Goal: Task Accomplishment & Management: Complete application form

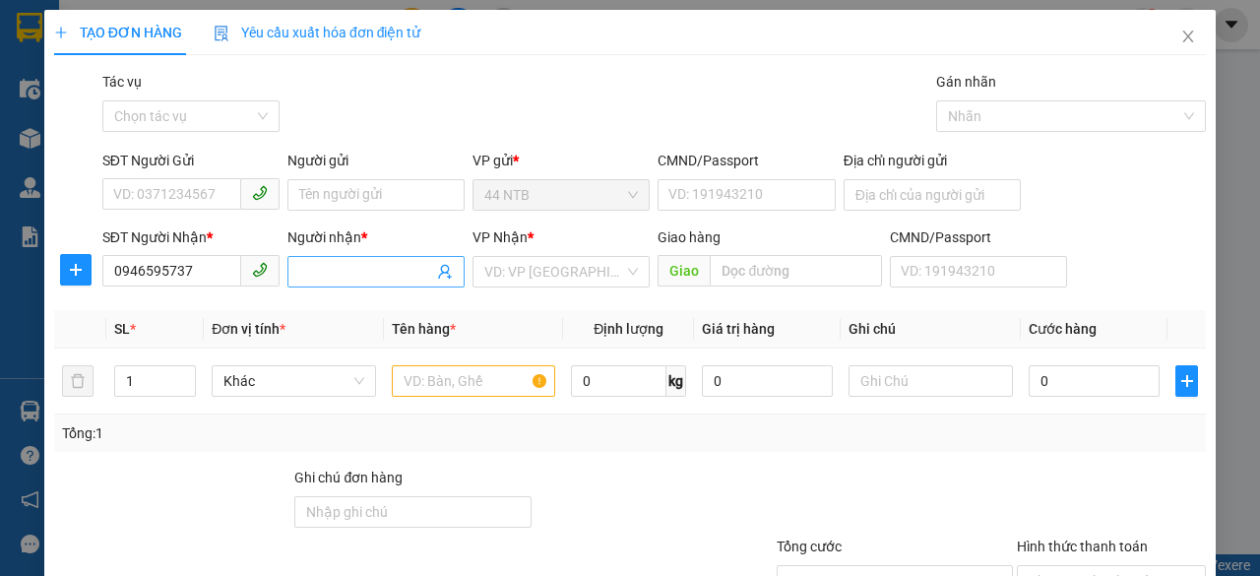
type input "0946595737"
click at [343, 277] on input "Người nhận *" at bounding box center [366, 272] width 134 height 22
type input "su co truc hoa"
click at [606, 268] on input "search" at bounding box center [554, 272] width 140 height 30
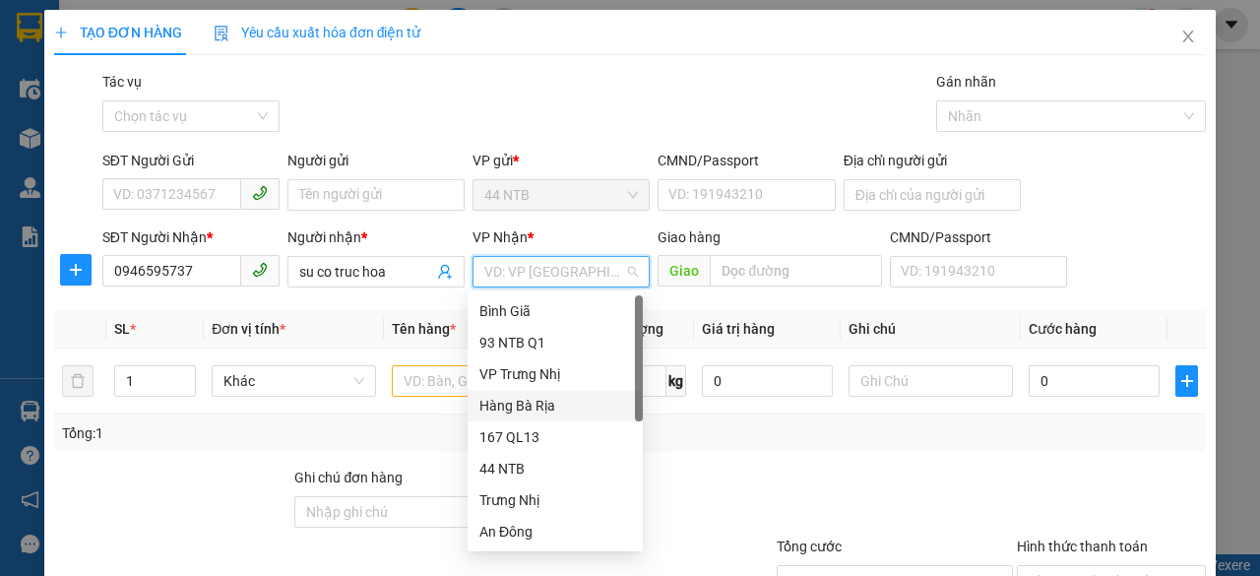
scroll to position [157, 0]
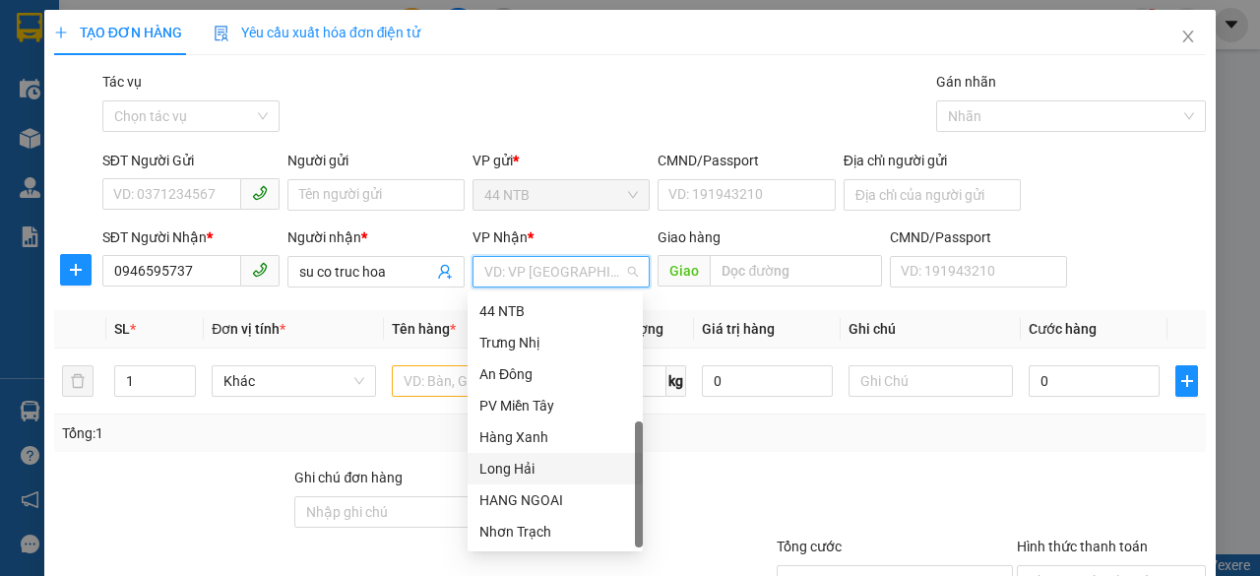
click at [564, 465] on div "Long Hải" at bounding box center [555, 469] width 152 height 22
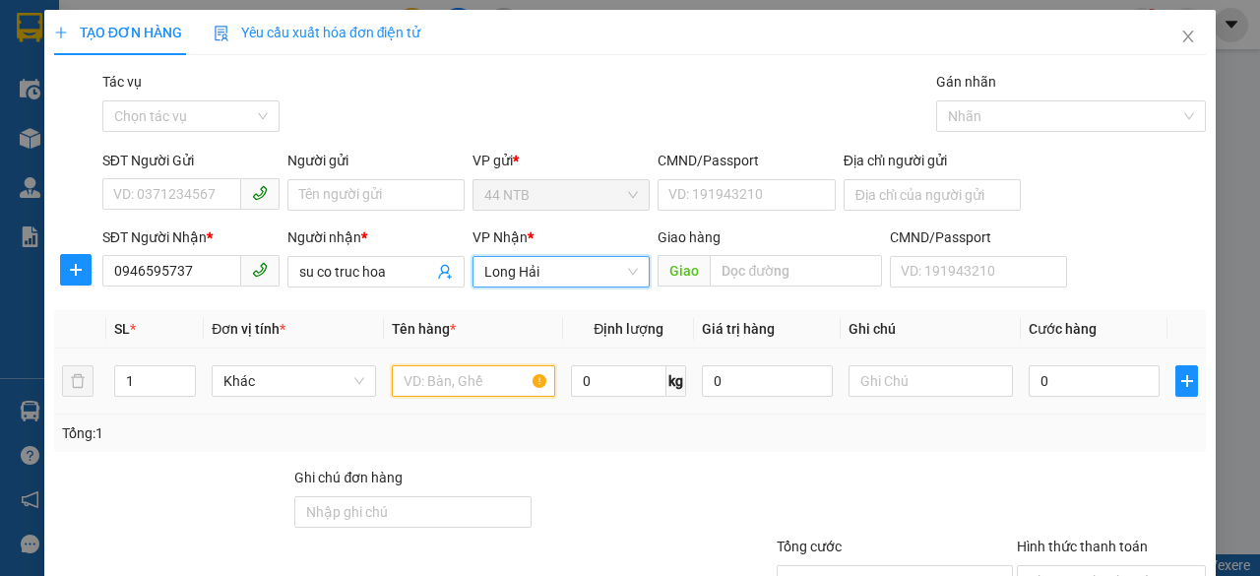
click at [436, 381] on input "text" at bounding box center [474, 380] width 164 height 31
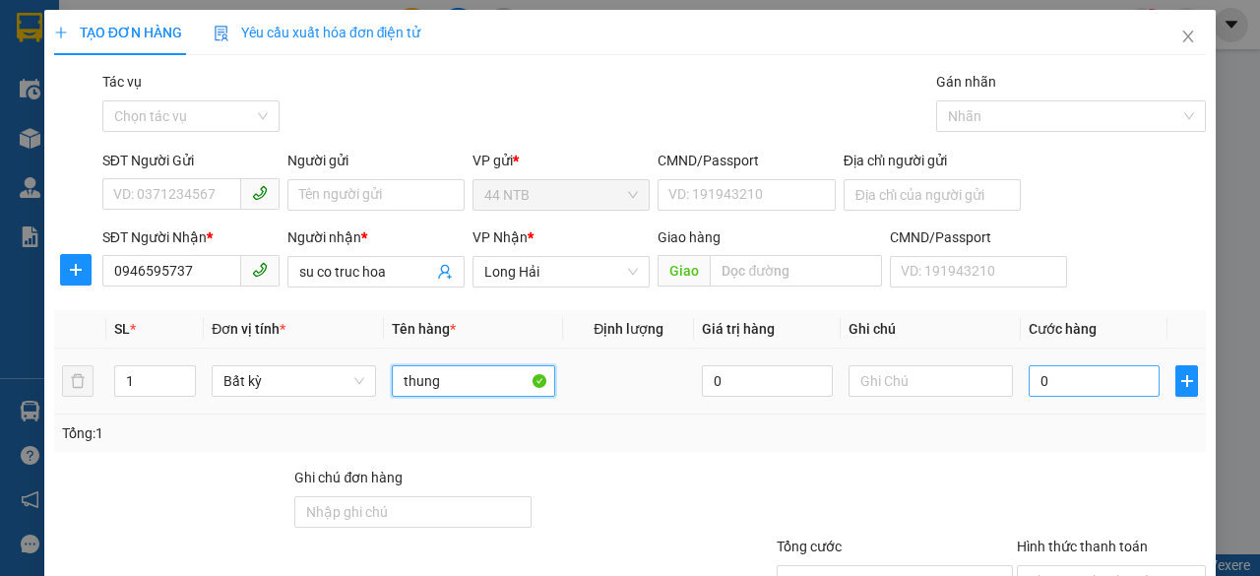
type input "thung"
click at [1084, 380] on input "0" at bounding box center [1093, 380] width 131 height 31
type input "3"
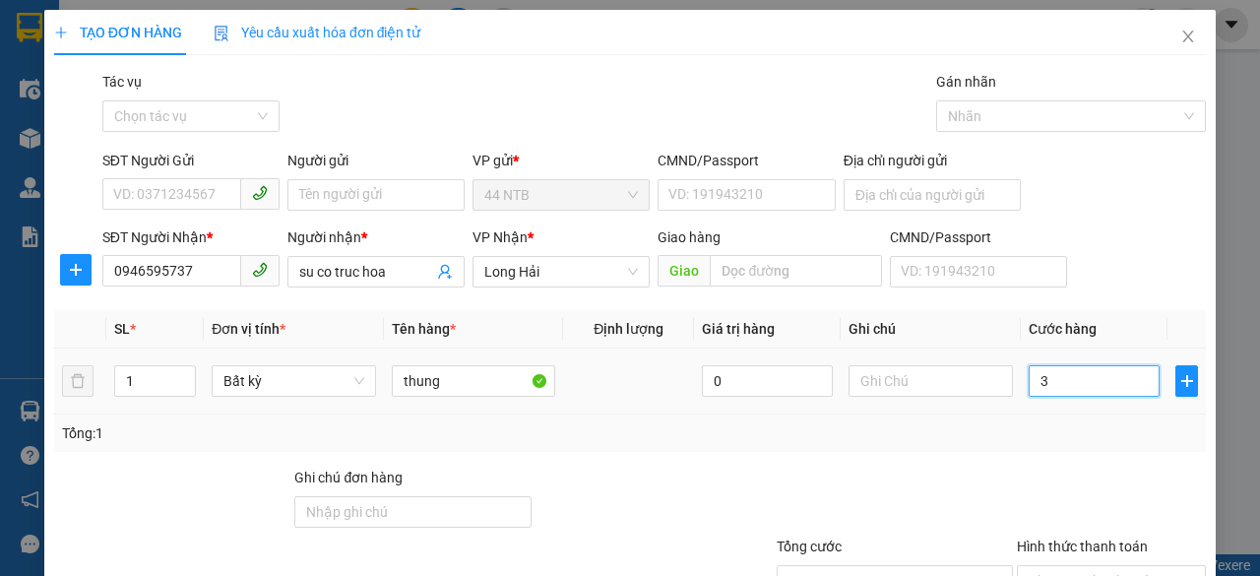
type input "30"
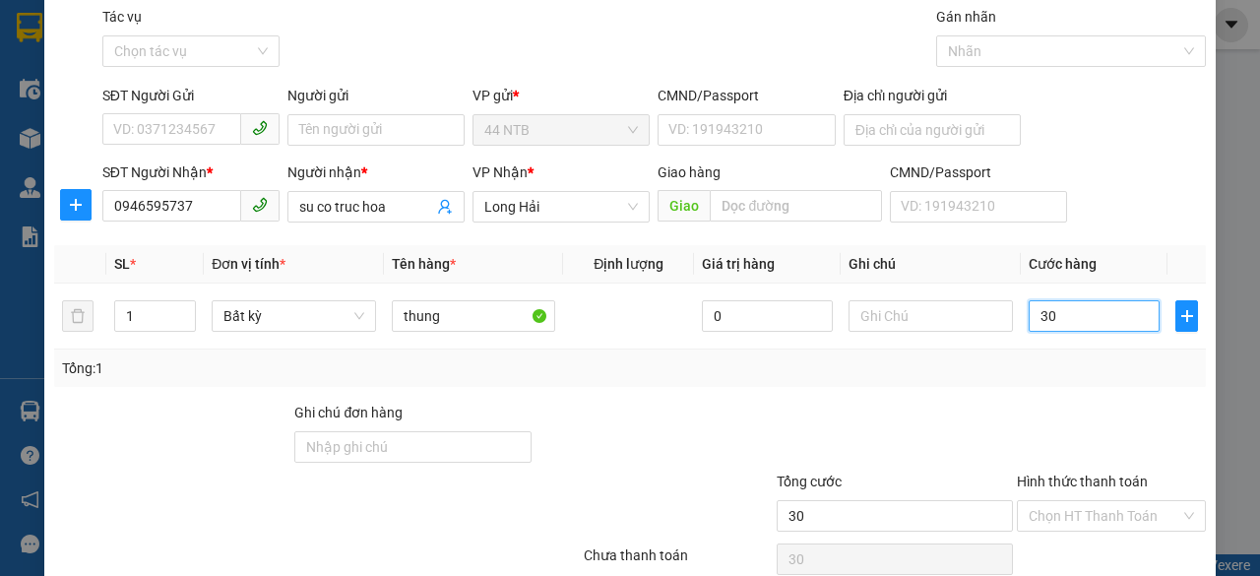
scroll to position [0, 0]
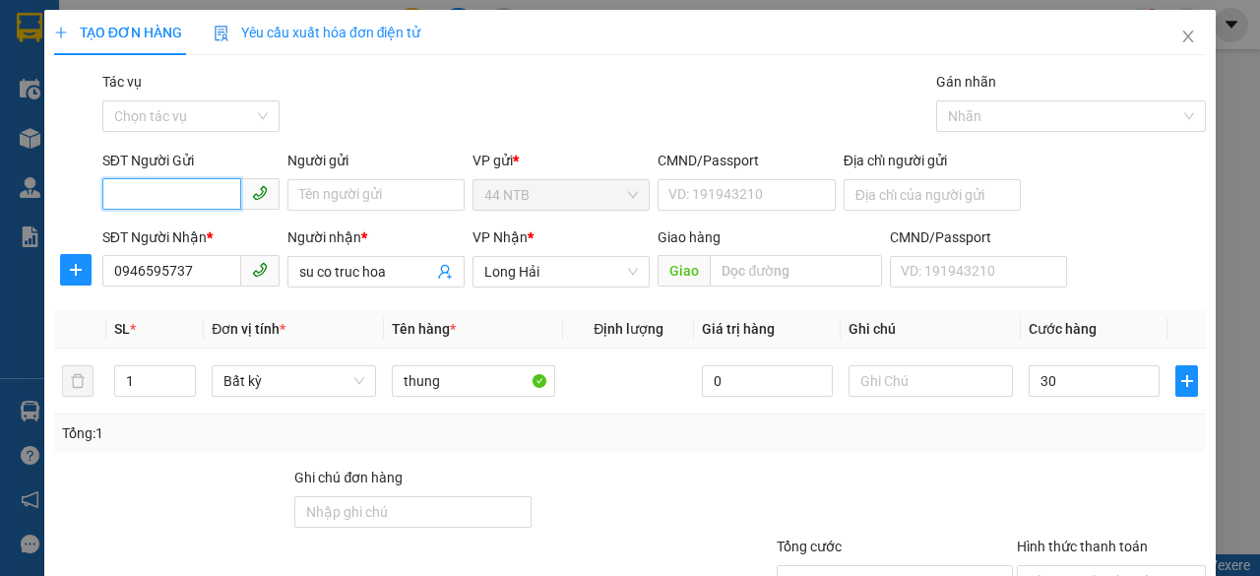
type input "30.000"
click at [176, 193] on input "SĐT Người Gửi" at bounding box center [171, 193] width 139 height 31
type input "0937970142"
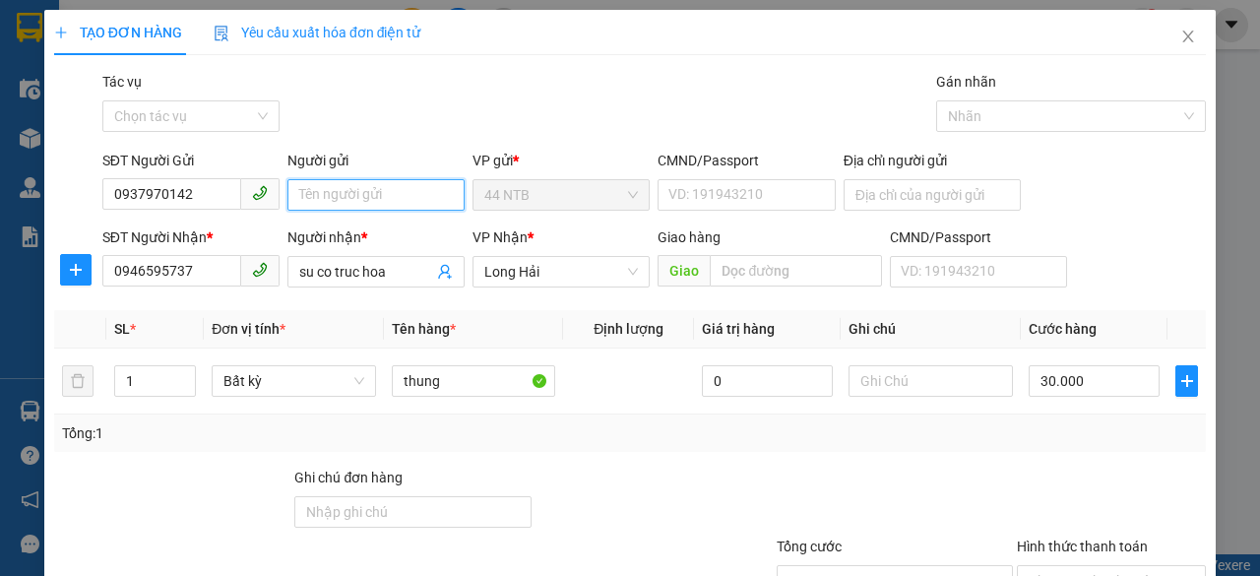
click at [324, 190] on input "Người gửi" at bounding box center [375, 194] width 177 height 31
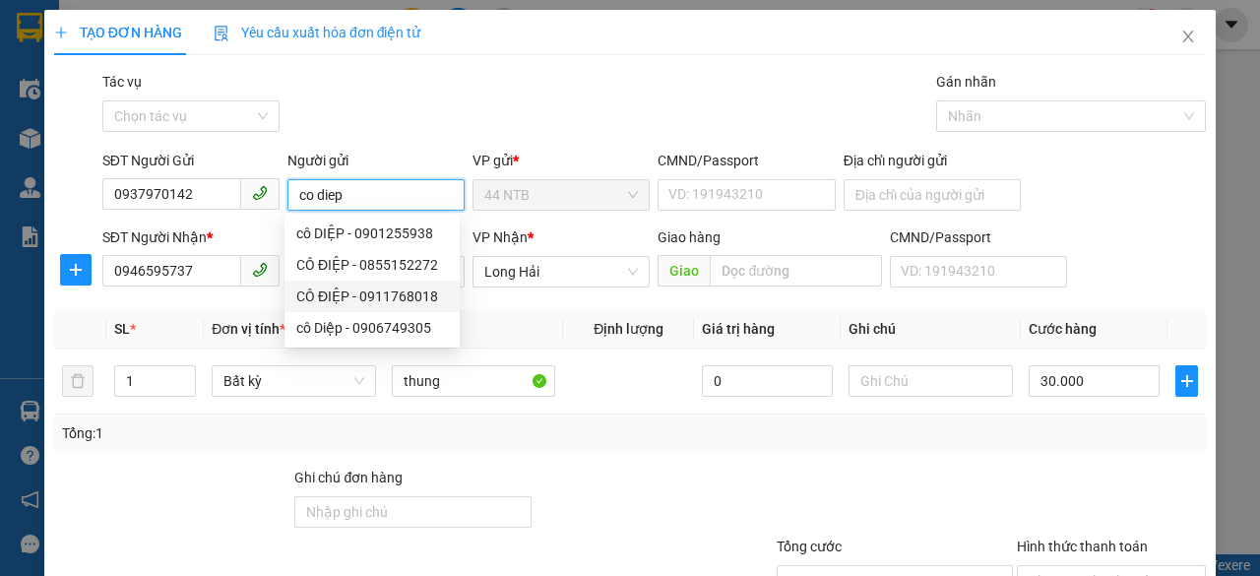
type input "co diep"
click at [933, 459] on div "Transit Pickup Surcharge Ids Transit Deliver Surcharge Ids Transit Deliver Surc…" at bounding box center [629, 380] width 1151 height 619
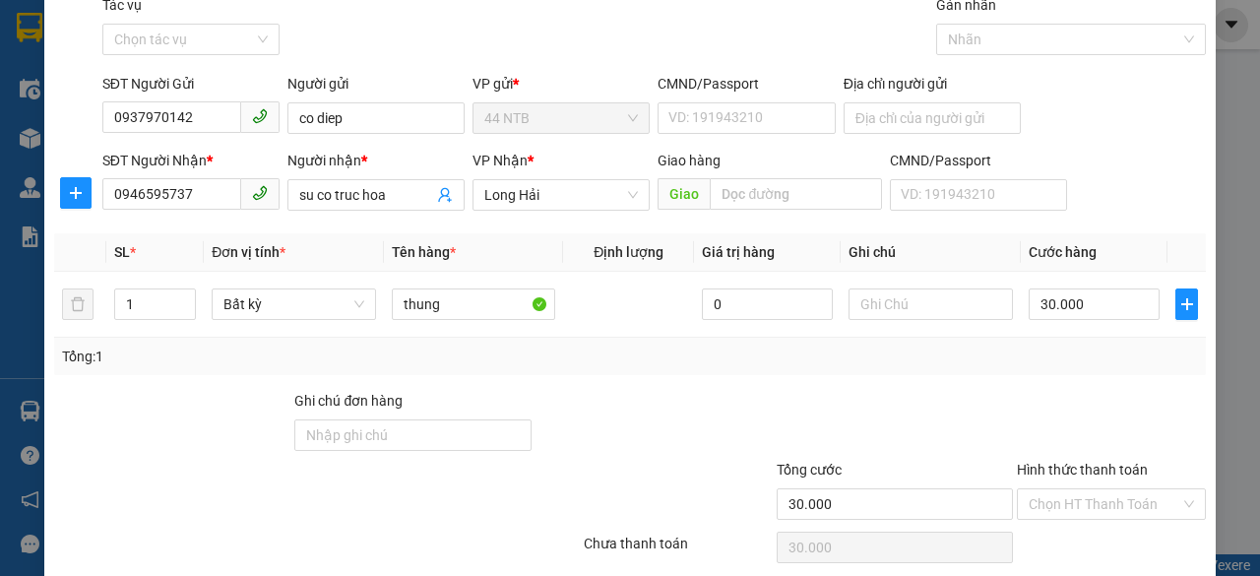
scroll to position [150, 0]
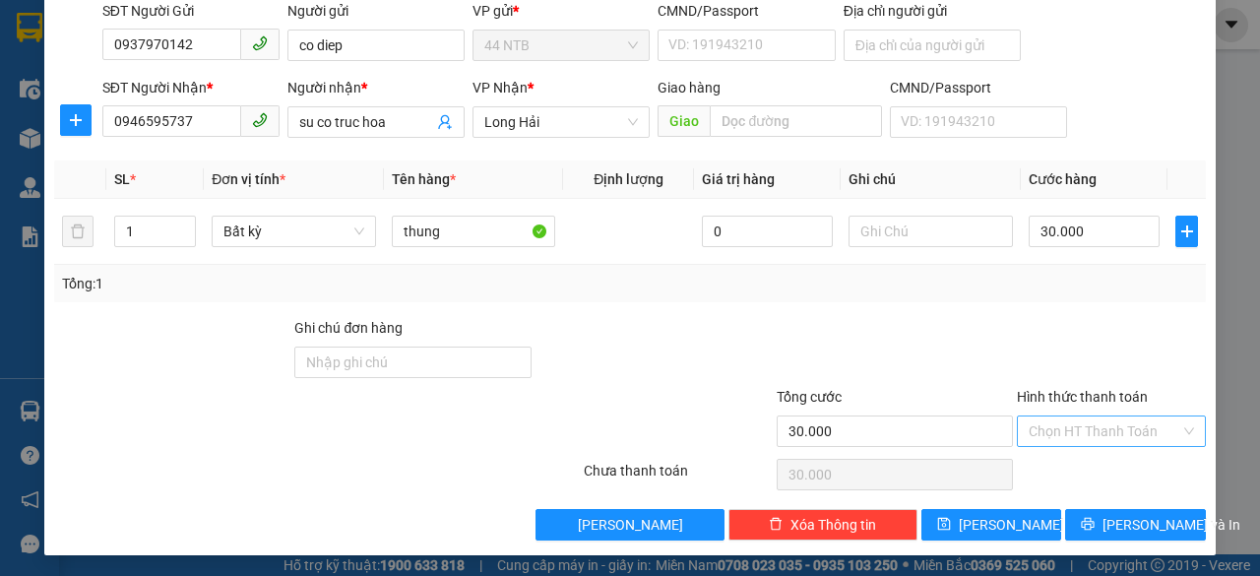
click at [1158, 427] on input "Hình thức thanh toán" at bounding box center [1104, 431] width 152 height 30
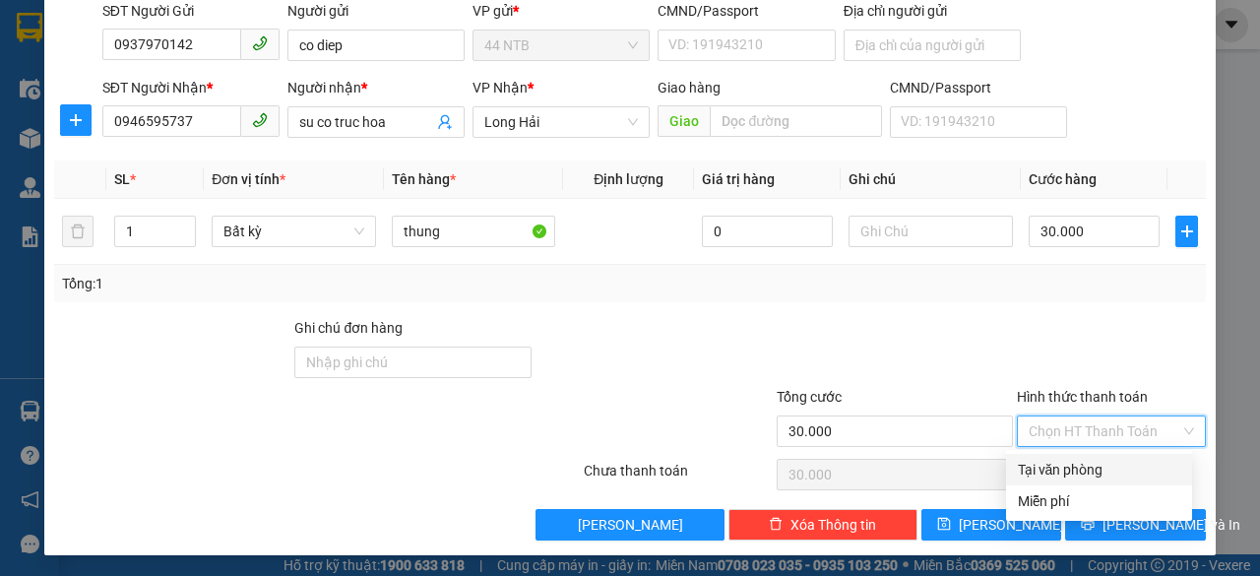
click at [1120, 469] on div "Tại văn phòng" at bounding box center [1099, 470] width 162 height 22
type input "0"
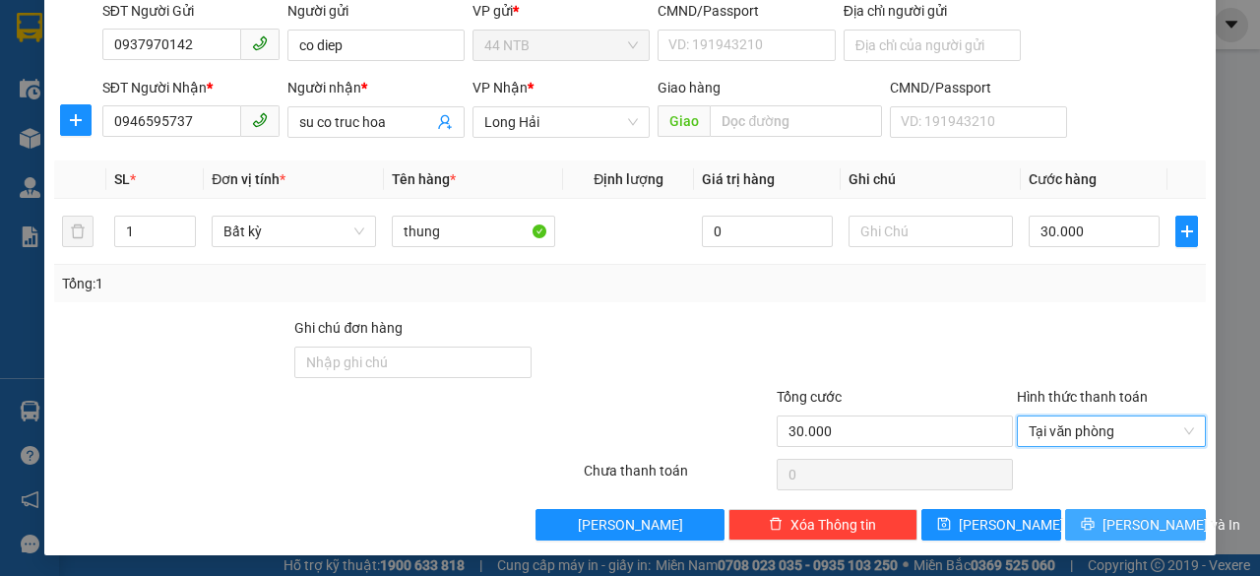
click at [1145, 516] on span "[PERSON_NAME] và In" at bounding box center [1171, 525] width 138 height 22
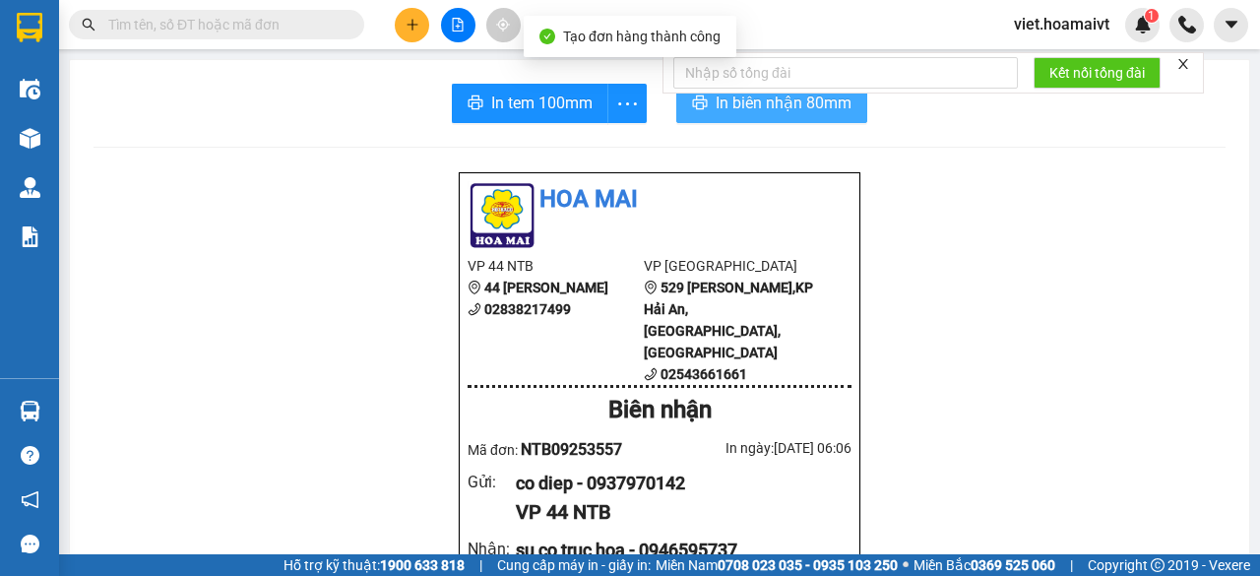
click at [786, 103] on span "In biên nhận 80mm" at bounding box center [783, 103] width 136 height 25
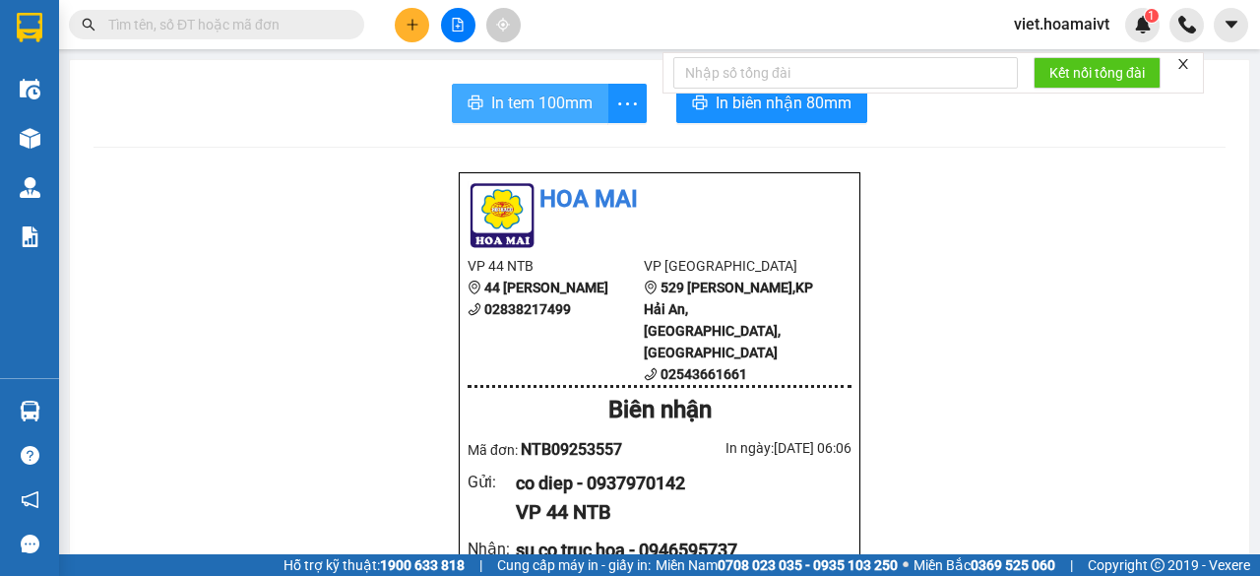
click at [553, 102] on span "In tem 100mm" at bounding box center [541, 103] width 101 height 25
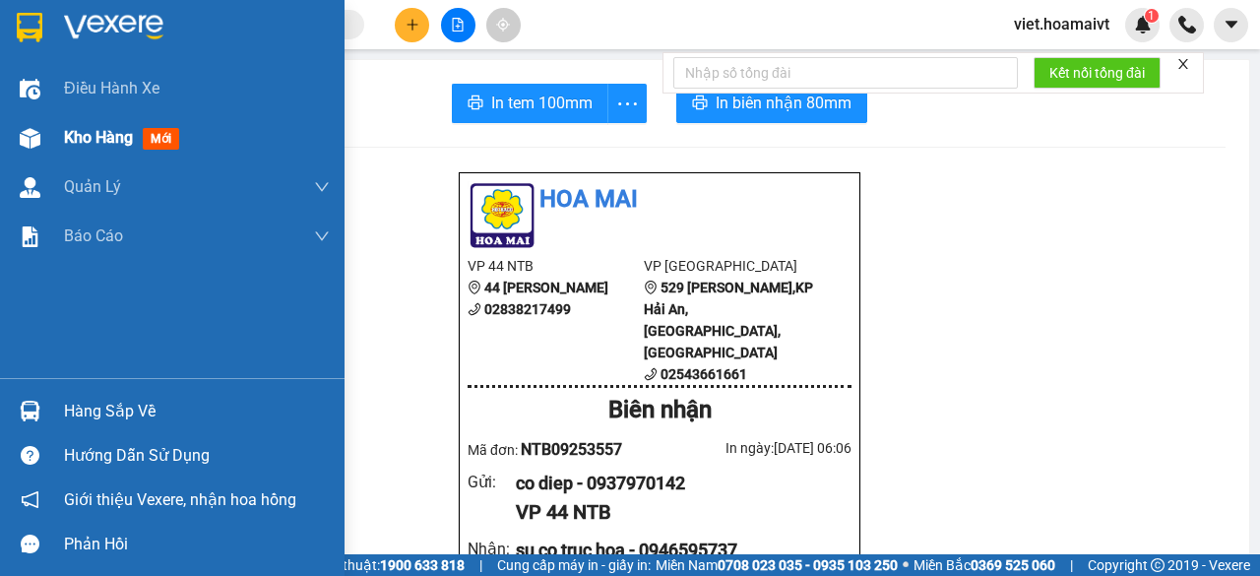
click at [79, 137] on span "Kho hàng" at bounding box center [98, 137] width 69 height 19
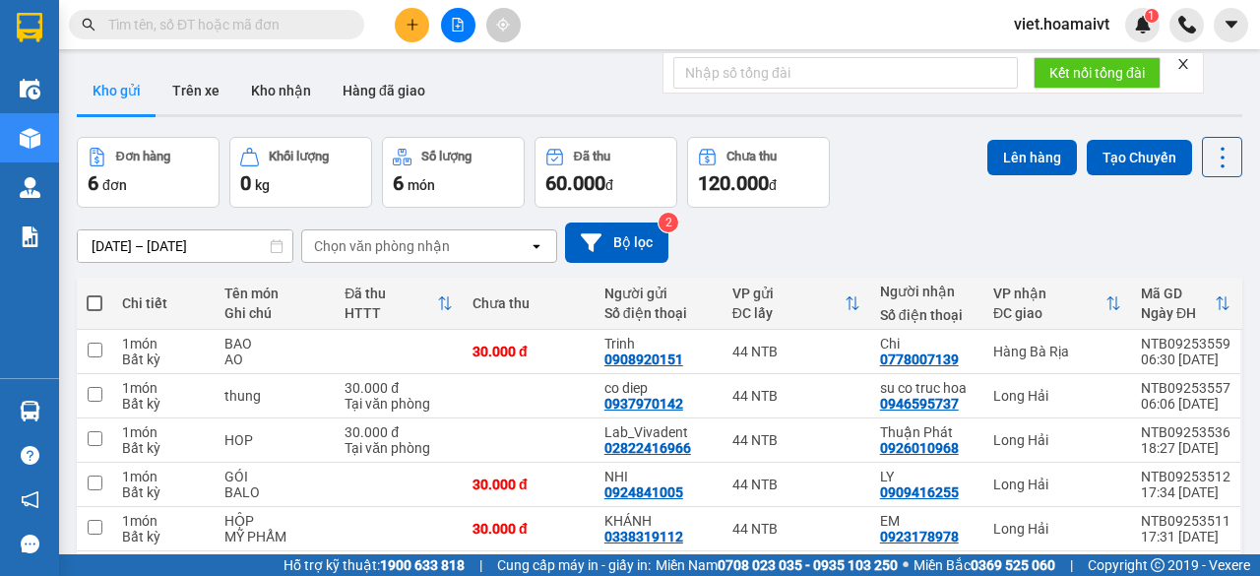
click at [448, 250] on div "Chọn văn phòng nhận" at bounding box center [415, 245] width 226 height 31
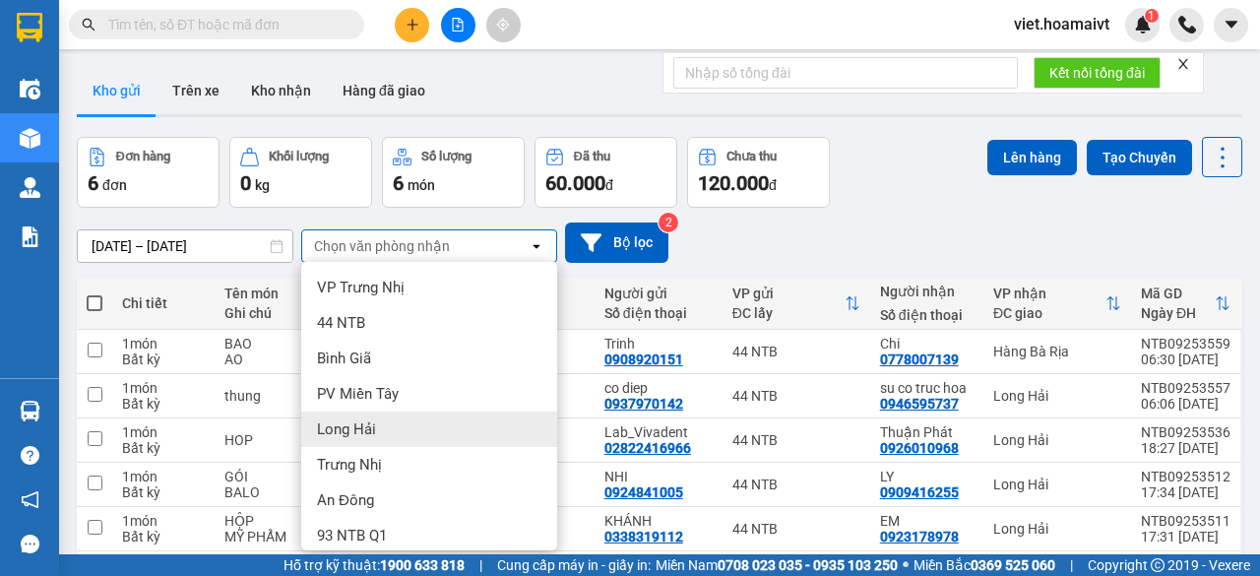
click at [420, 432] on div "Long Hải" at bounding box center [429, 428] width 256 height 35
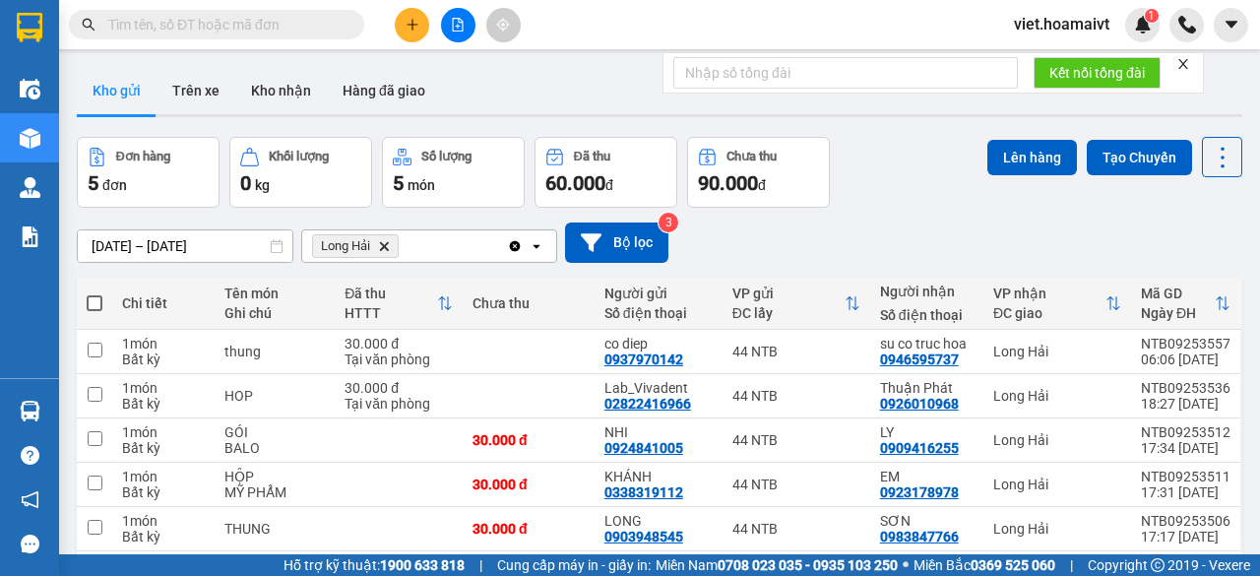
click at [91, 296] on span at bounding box center [95, 303] width 16 height 16
click at [94, 293] on input "checkbox" at bounding box center [94, 293] width 0 height 0
checkbox input "true"
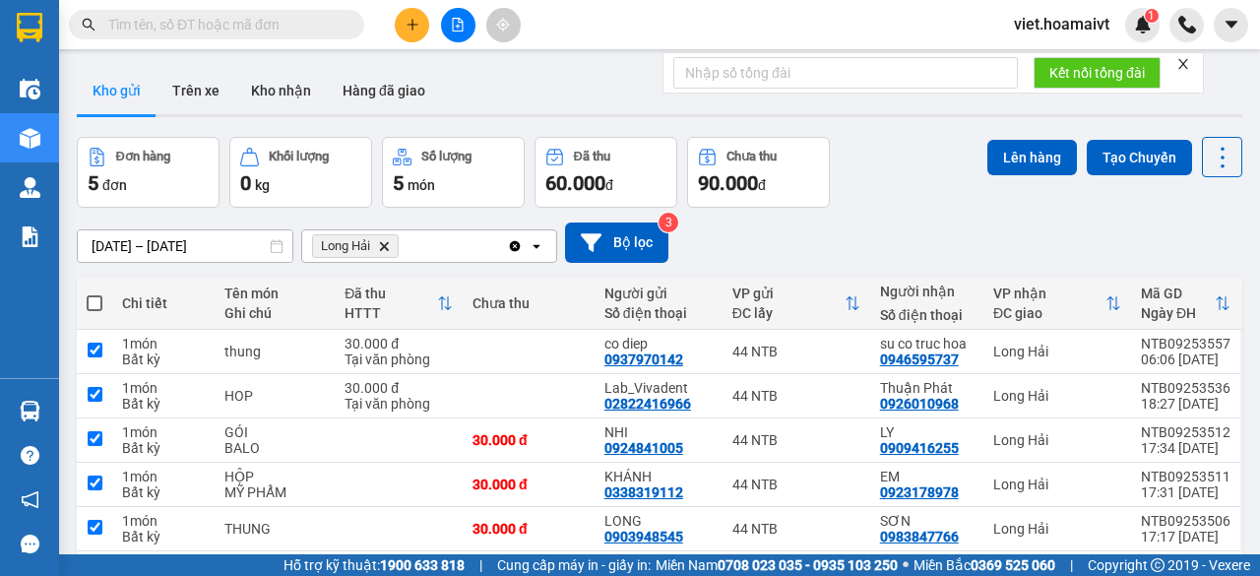
checkbox input "true"
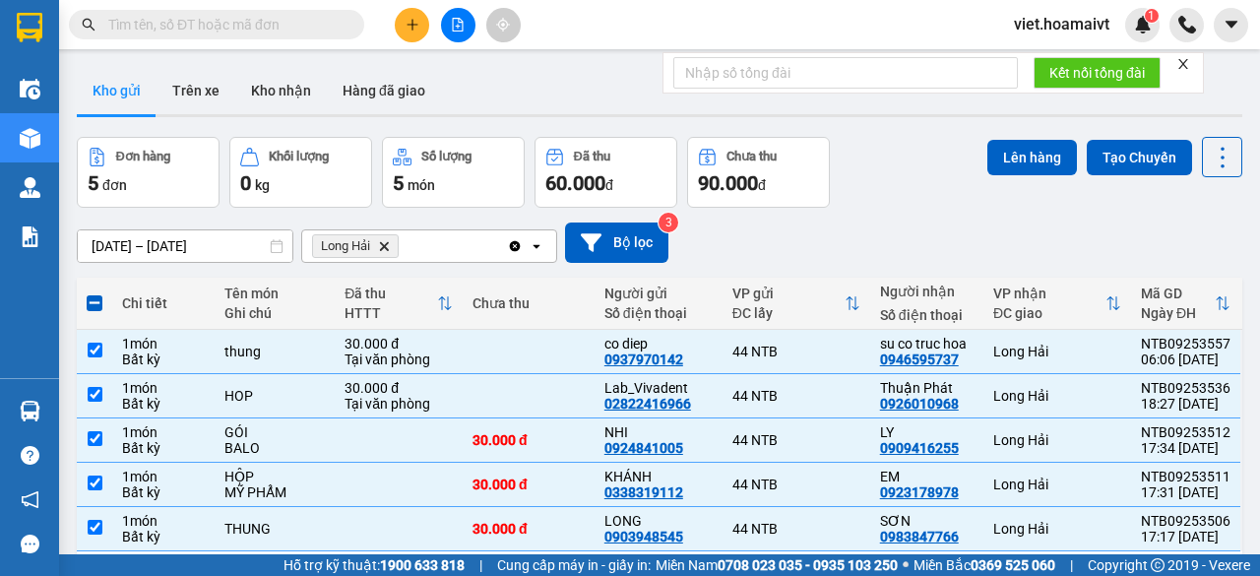
scroll to position [91, 0]
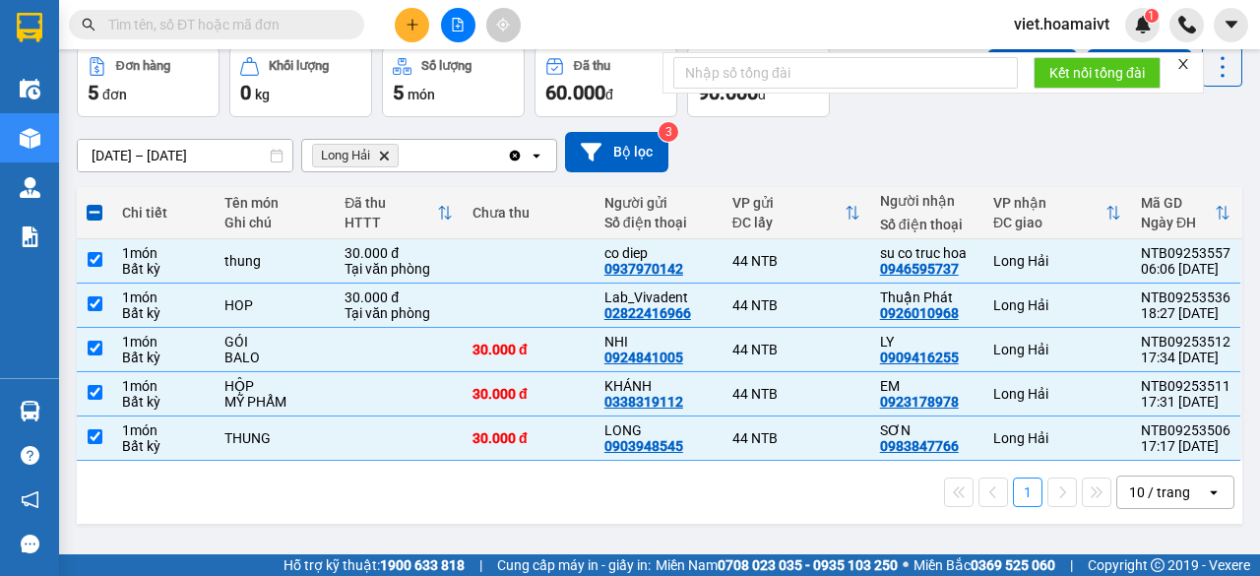
click at [1205, 492] on icon "open" at bounding box center [1213, 492] width 16 height 16
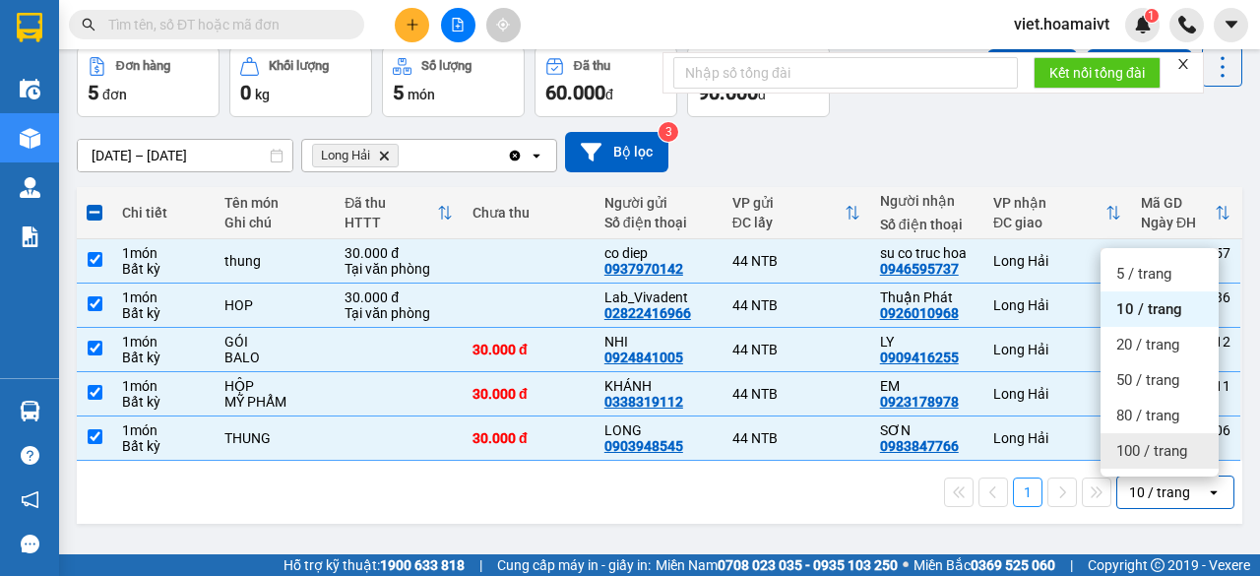
click at [1181, 458] on span "100 / trang" at bounding box center [1151, 451] width 71 height 20
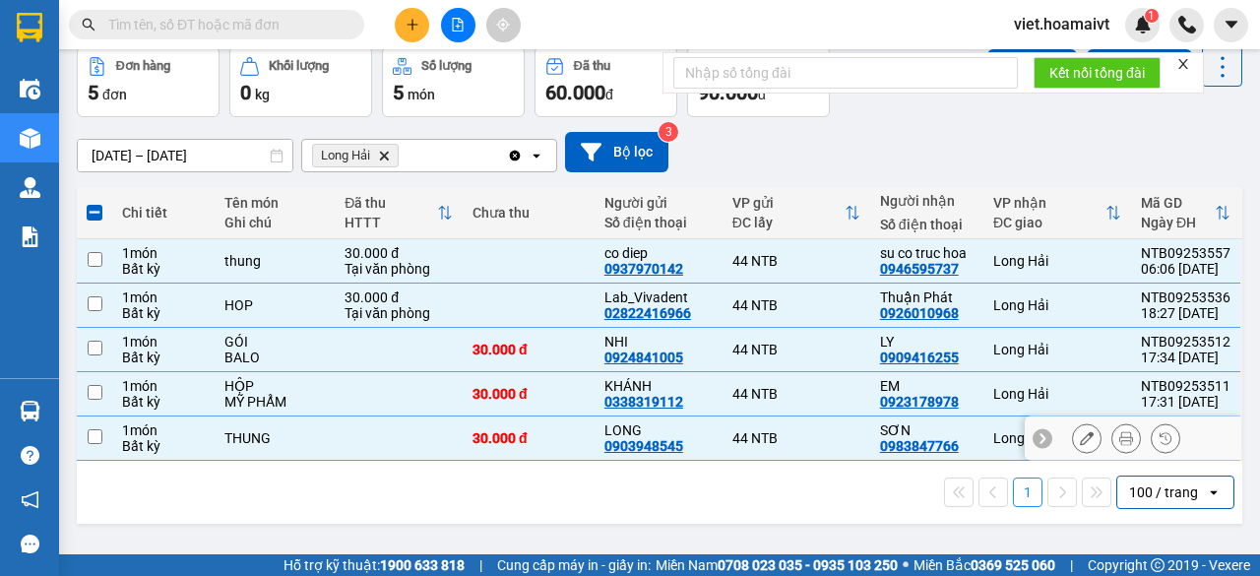
checkbox input "false"
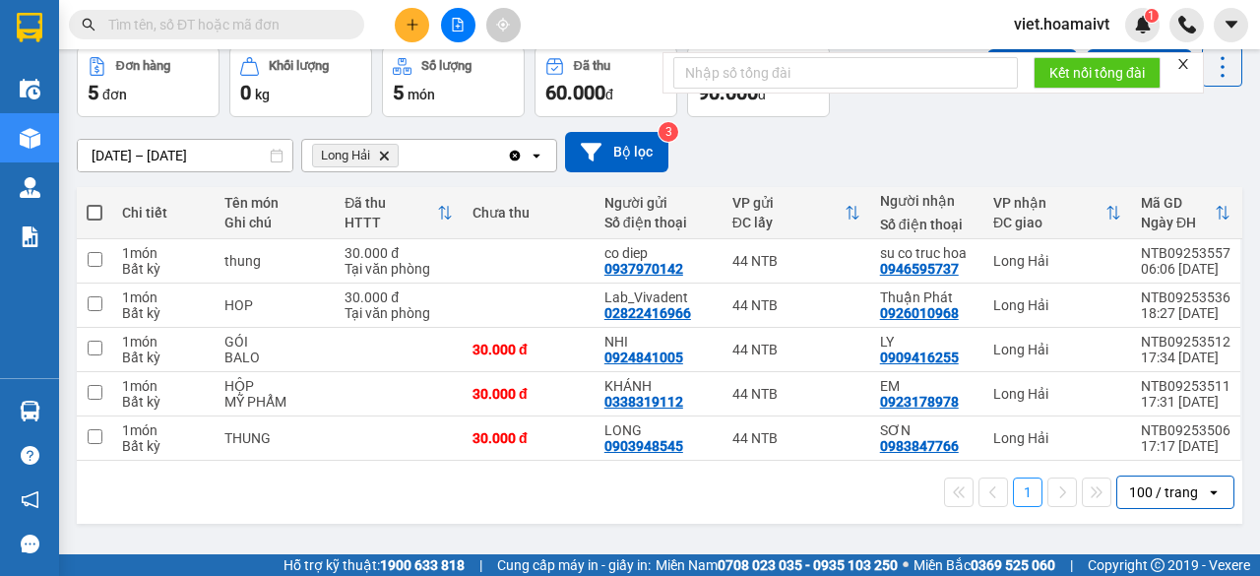
click at [89, 209] on span at bounding box center [95, 213] width 16 height 16
click at [94, 203] on input "checkbox" at bounding box center [94, 203] width 0 height 0
checkbox input "true"
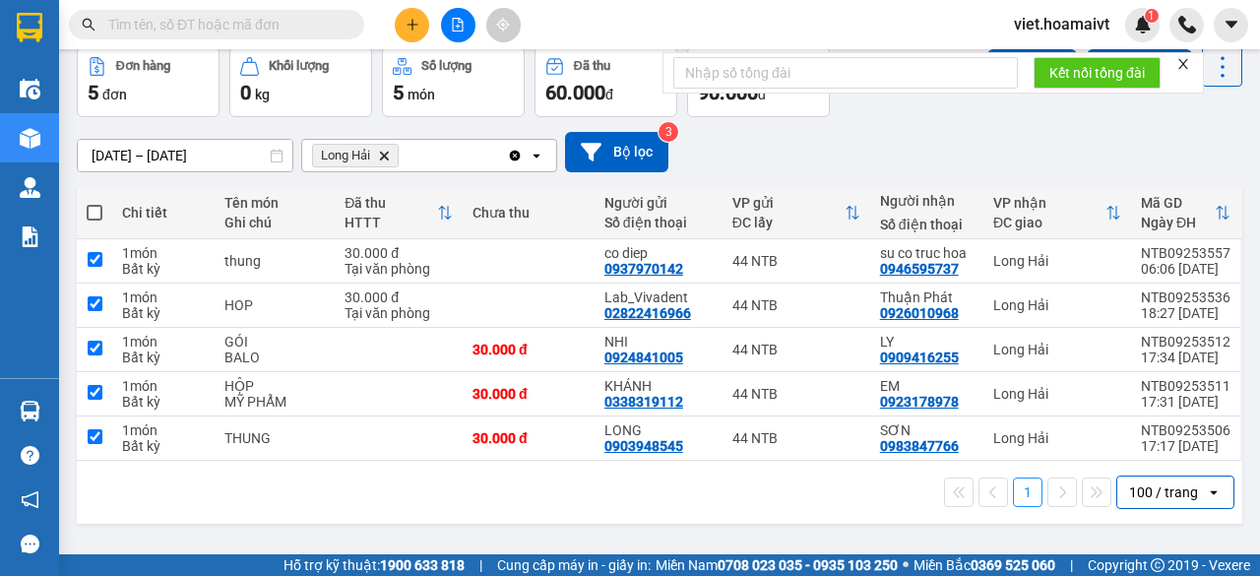
checkbox input "true"
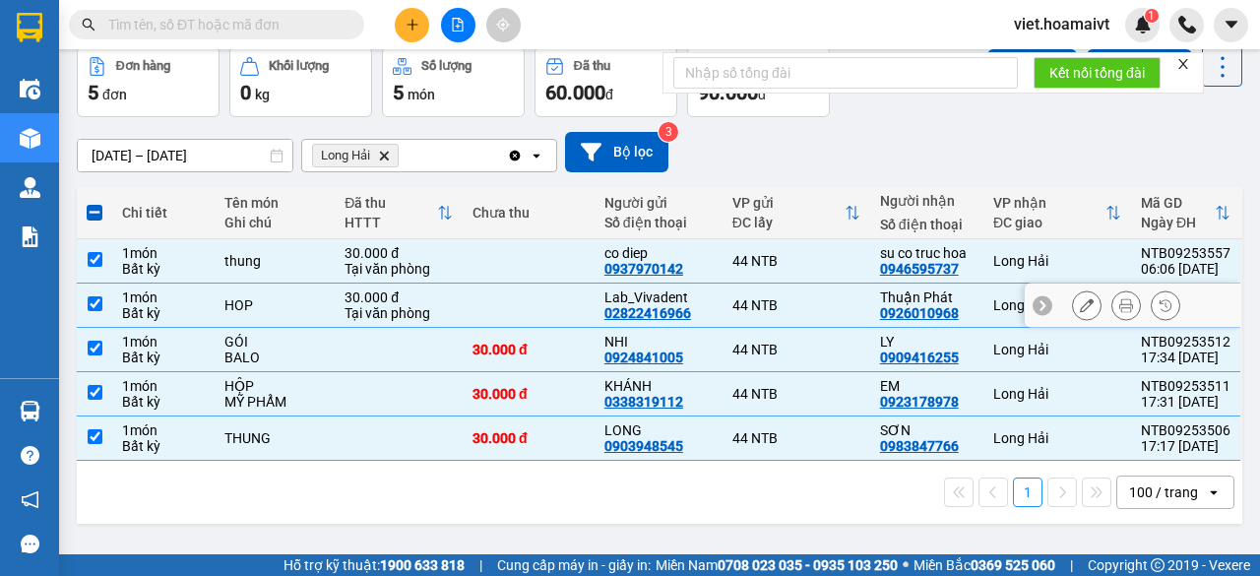
scroll to position [0, 0]
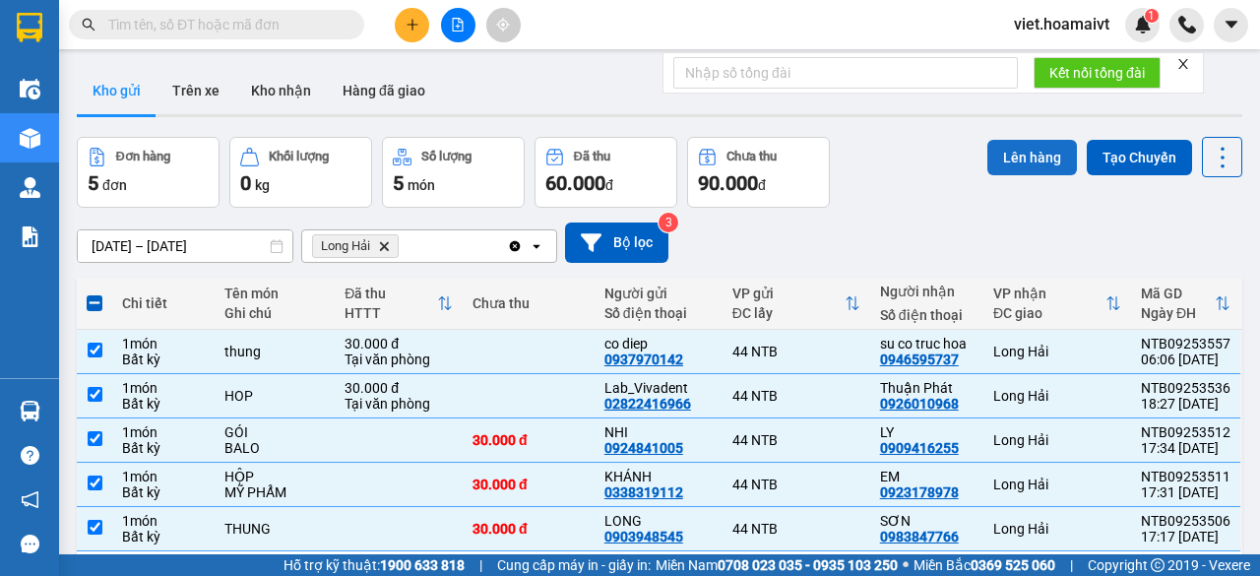
click at [1021, 164] on button "Lên hàng" at bounding box center [1032, 157] width 90 height 35
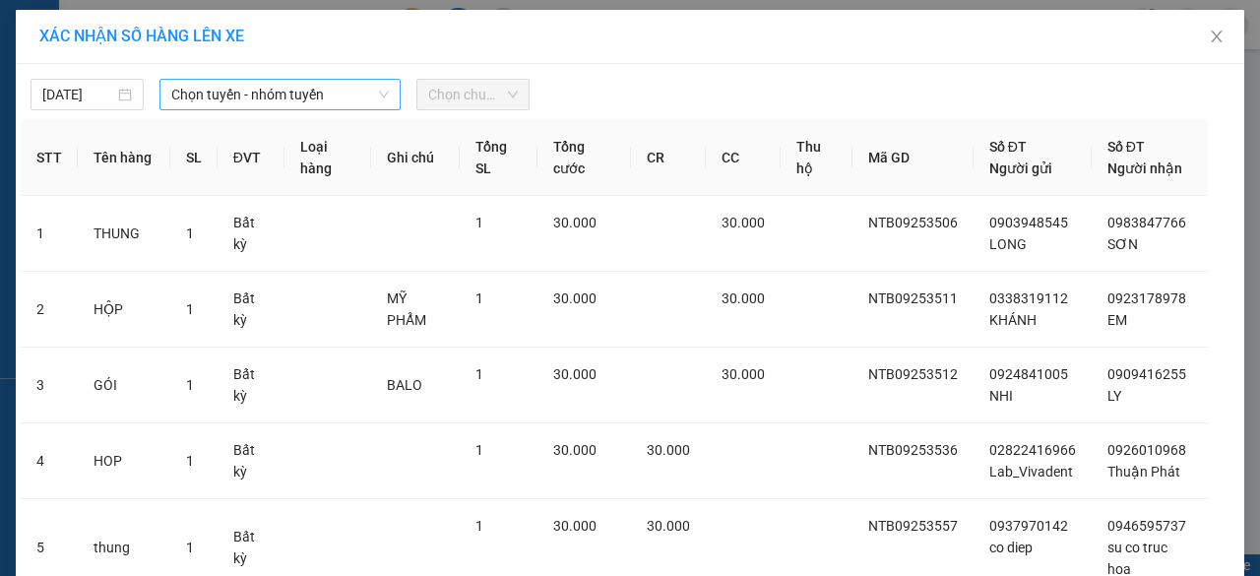
click at [303, 95] on span "Chọn tuyến - nhóm tuyến" at bounding box center [279, 95] width 217 height 30
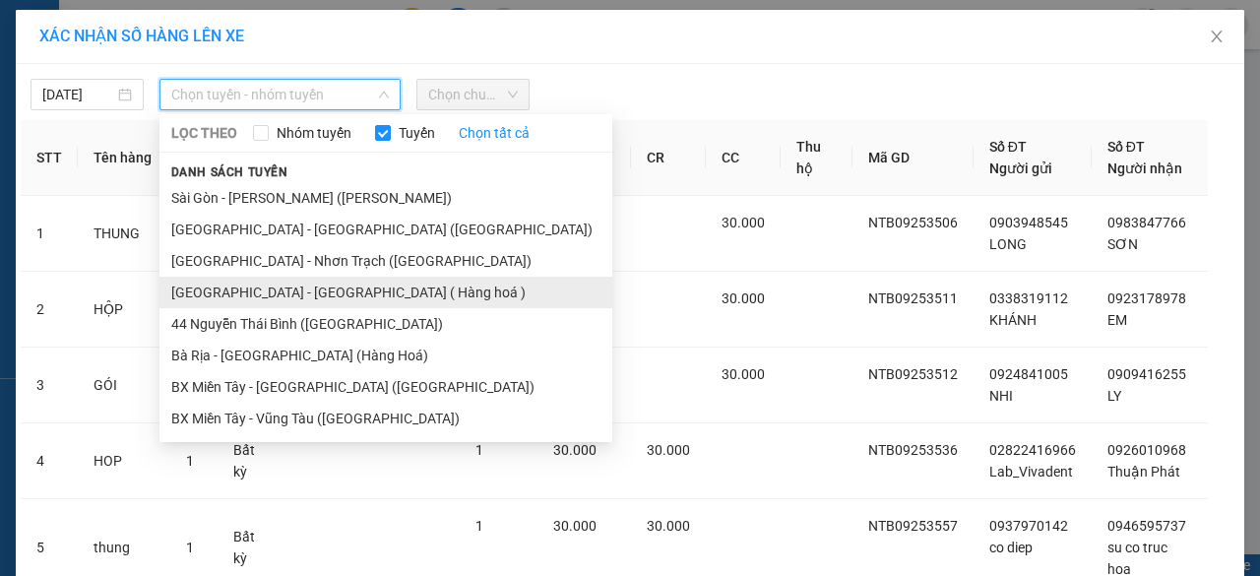
click at [270, 292] on li "[GEOGRAPHIC_DATA] - [GEOGRAPHIC_DATA] ( Hàng hoá )" at bounding box center [385, 292] width 453 height 31
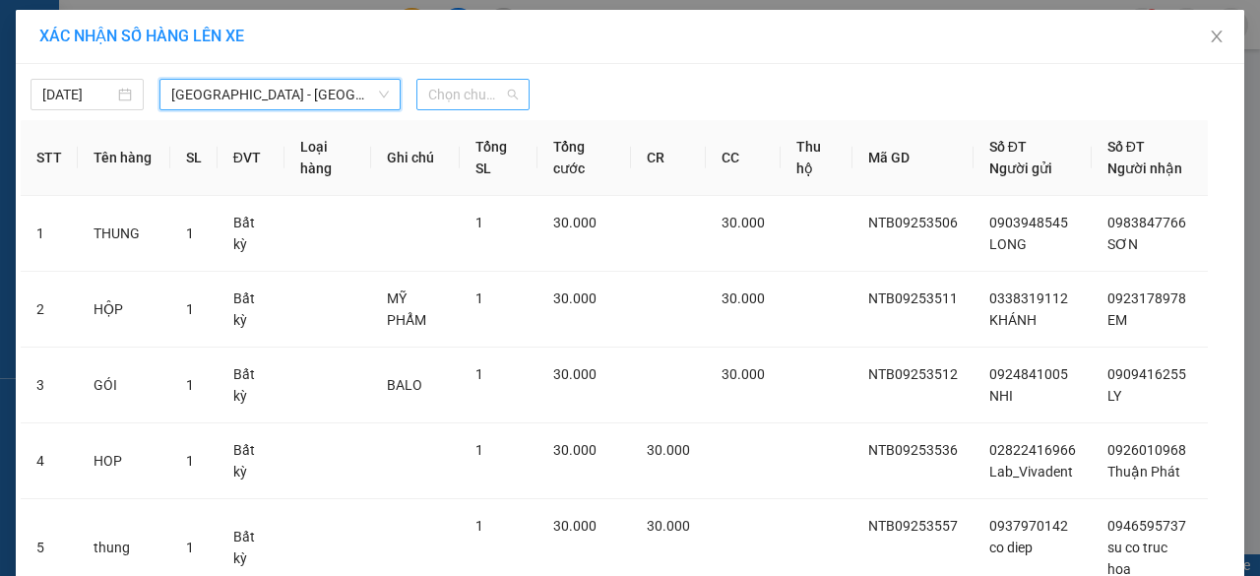
click at [498, 93] on span "Chọn chuyến" at bounding box center [473, 95] width 90 height 30
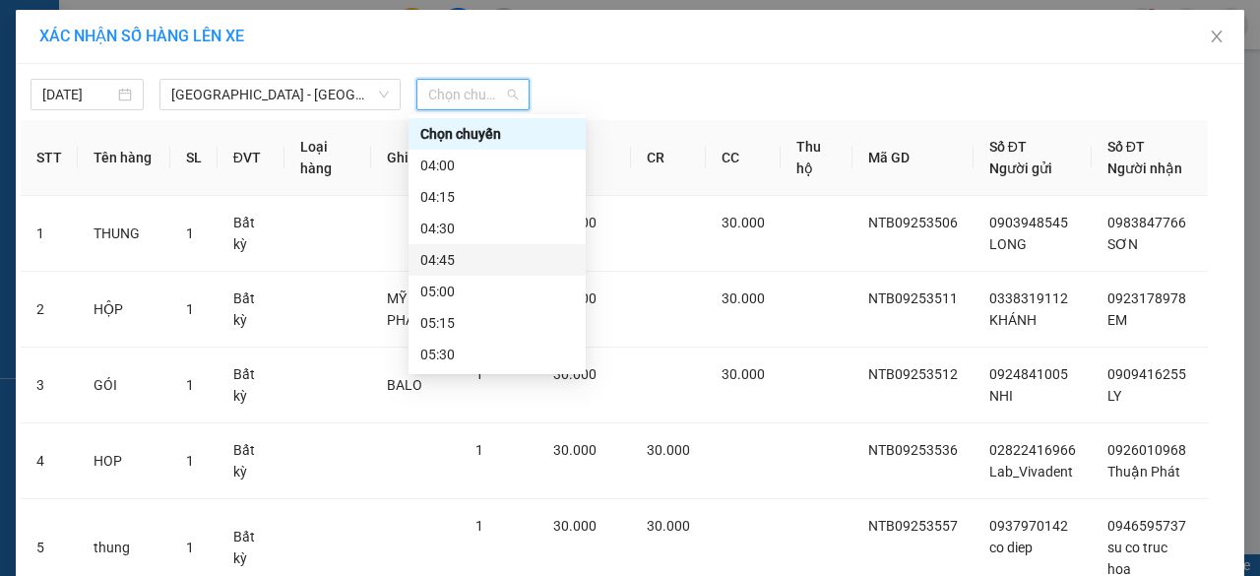
scroll to position [394, 0]
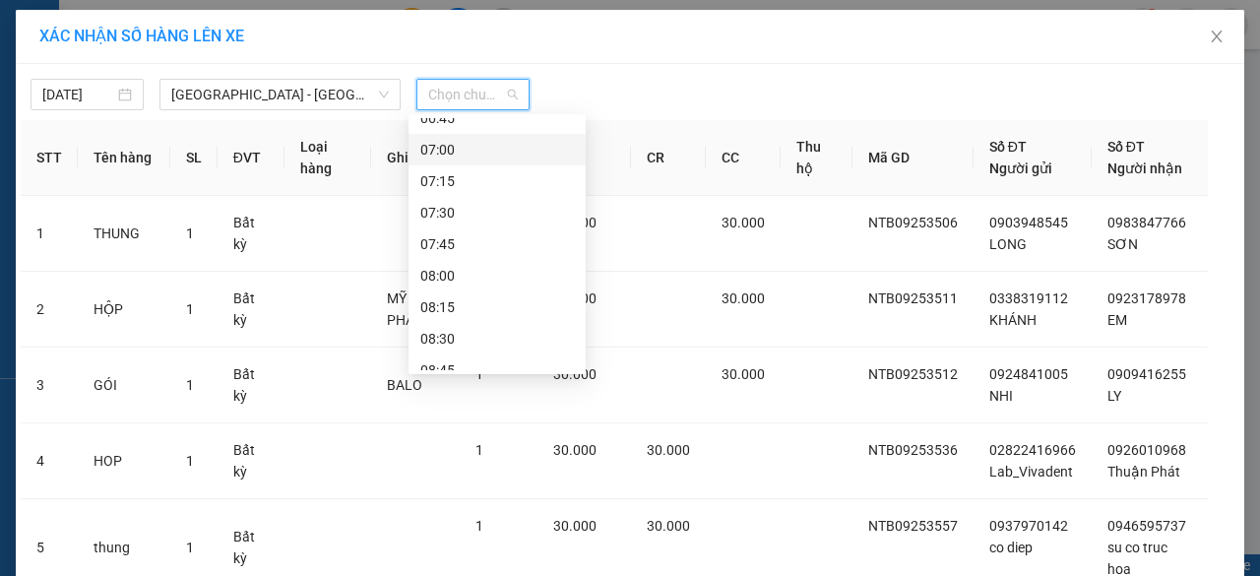
click at [488, 148] on div "07:00" at bounding box center [497, 150] width 154 height 22
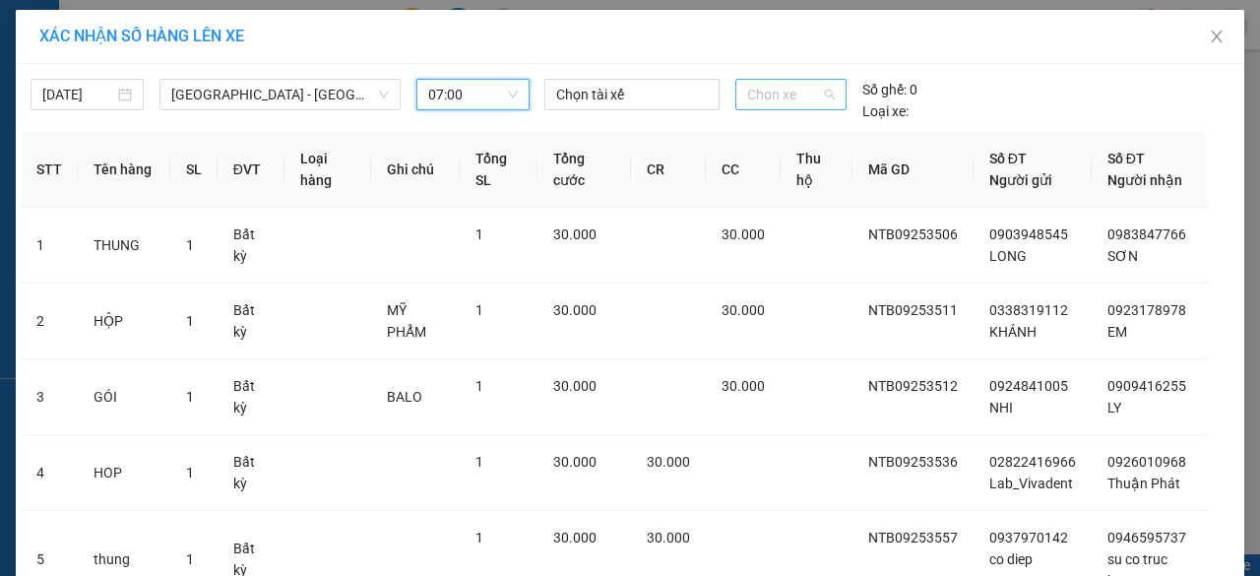
click at [795, 94] on span "Chọn xe" at bounding box center [791, 95] width 88 height 30
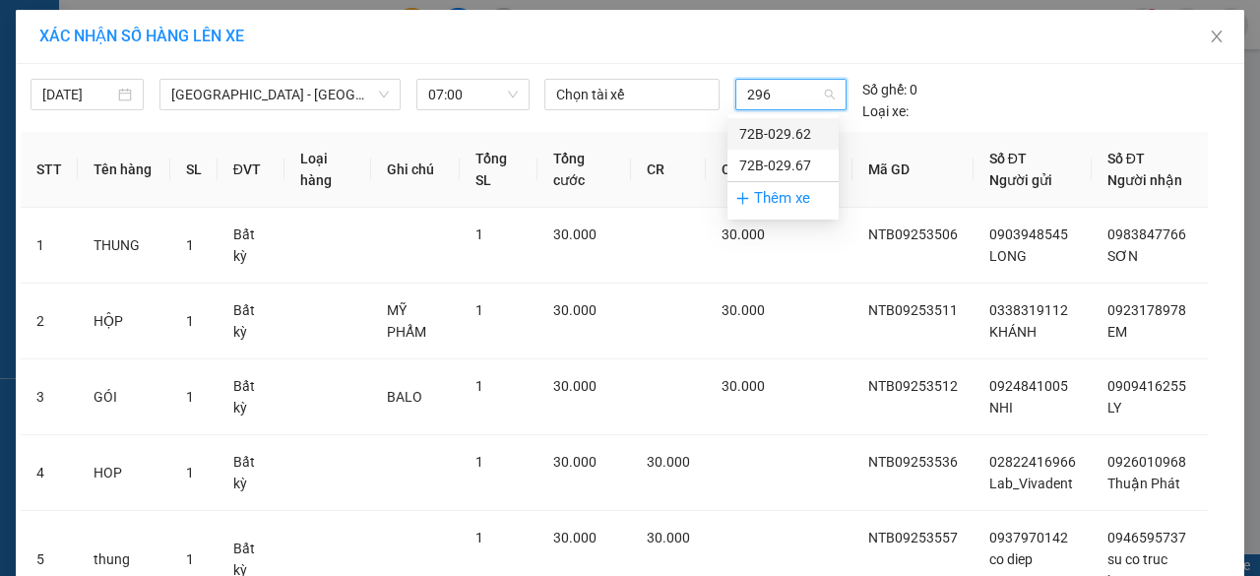
type input "2967"
click at [772, 135] on div "72B-029.67" at bounding box center [783, 134] width 88 height 22
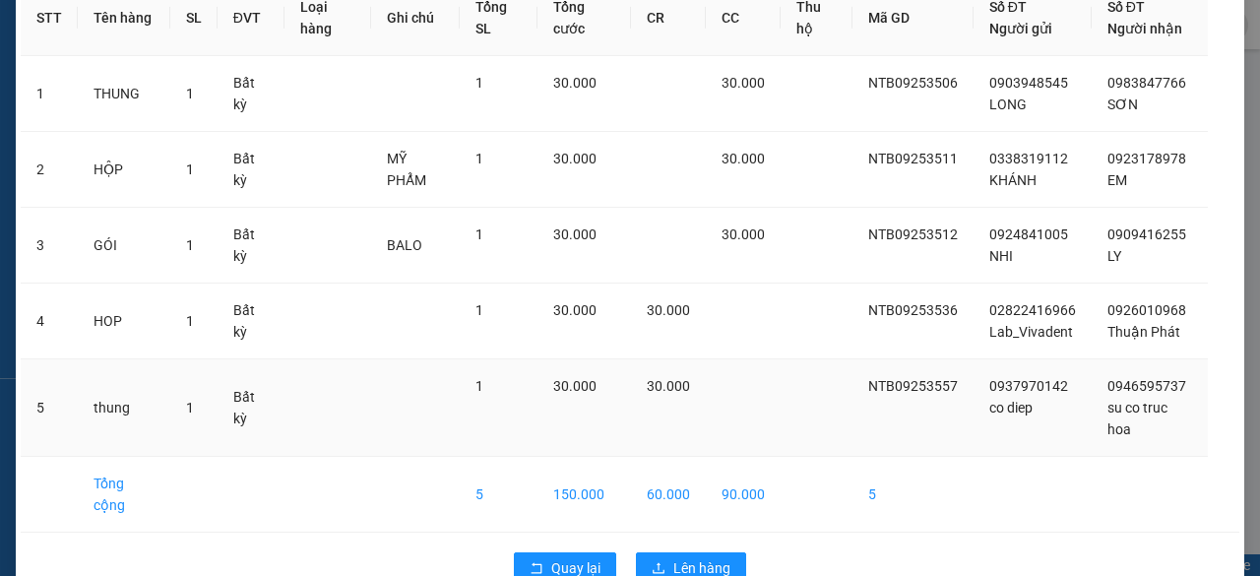
scroll to position [183, 0]
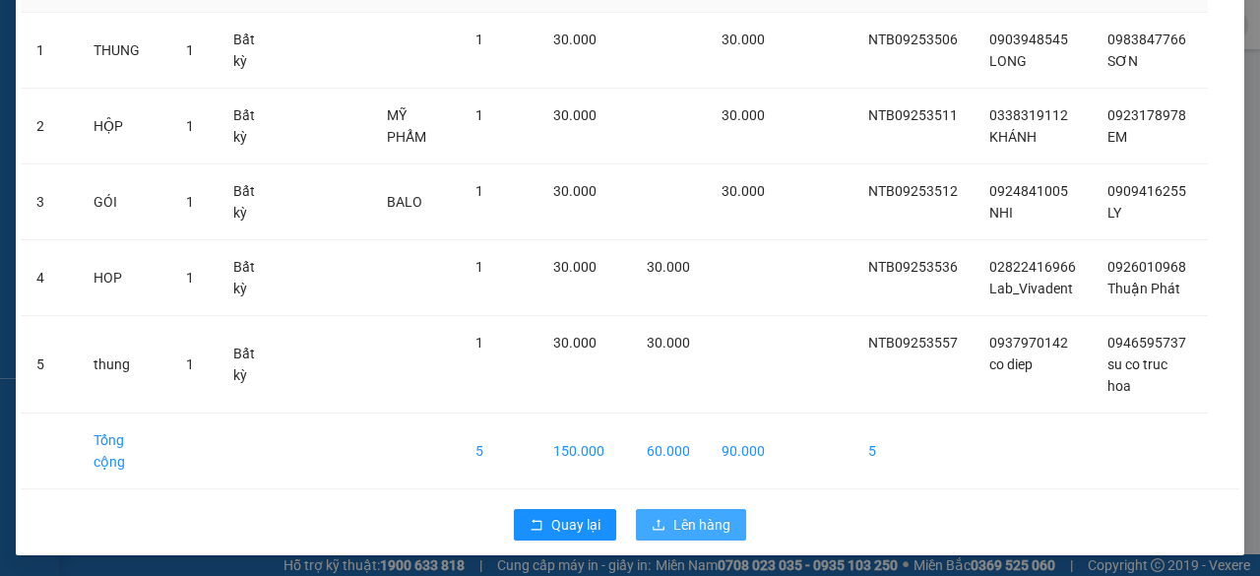
click at [709, 531] on span "Lên hàng" at bounding box center [701, 525] width 57 height 22
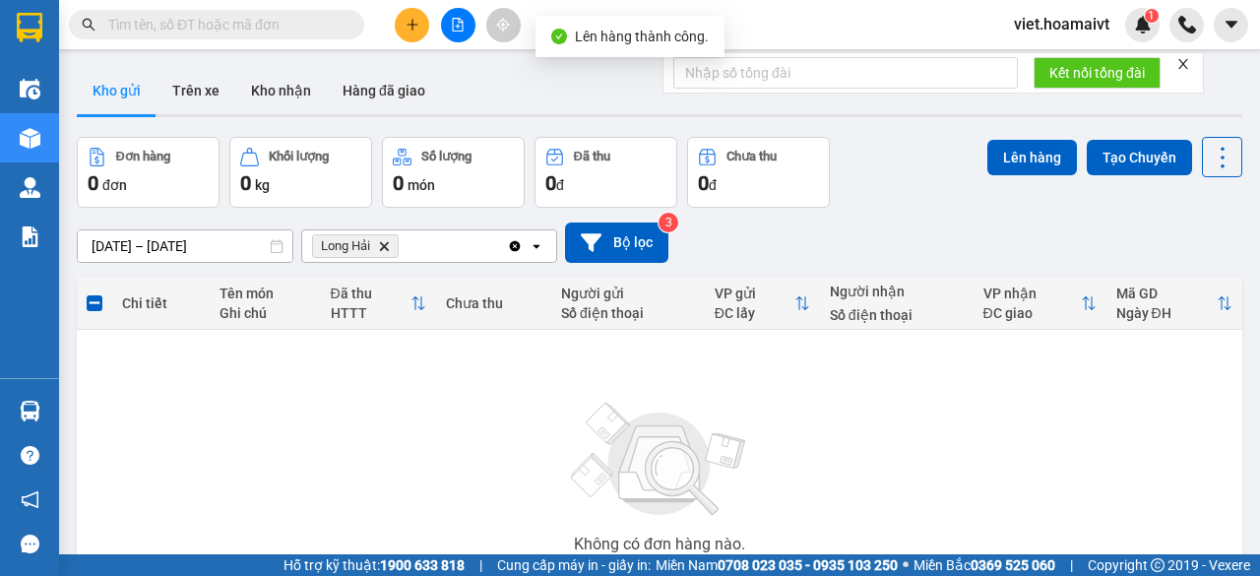
click at [387, 241] on icon "Delete" at bounding box center [384, 246] width 12 height 12
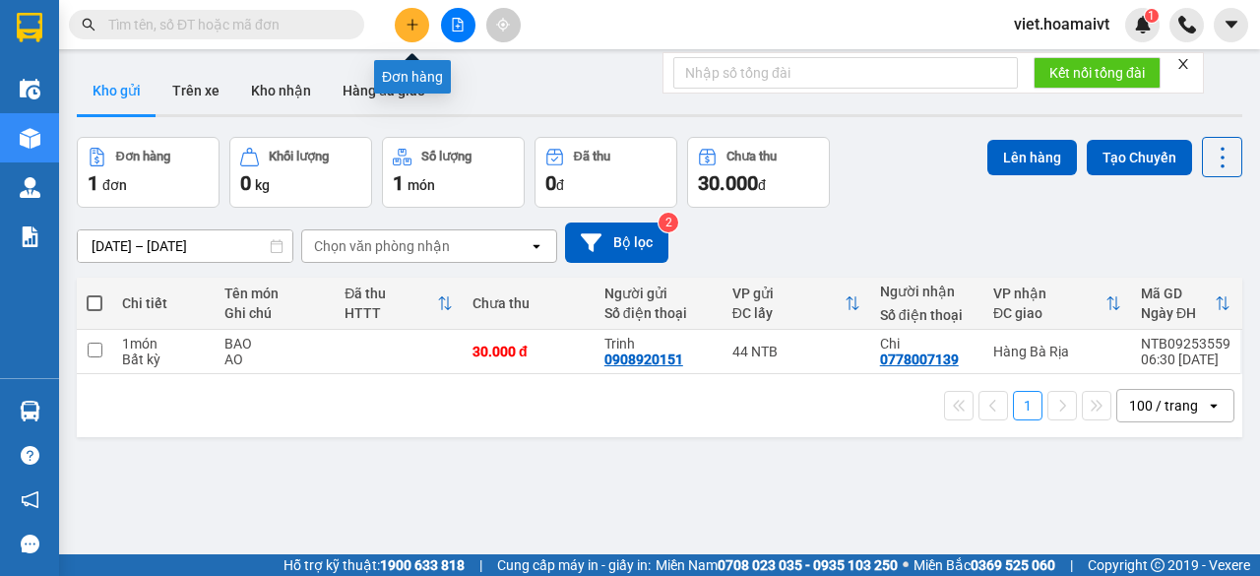
click at [417, 8] on div at bounding box center [458, 25] width 148 height 34
click at [408, 19] on icon "plus" at bounding box center [412, 25] width 14 height 14
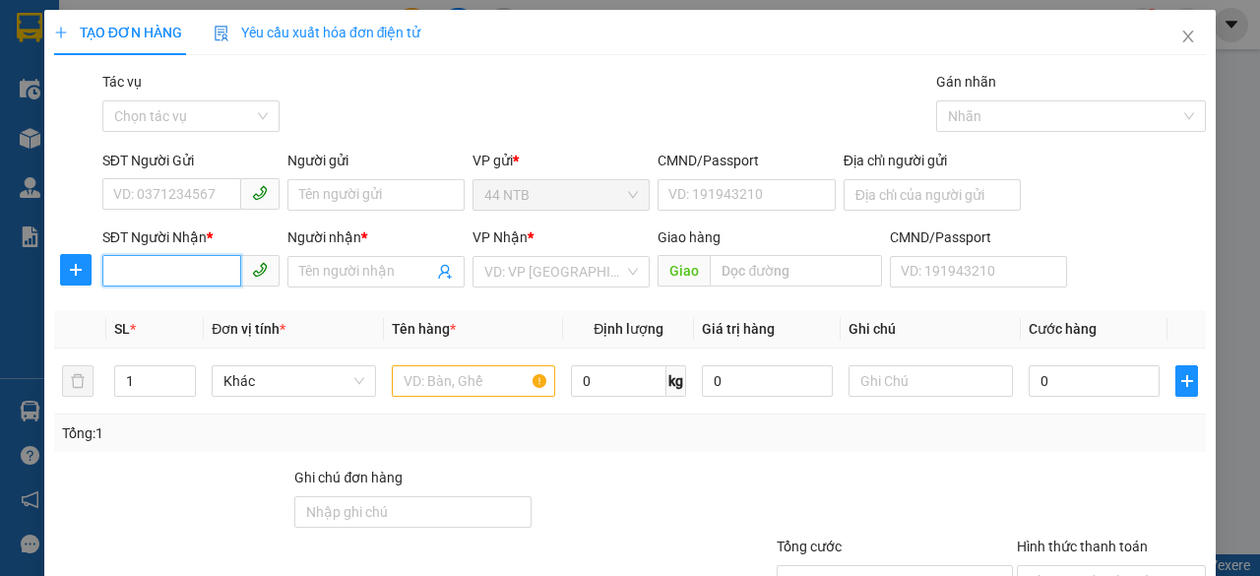
click at [163, 270] on input "SĐT Người Nhận *" at bounding box center [171, 270] width 139 height 31
type input "0915532605"
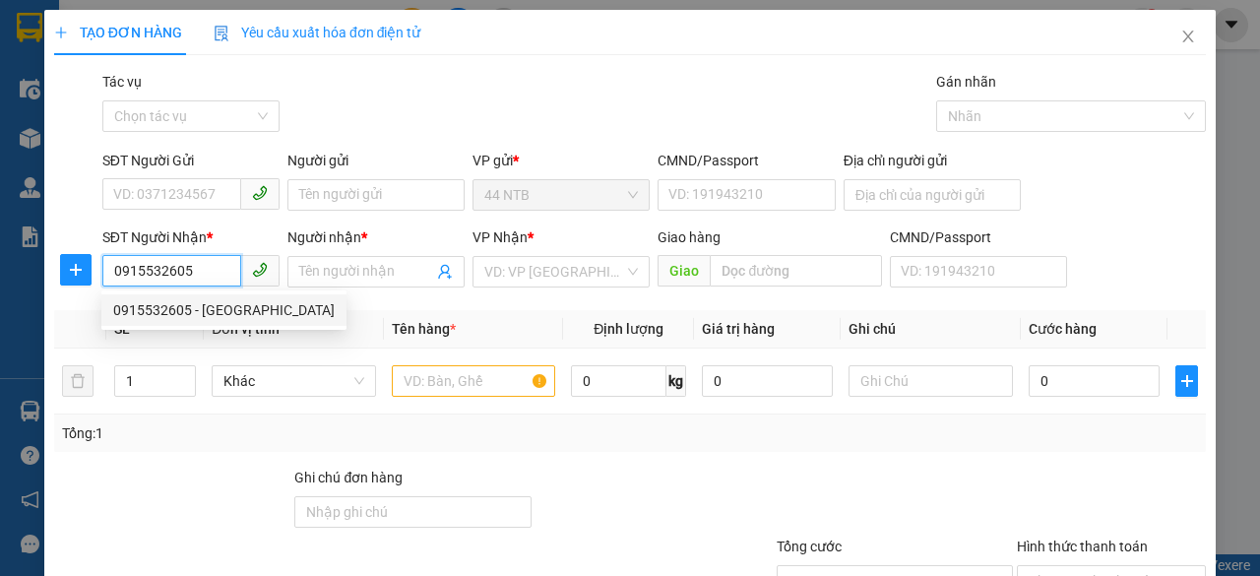
click at [181, 304] on div "0915532605 - [GEOGRAPHIC_DATA]" at bounding box center [223, 310] width 221 height 22
type input "ĐỨC"
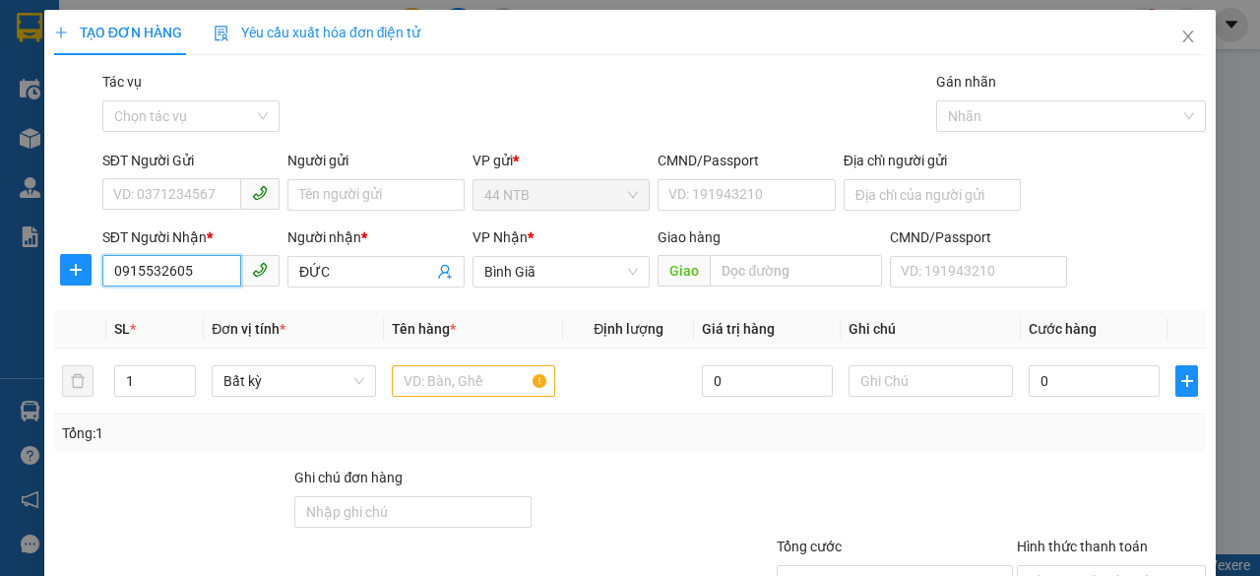
type input "0915532605"
click at [205, 172] on div "SĐT Người Gửi" at bounding box center [190, 165] width 177 height 30
click at [203, 183] on input "SĐT Người Gửi" at bounding box center [171, 193] width 139 height 31
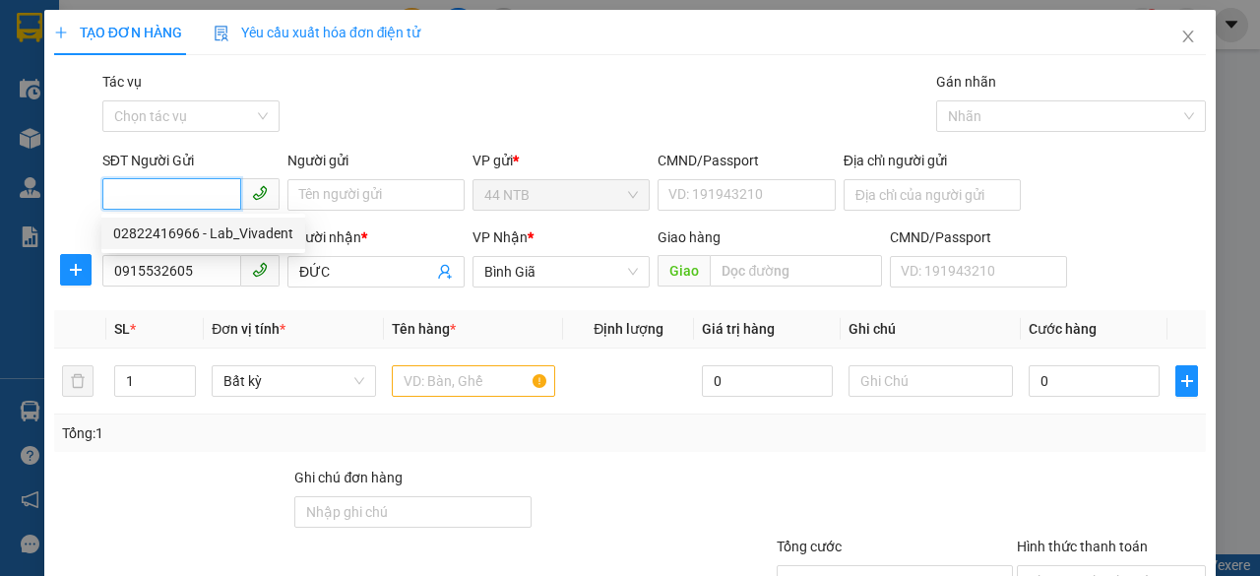
click at [199, 227] on div "02822416966 - Lab_Vivadent" at bounding box center [203, 233] width 180 height 22
type input "02822416966"
type input "Lab_Vivadent"
type input "079065027654"
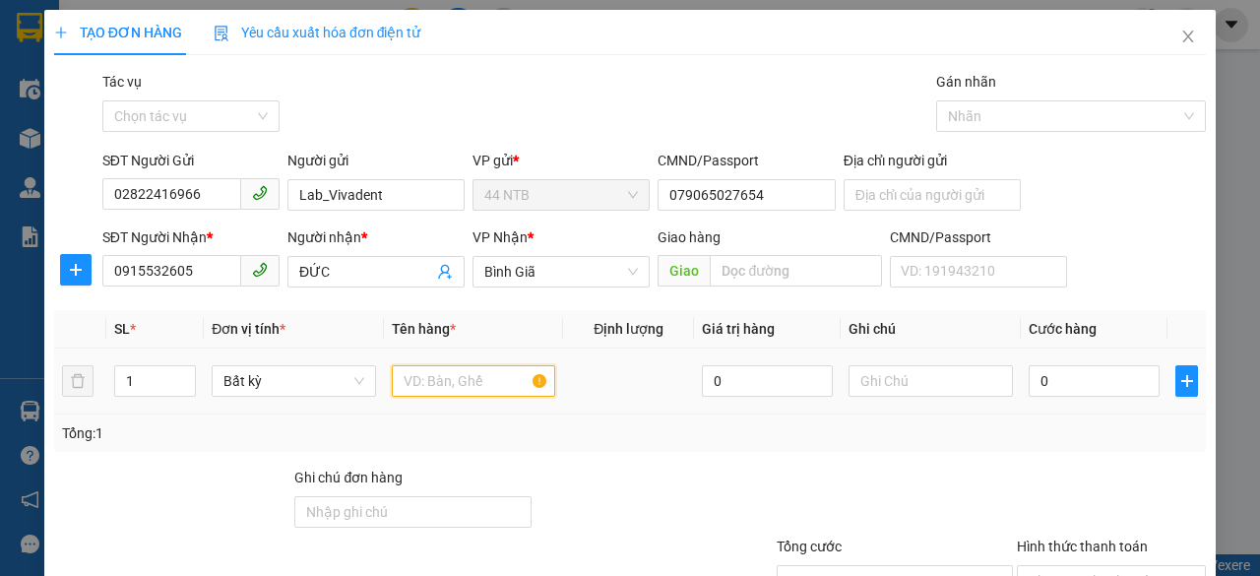
click at [440, 392] on input "text" at bounding box center [474, 380] width 164 height 31
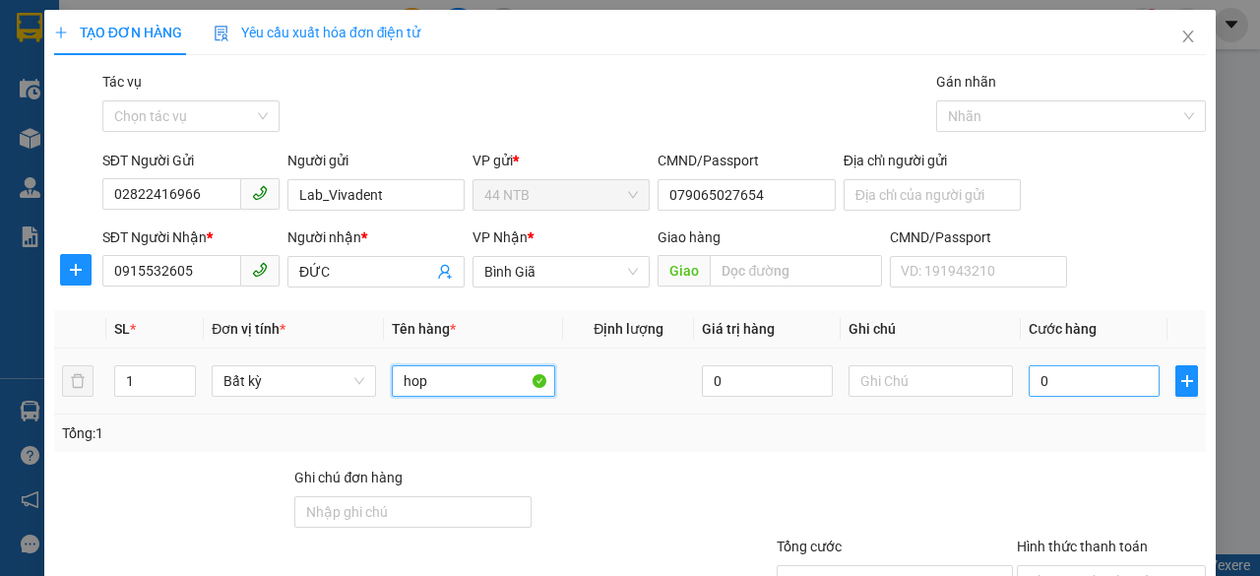
type input "hop"
click at [1116, 385] on input "0" at bounding box center [1093, 380] width 131 height 31
type input "3"
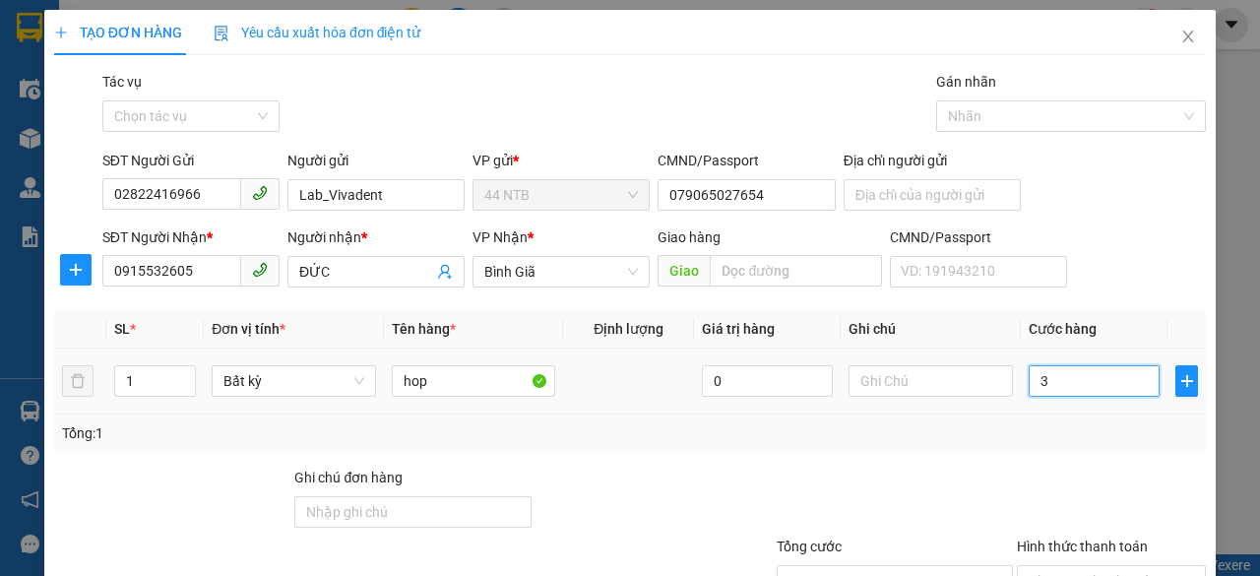
type input "30"
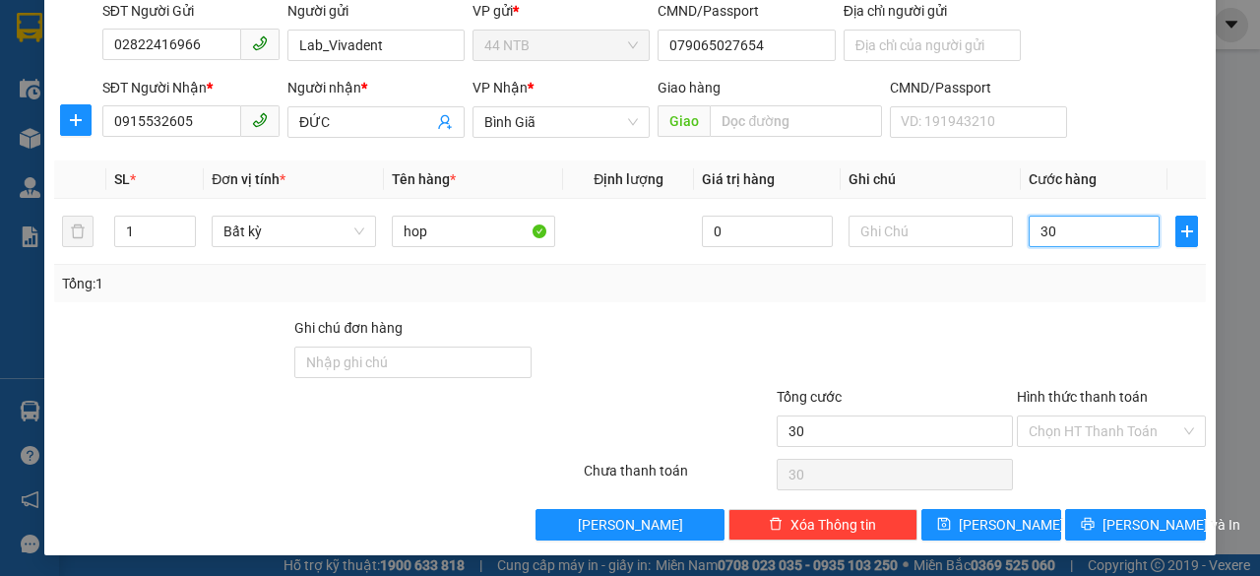
scroll to position [150, 0]
type input "30.000"
click at [1163, 430] on input "Hình thức thanh toán" at bounding box center [1104, 431] width 152 height 30
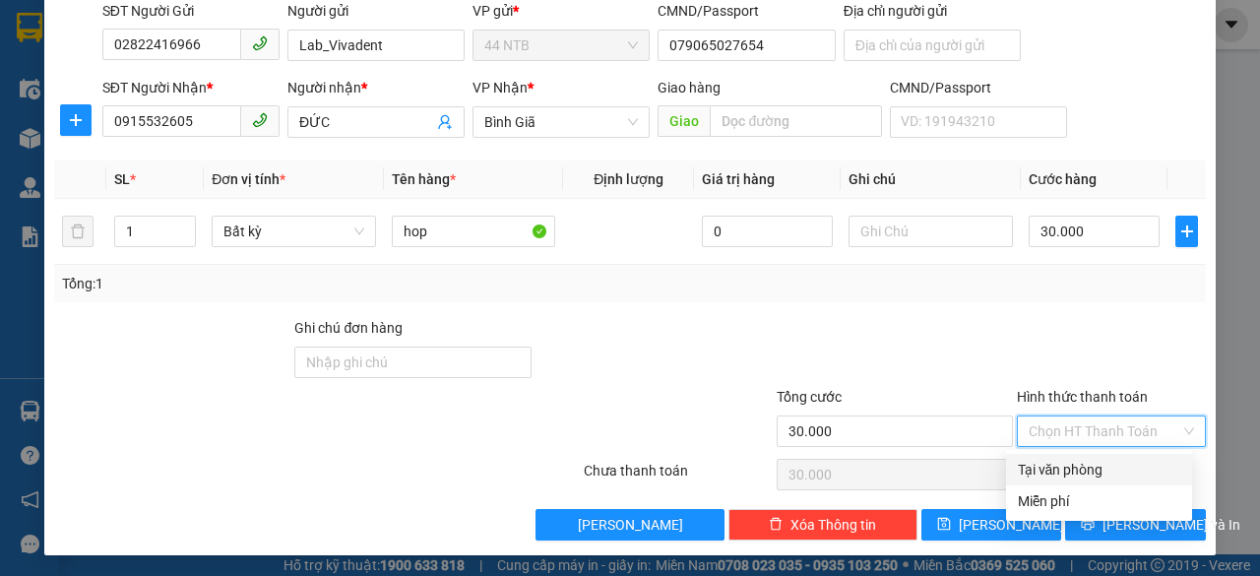
click at [1151, 465] on div "Tại văn phòng" at bounding box center [1099, 470] width 162 height 22
type input "0"
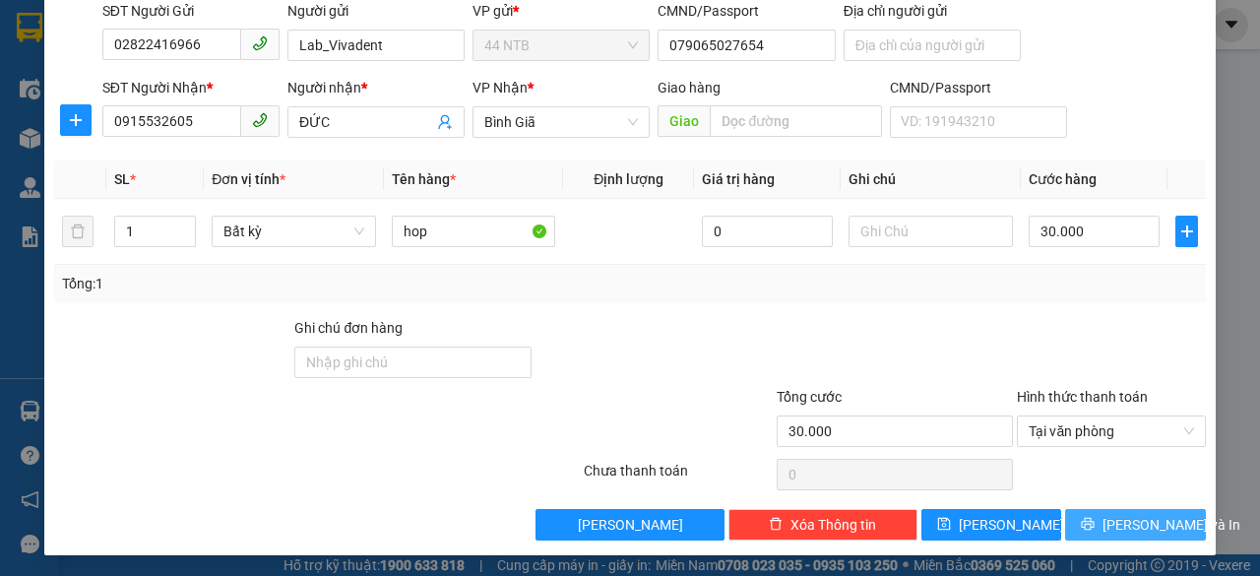
click at [1147, 519] on span "[PERSON_NAME] và In" at bounding box center [1171, 525] width 138 height 22
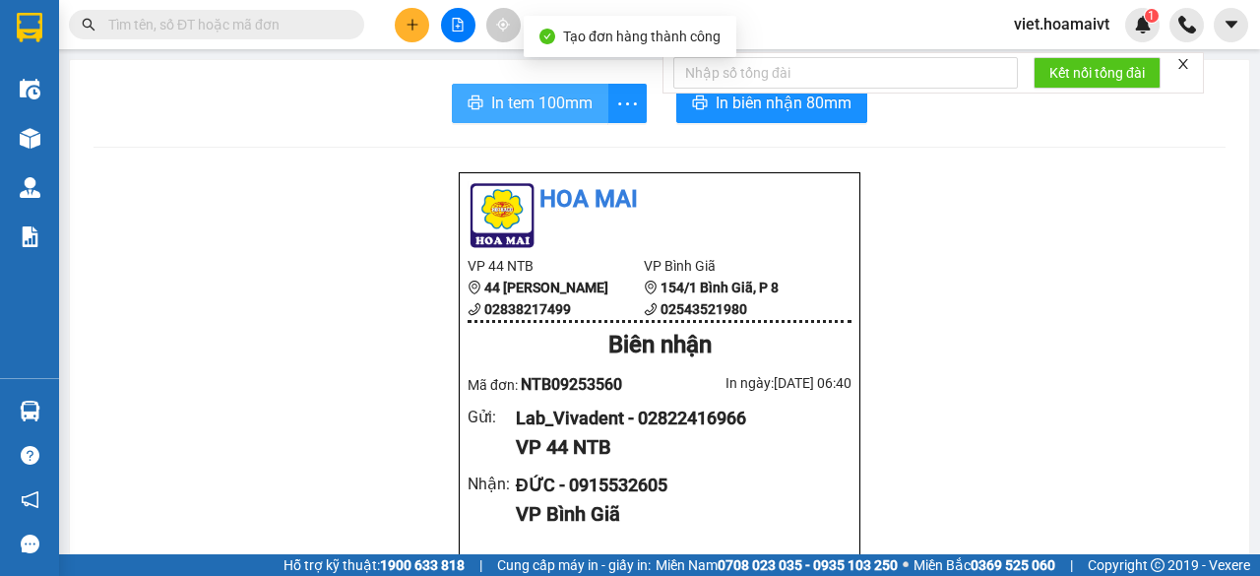
click at [521, 94] on span "In tem 100mm" at bounding box center [541, 103] width 101 height 25
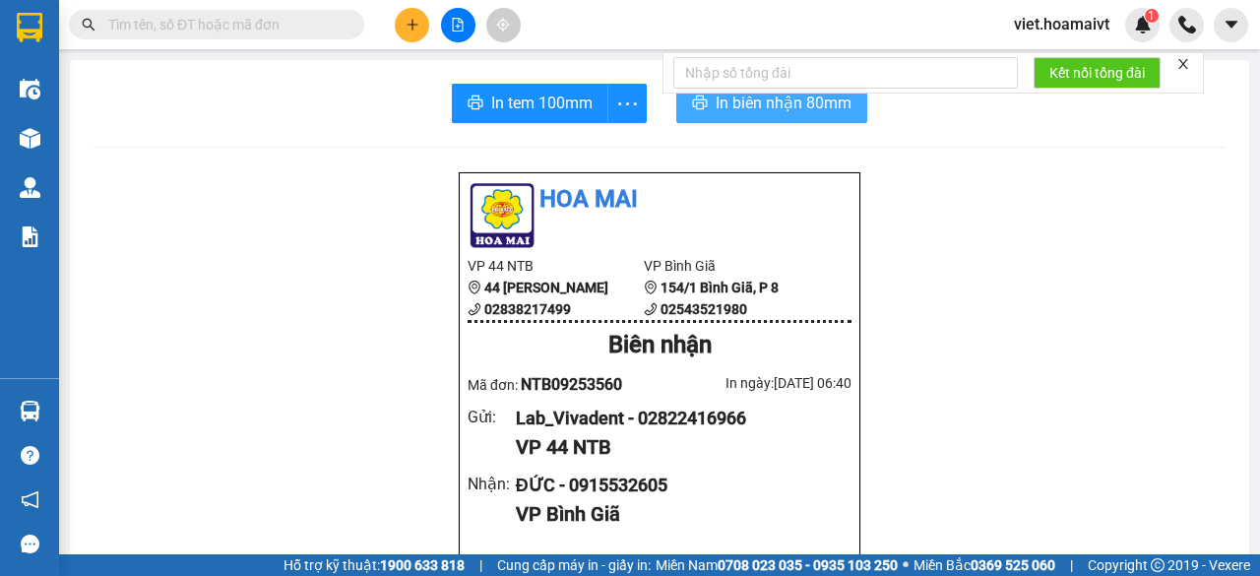
click at [785, 119] on button "In biên nhận 80mm" at bounding box center [771, 103] width 191 height 39
click at [823, 2] on div "Kết quả tìm kiếm ( 0 ) Bộ lọc Ngày tạo đơn gần nhất No Data viet.hoamaivt 1" at bounding box center [630, 24] width 1260 height 49
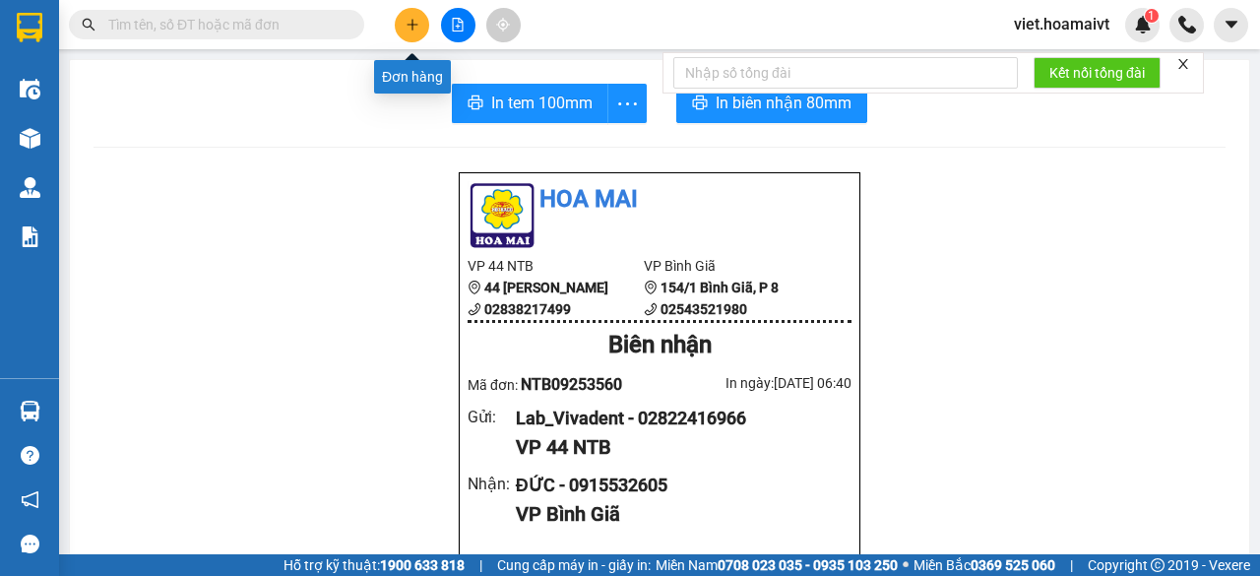
click at [411, 16] on button at bounding box center [412, 25] width 34 height 34
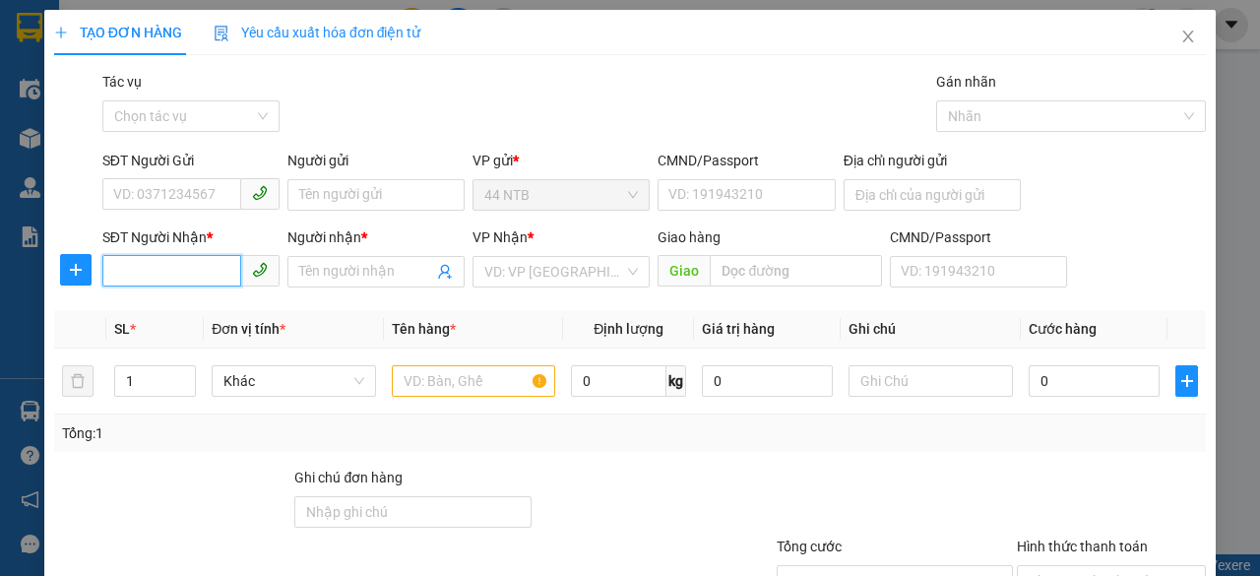
click at [184, 261] on input "SĐT Người Nhận *" at bounding box center [171, 270] width 139 height 31
type input "0978785500"
click at [179, 310] on div "0978785500 - THIÊN LÝ" at bounding box center [189, 310] width 152 height 22
type input "154/1C_N.P.Chu"
type input "THIÊN LÝ"
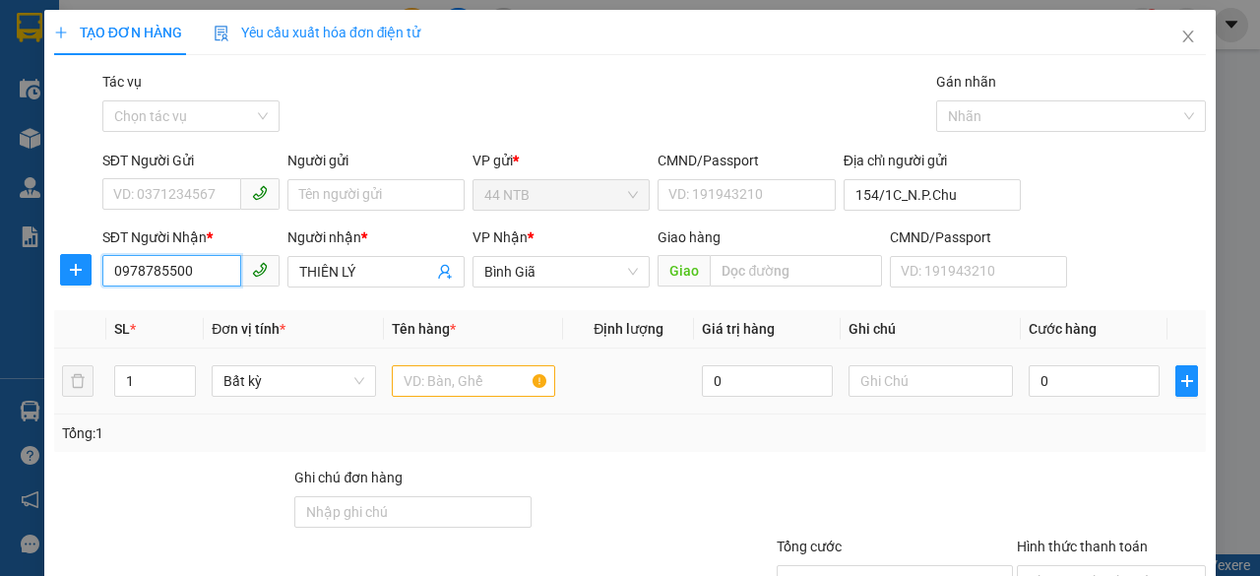
type input "0978785500"
click at [438, 380] on input "text" at bounding box center [474, 380] width 164 height 31
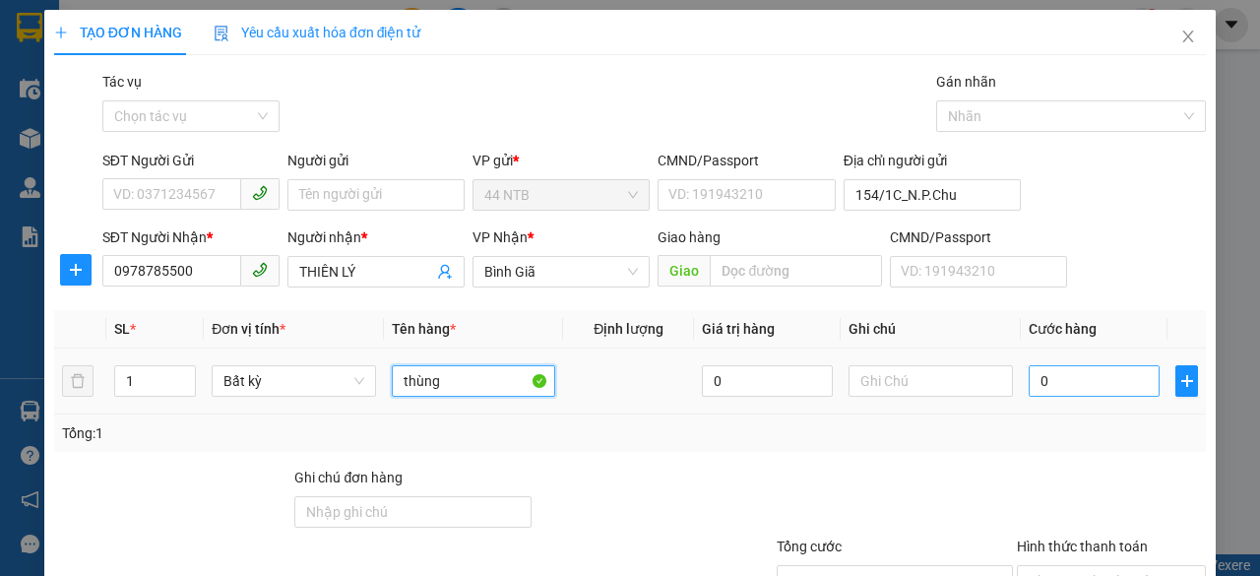
type input "thùng"
click at [1067, 387] on input "0" at bounding box center [1093, 380] width 131 height 31
type input "3"
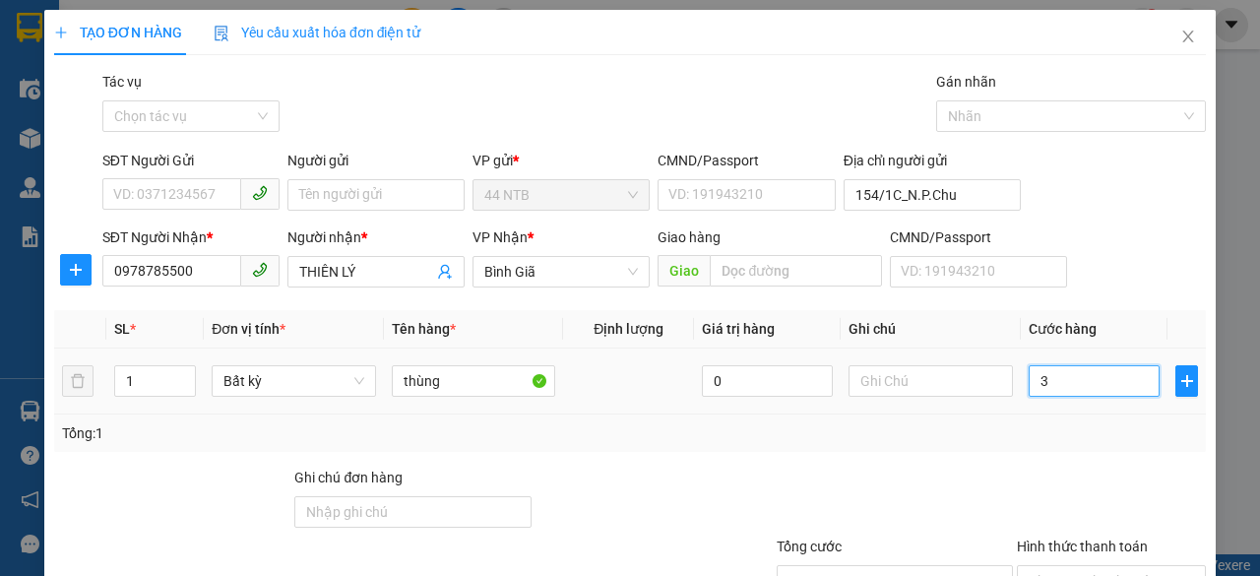
type input "30"
type input "30.000"
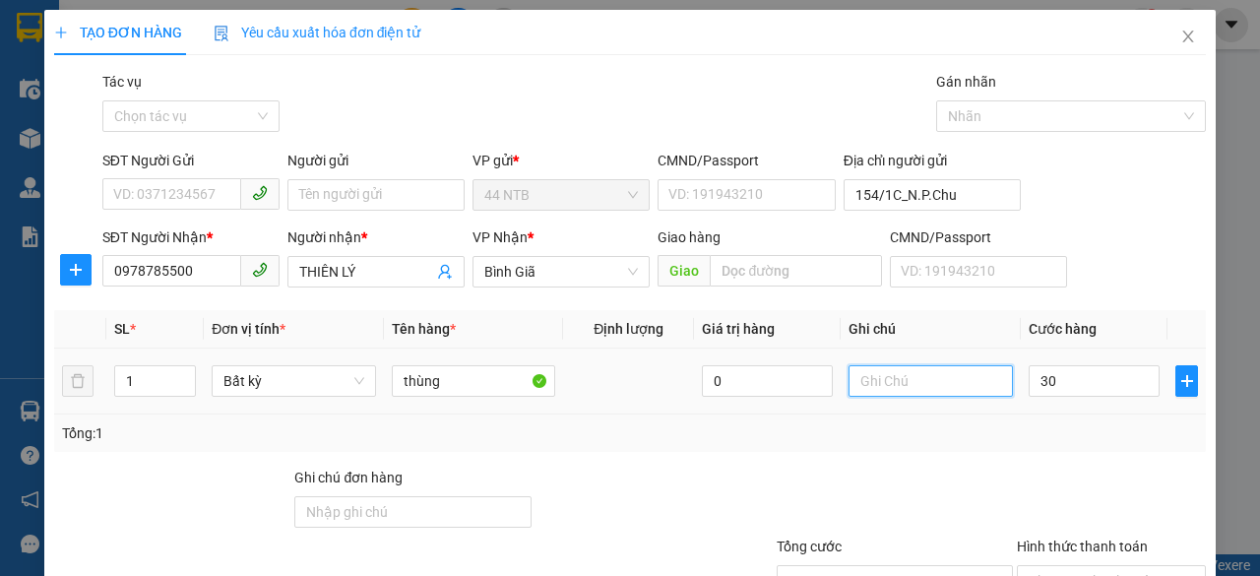
type input "30.000"
click at [926, 388] on input "text" at bounding box center [930, 380] width 164 height 31
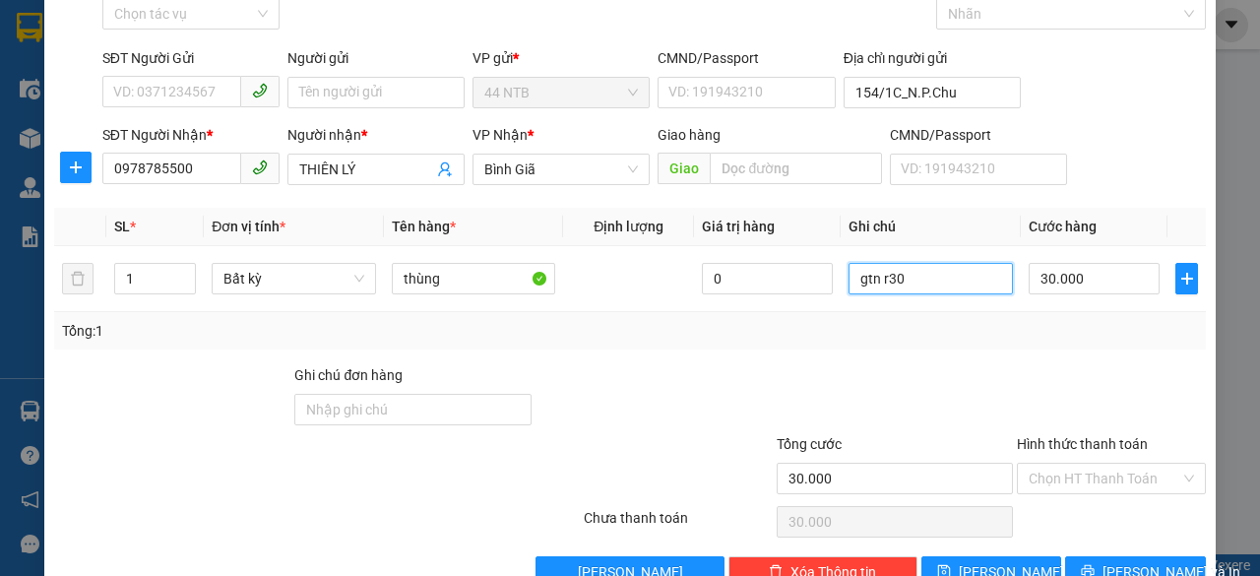
scroll to position [150, 0]
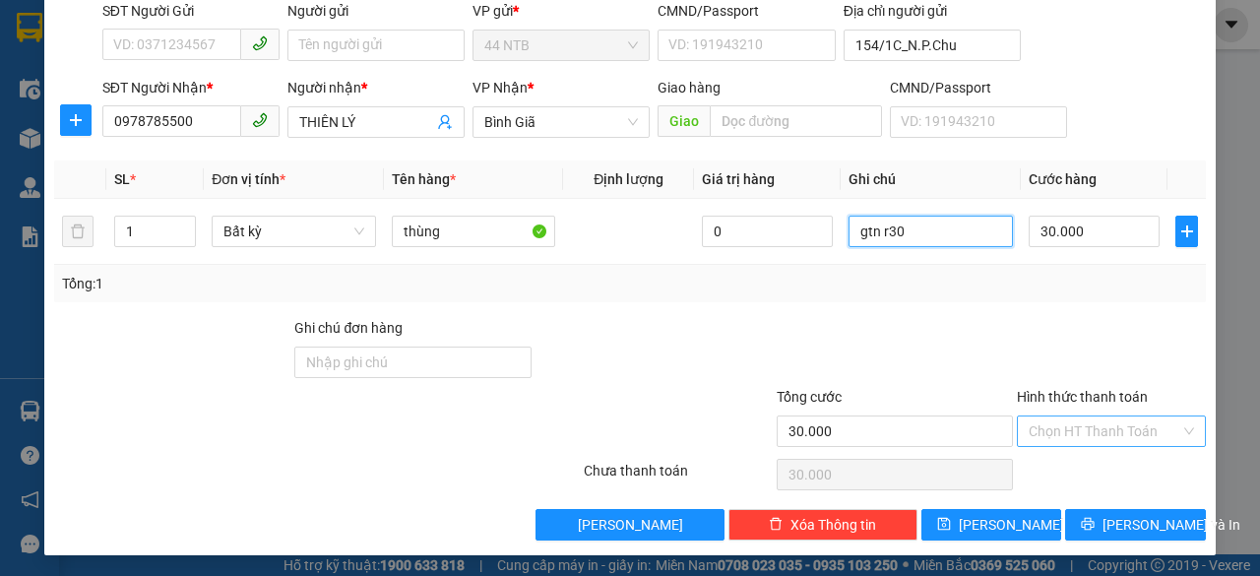
type input "gtn r30"
click at [1067, 419] on input "Hình thức thanh toán" at bounding box center [1104, 431] width 152 height 30
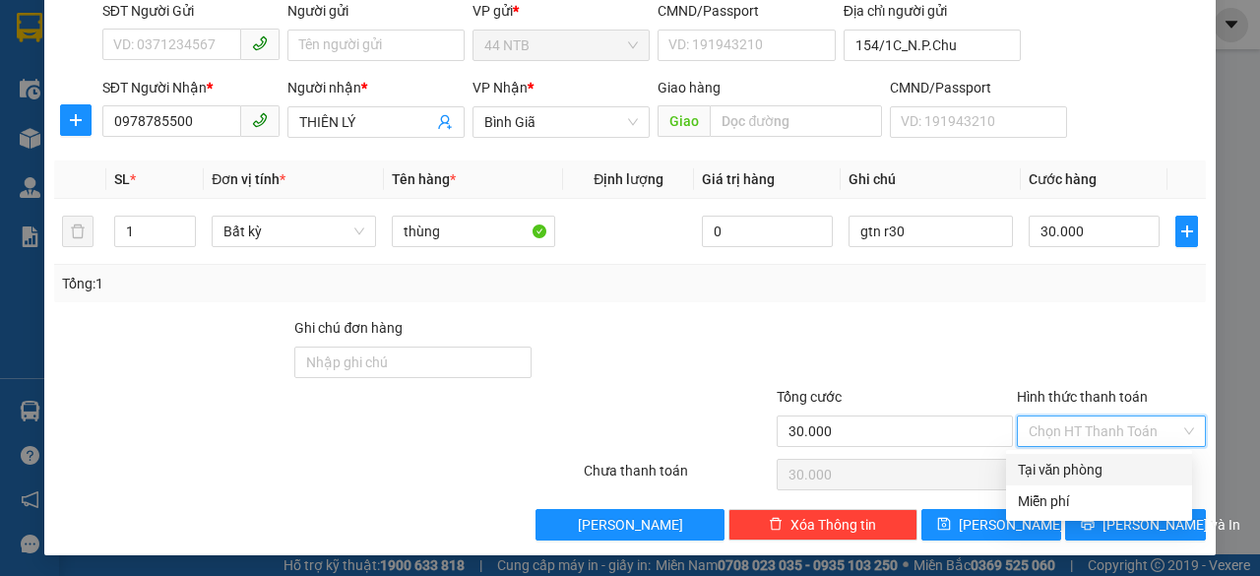
click at [1082, 464] on div "Tại văn phòng" at bounding box center [1099, 470] width 162 height 22
type input "0"
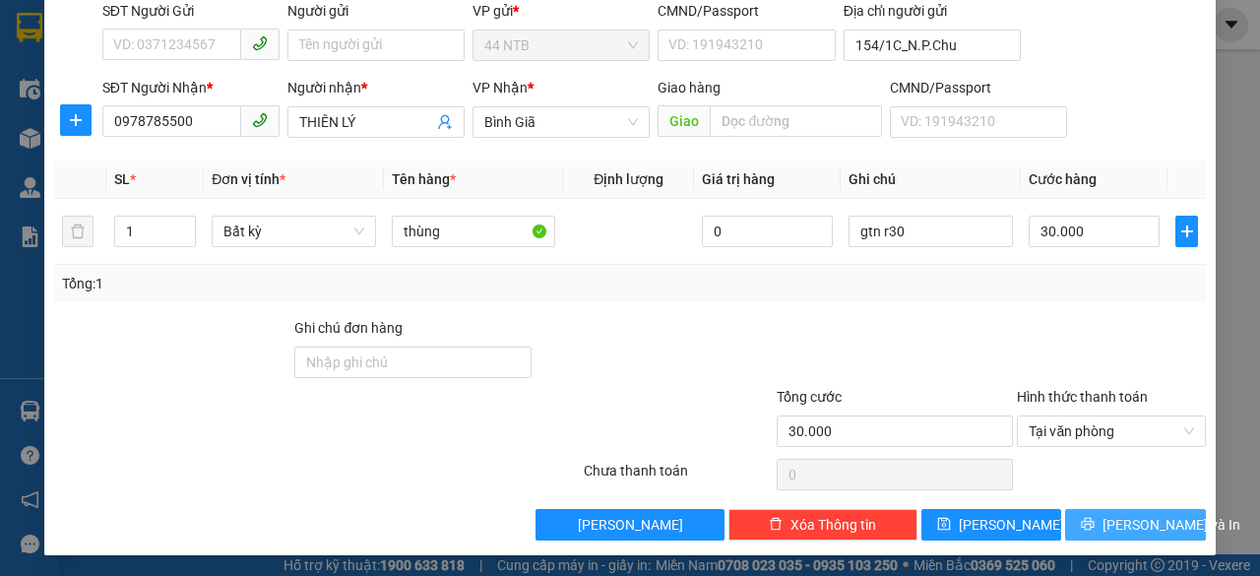
click at [1124, 521] on span "[PERSON_NAME] và In" at bounding box center [1171, 525] width 138 height 22
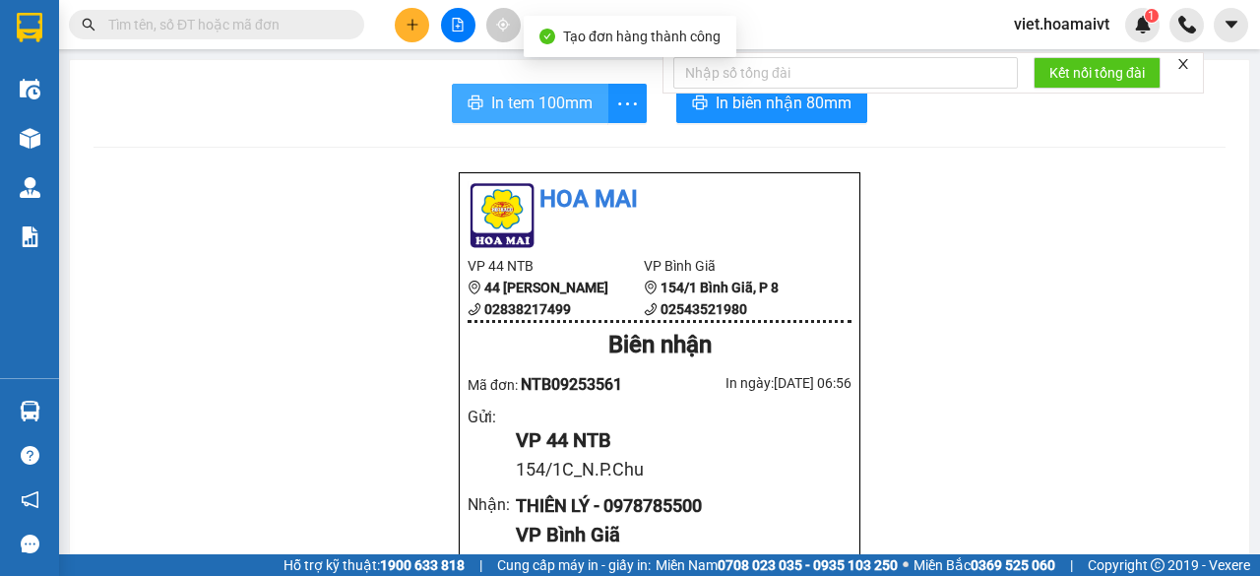
click at [566, 102] on span "In tem 100mm" at bounding box center [541, 103] width 101 height 25
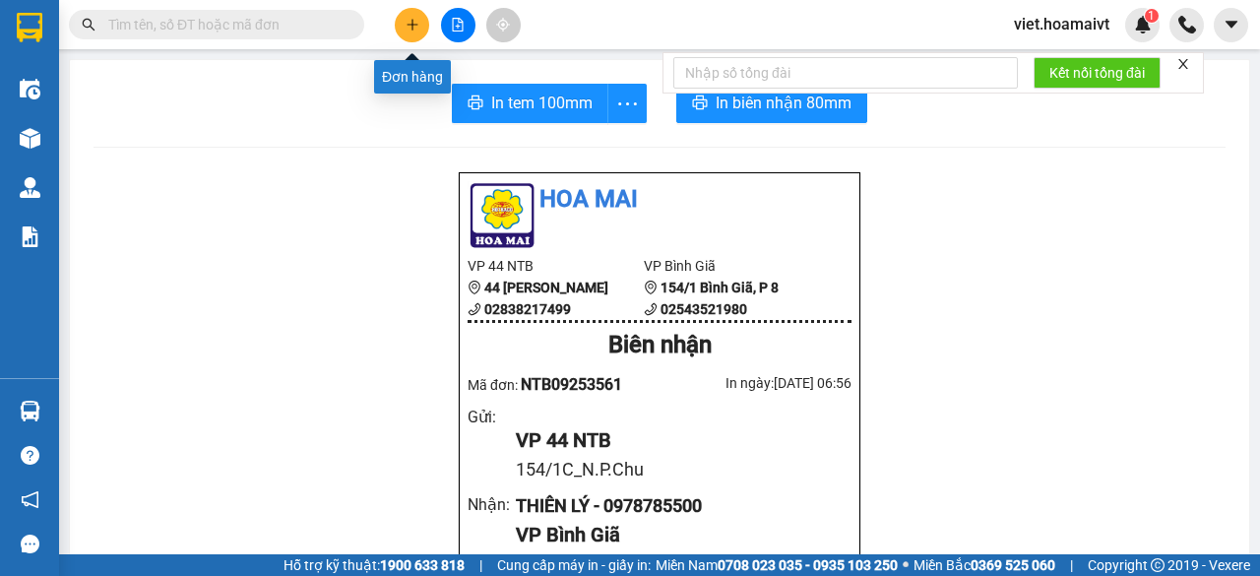
click at [407, 31] on icon "plus" at bounding box center [412, 25] width 14 height 14
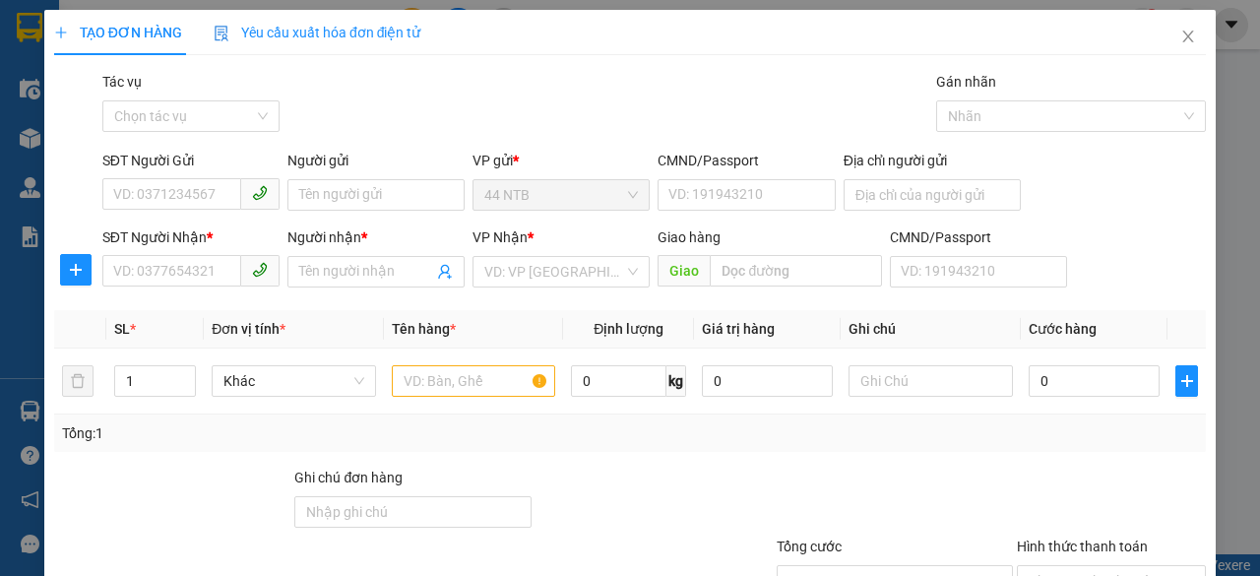
click at [408, 50] on div "Yêu cầu xuất hóa đơn điện tử" at bounding box center [318, 32] width 208 height 45
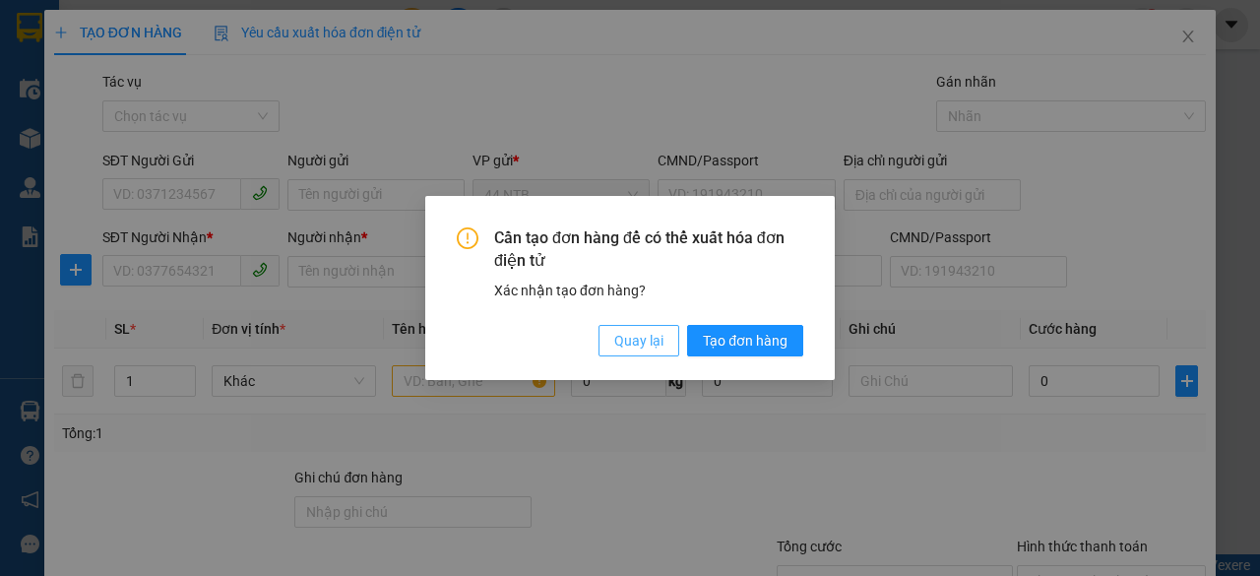
click at [646, 349] on span "Quay lại" at bounding box center [638, 341] width 49 height 22
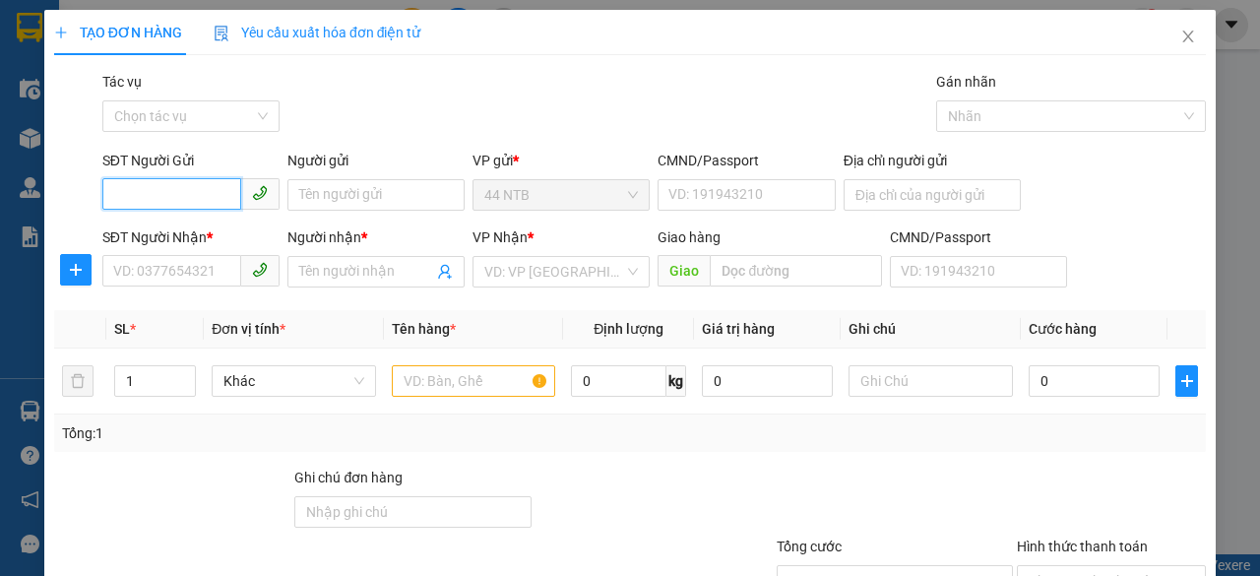
click at [157, 194] on input "SĐT Người Gửi" at bounding box center [171, 193] width 139 height 31
type input "0375174181"
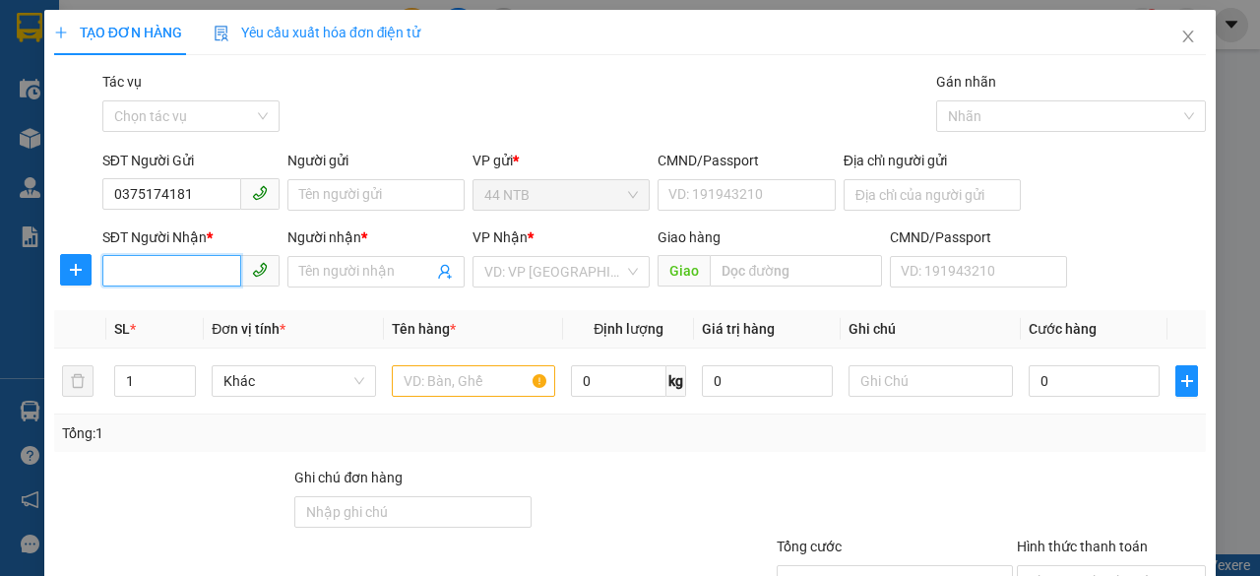
click at [209, 274] on input "SĐT Người Nhận *" at bounding box center [171, 270] width 139 height 31
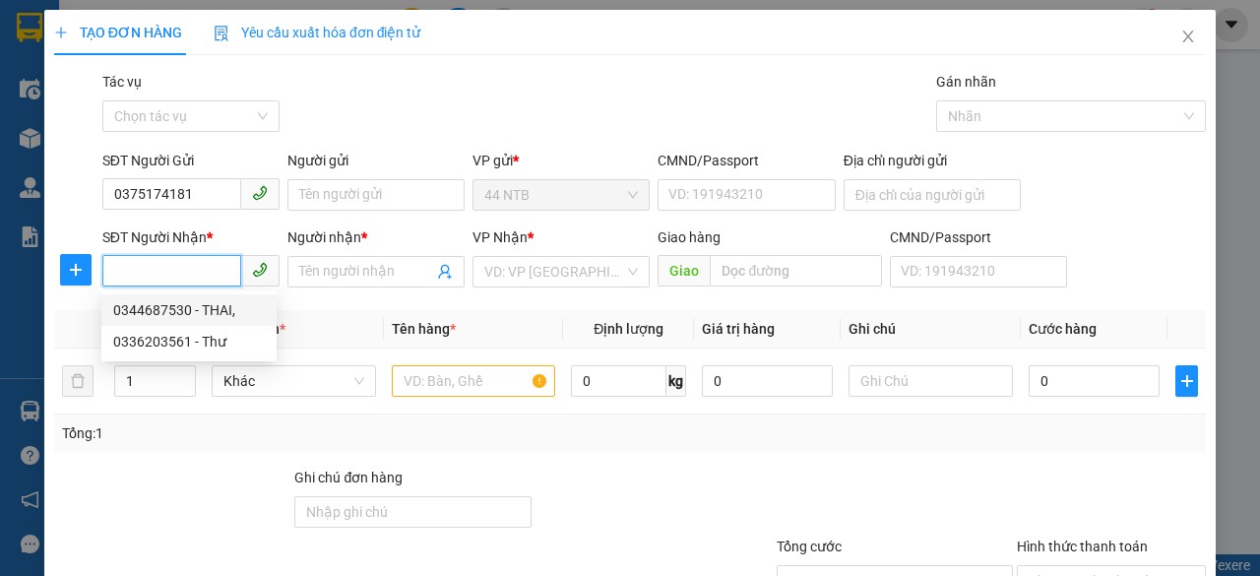
click at [206, 310] on div "0344687530 - THAI," at bounding box center [189, 310] width 152 height 22
type input "0344687530"
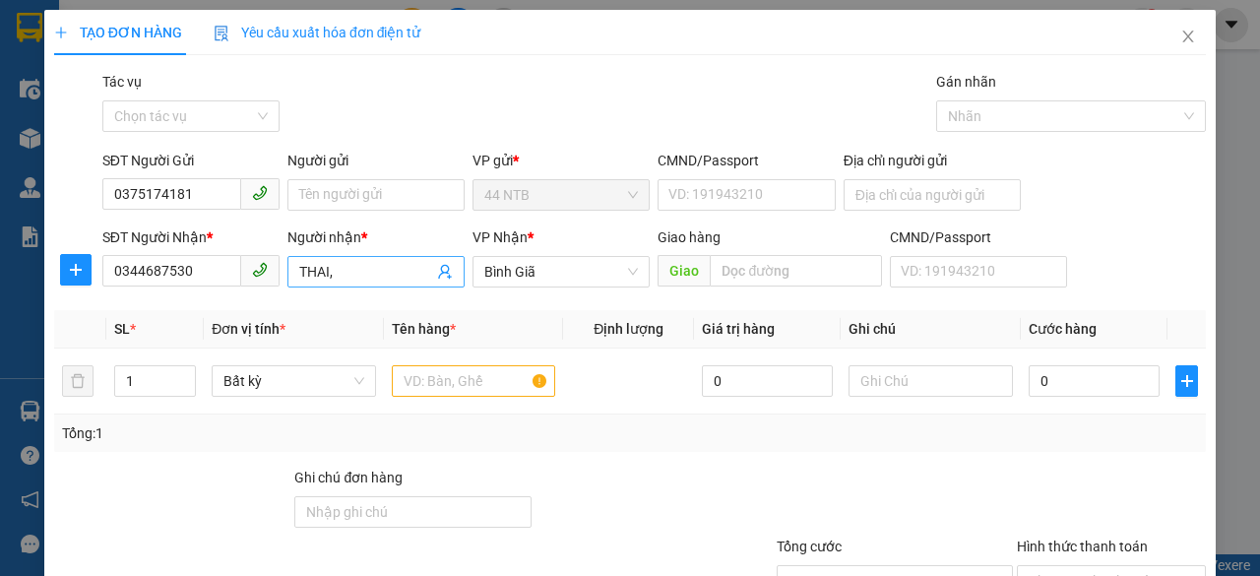
click at [339, 272] on input "THAI," at bounding box center [366, 272] width 134 height 22
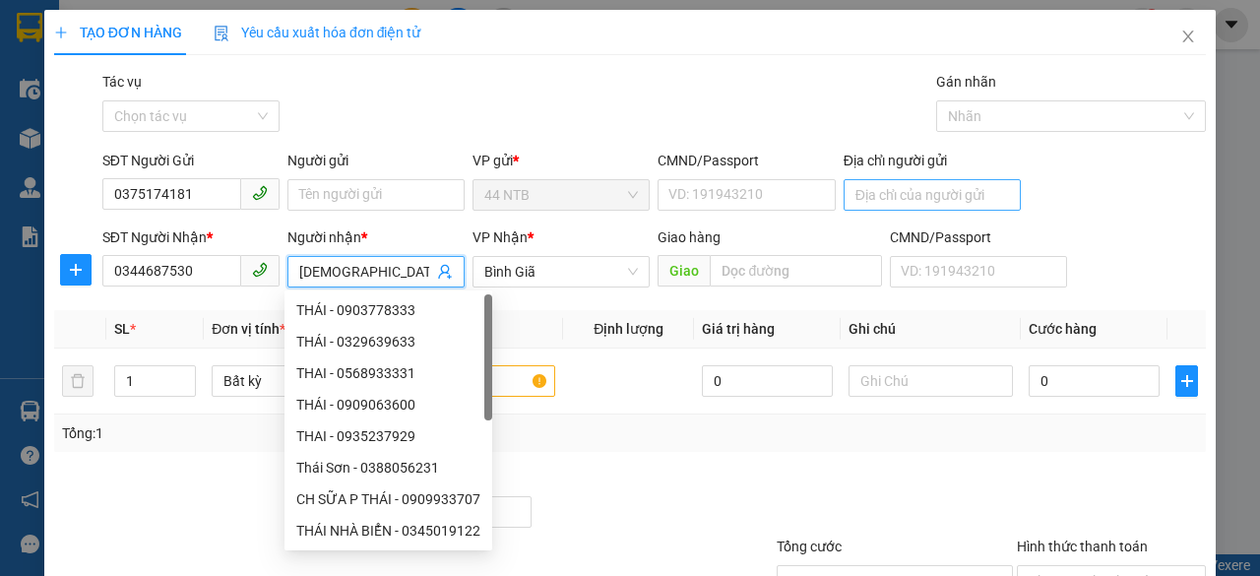
type input "[DEMOGRAPHIC_DATA]"
click at [876, 189] on input "Địa chỉ người gửi" at bounding box center [931, 194] width 177 height 31
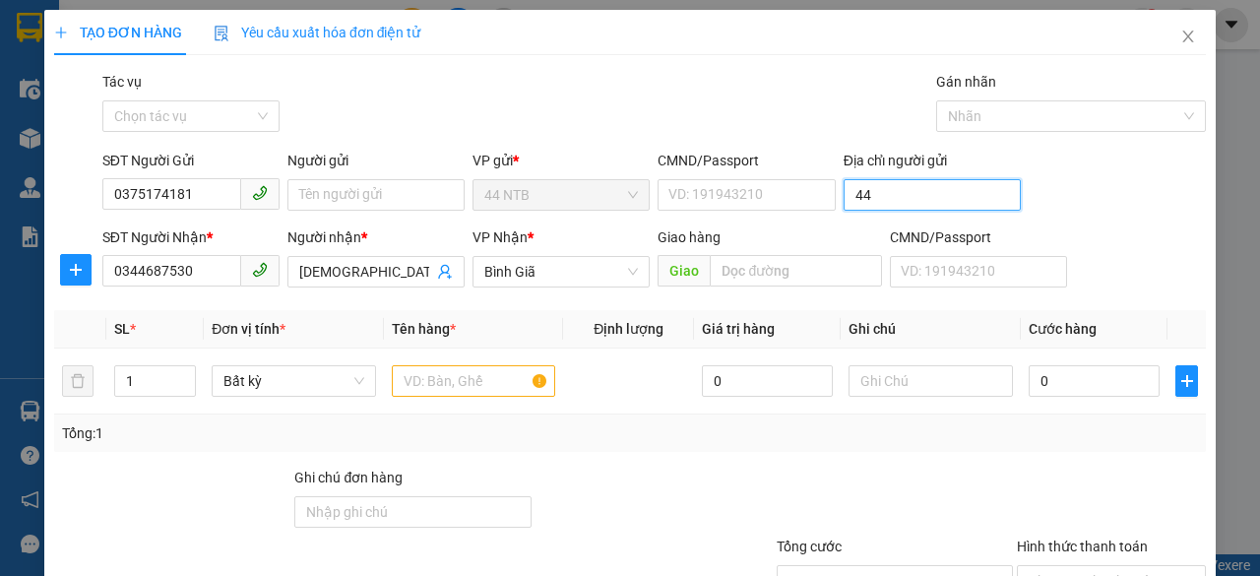
type input "4"
type input "d"
type input "đường 44 q gò vấp"
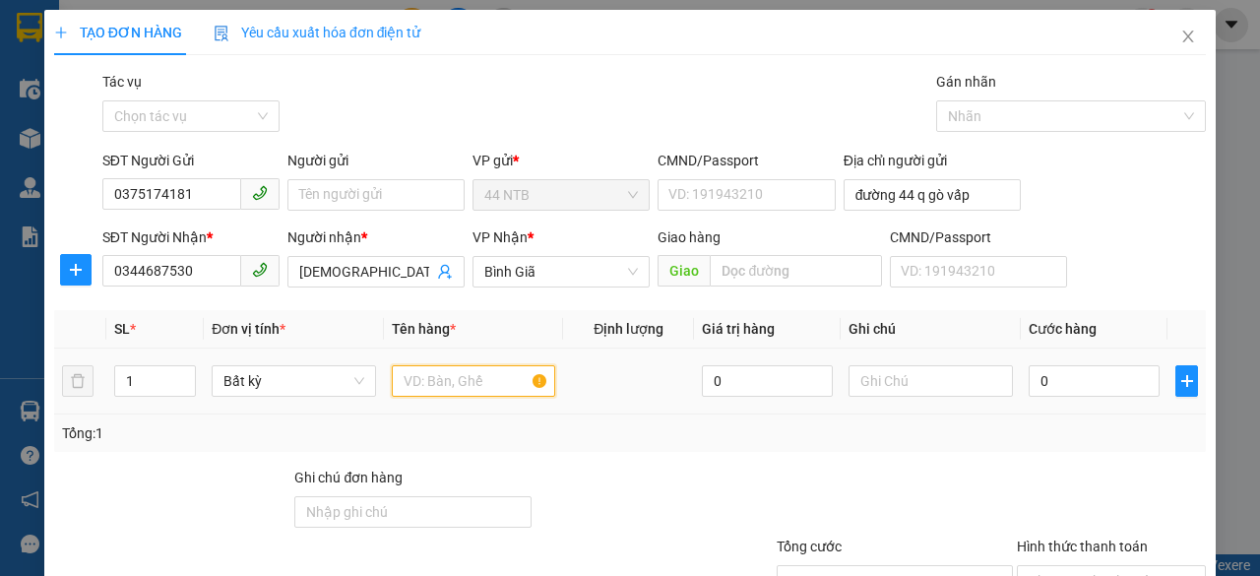
click at [485, 386] on input "text" at bounding box center [474, 380] width 164 height 31
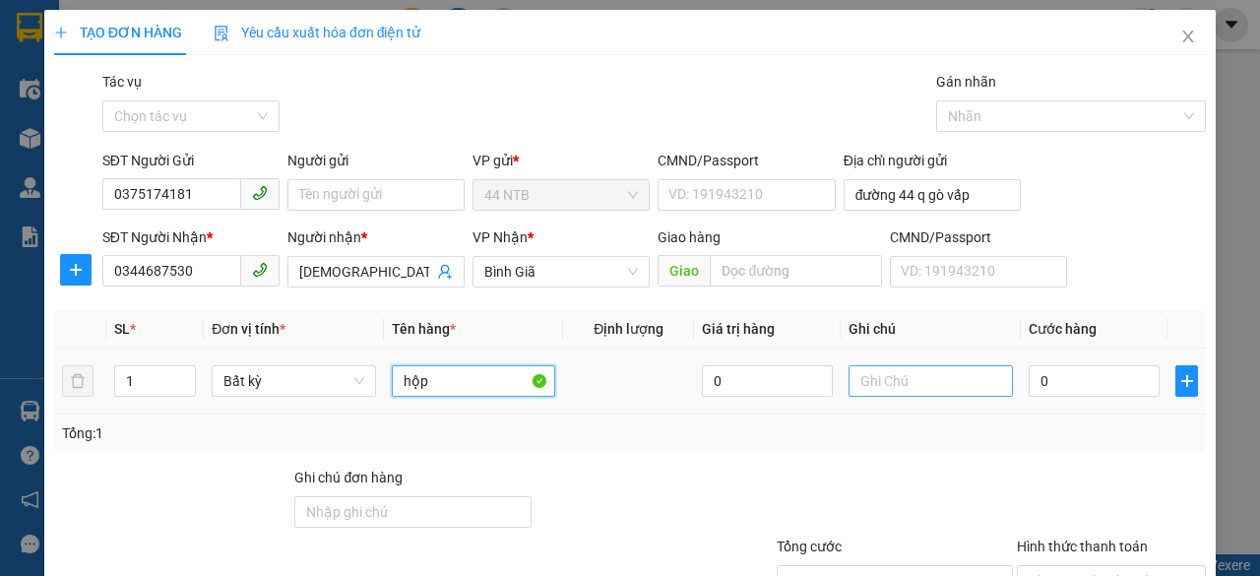
type input "hộp"
click at [869, 385] on input "text" at bounding box center [930, 380] width 164 height 31
type input "thuốc"
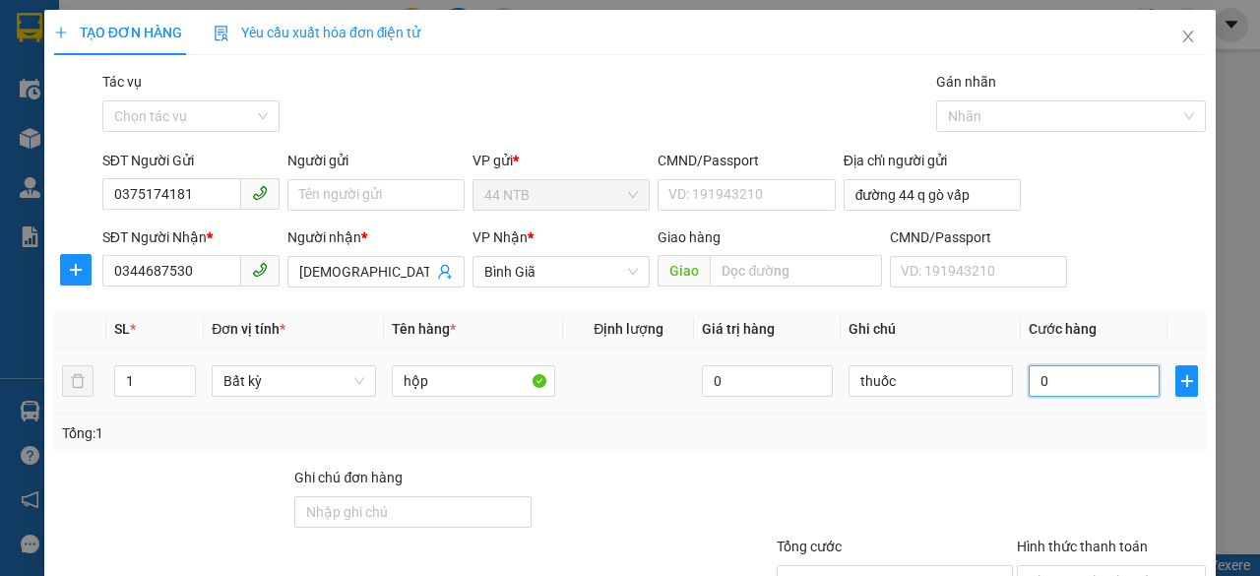
click at [1071, 375] on input "0" at bounding box center [1093, 380] width 131 height 31
type input "3"
type input "30"
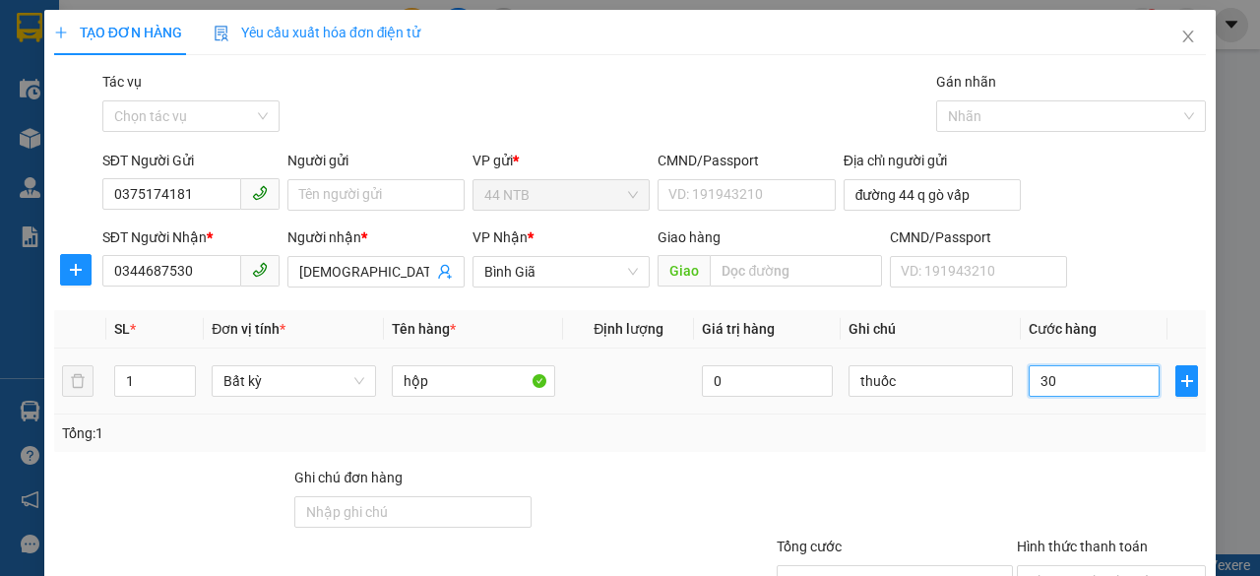
type input "30"
click at [1091, 566] on input "Hình thức thanh toán" at bounding box center [1104, 581] width 152 height 30
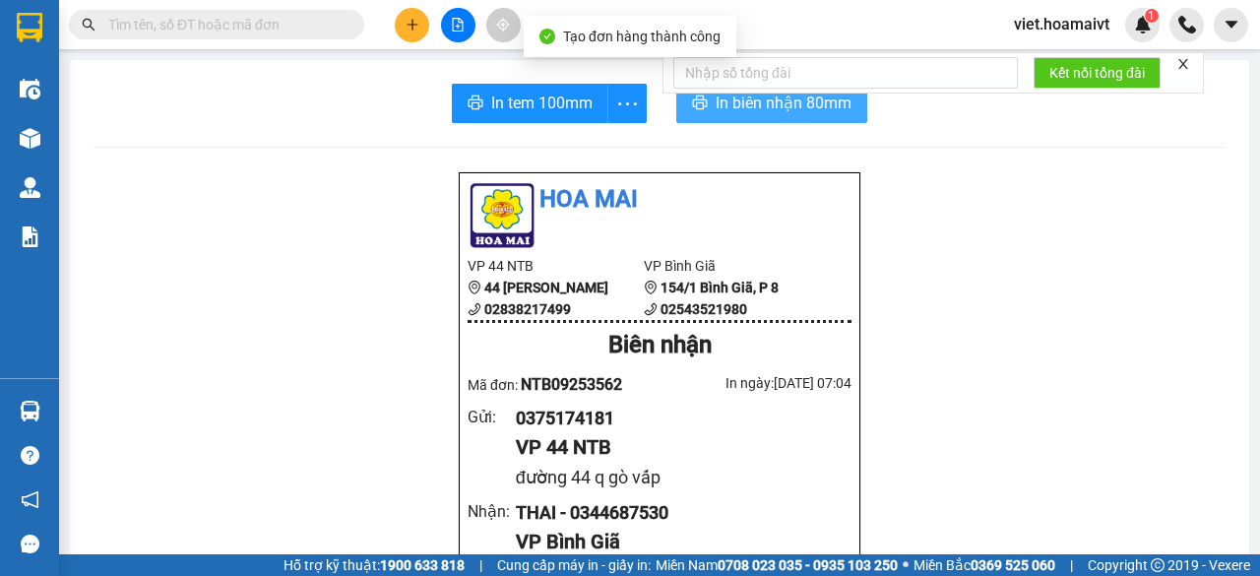
click at [740, 109] on span "In biên nhận 80mm" at bounding box center [783, 103] width 136 height 25
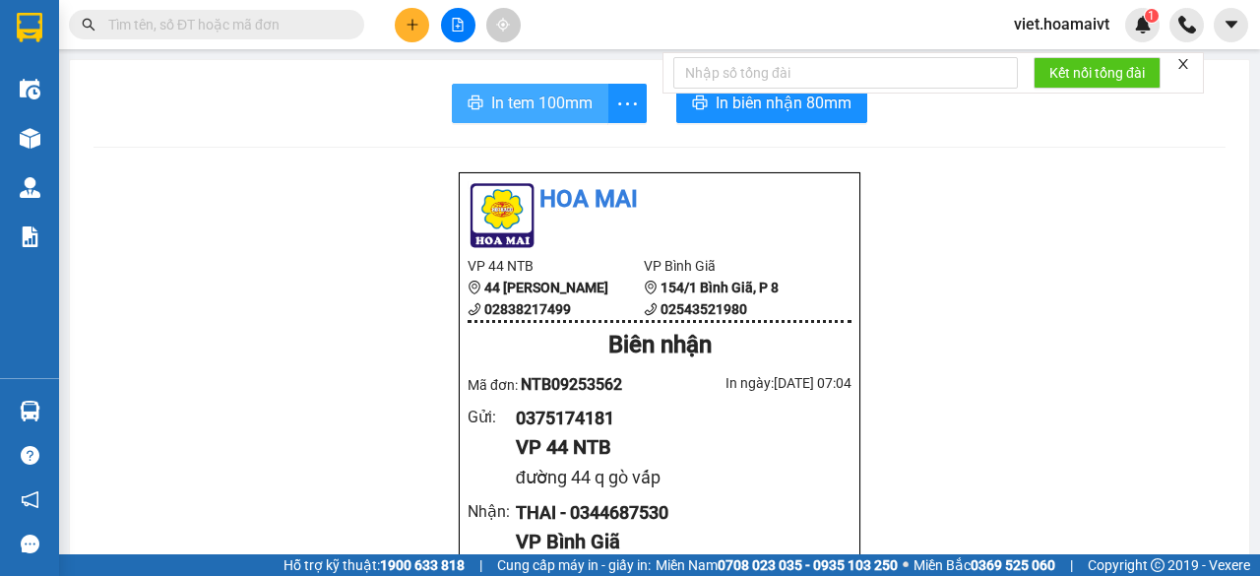
click at [553, 100] on span "In tem 100mm" at bounding box center [541, 103] width 101 height 25
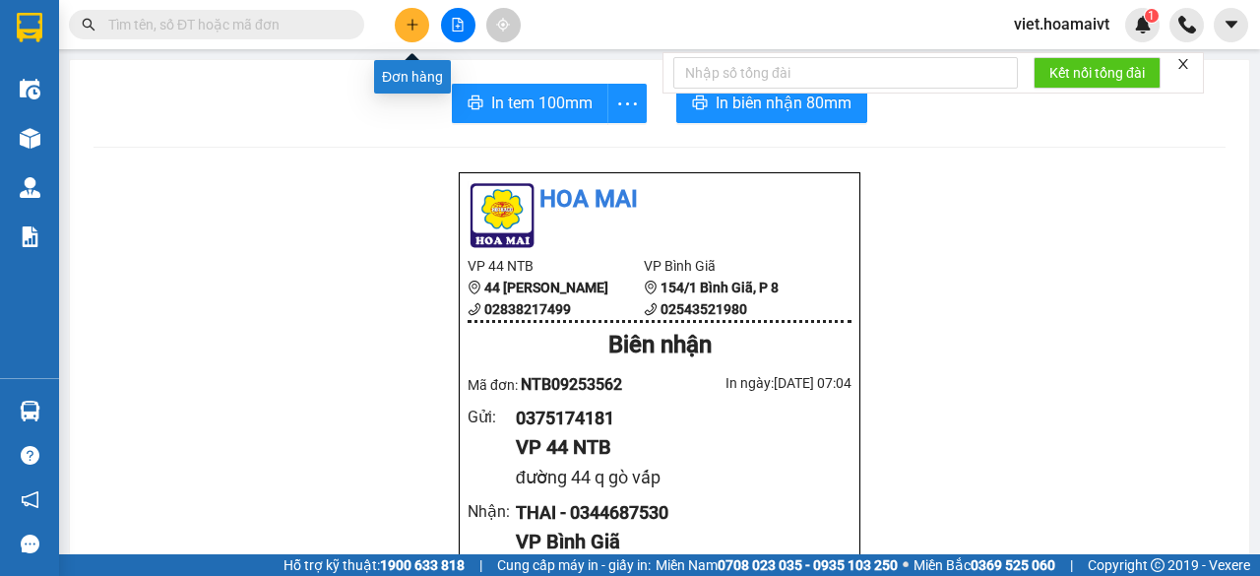
click at [403, 27] on button at bounding box center [412, 25] width 34 height 34
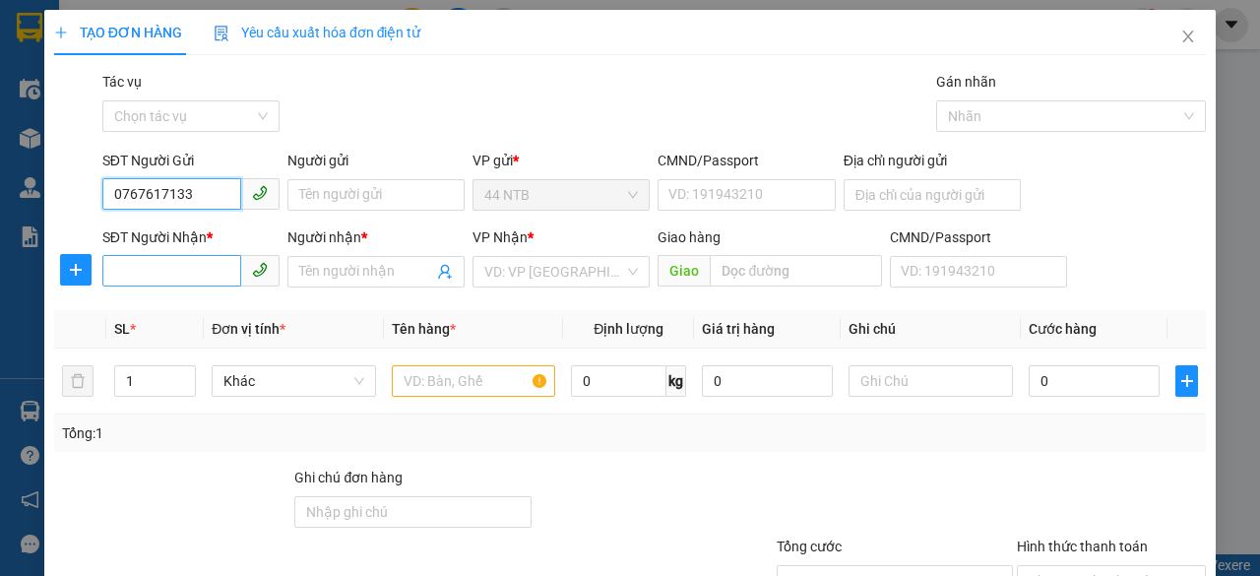
type input "0767617133"
click at [208, 273] on input "SĐT Người Nhận *" at bounding box center [171, 270] width 139 height 31
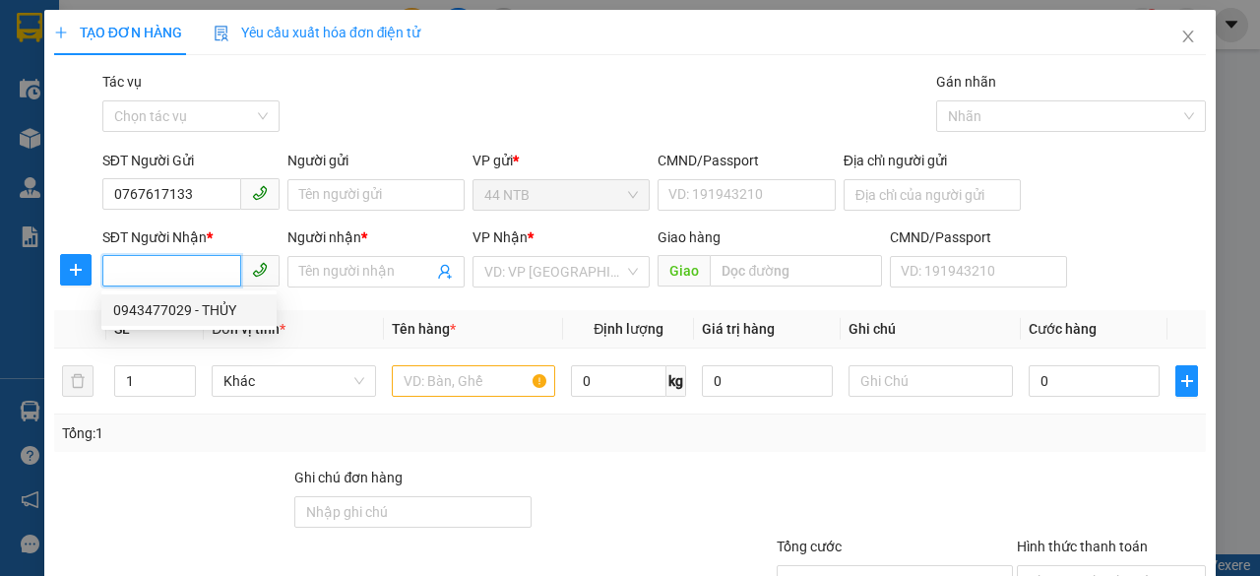
click at [209, 309] on div "0943477029 - THỦY" at bounding box center [189, 310] width 152 height 22
type input "0943477029"
type input "THỦY"
type input "CHINH PHONG"
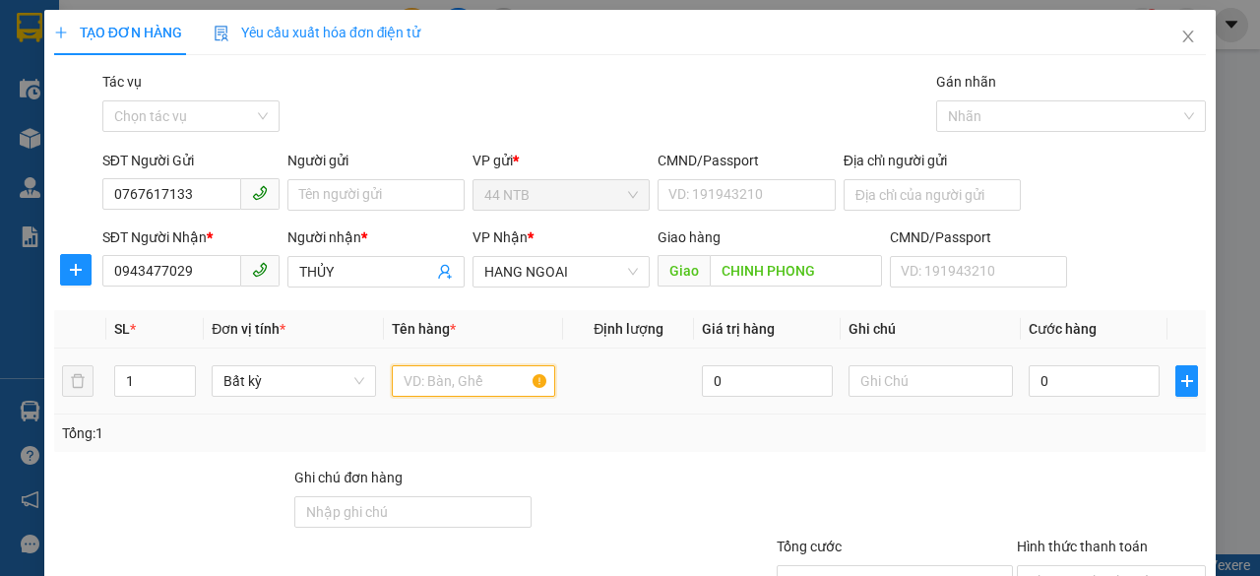
click at [490, 383] on input "text" at bounding box center [474, 380] width 164 height 31
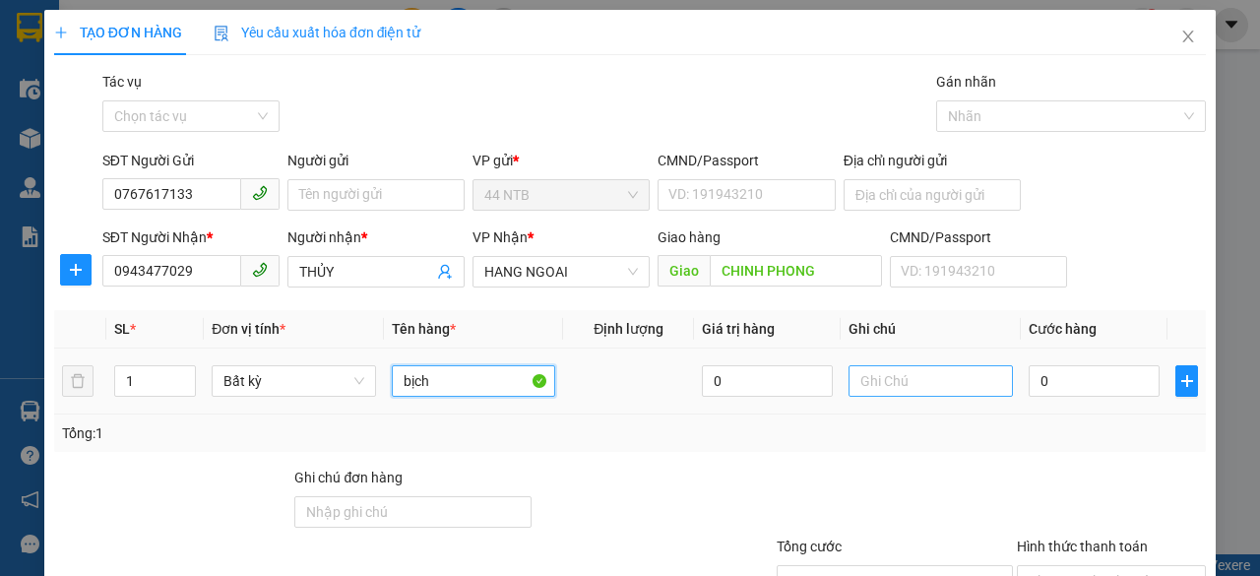
type input "bịch"
click at [935, 378] on input "text" at bounding box center [930, 380] width 164 height 31
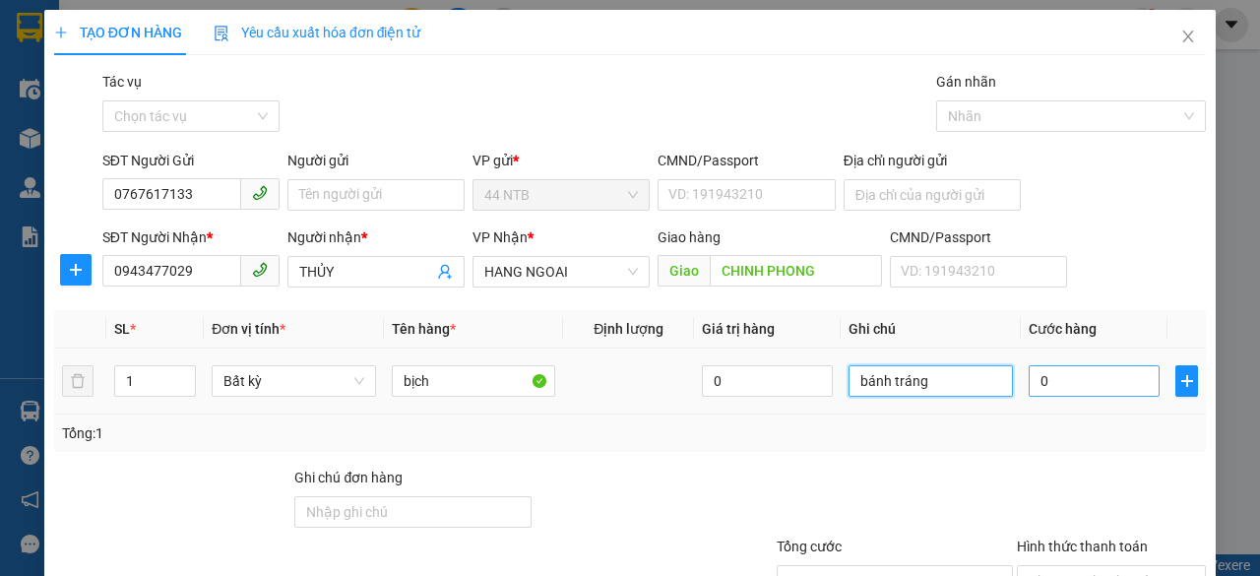
type input "bánh tráng"
click at [1047, 389] on input "0" at bounding box center [1093, 380] width 131 height 31
type input "4"
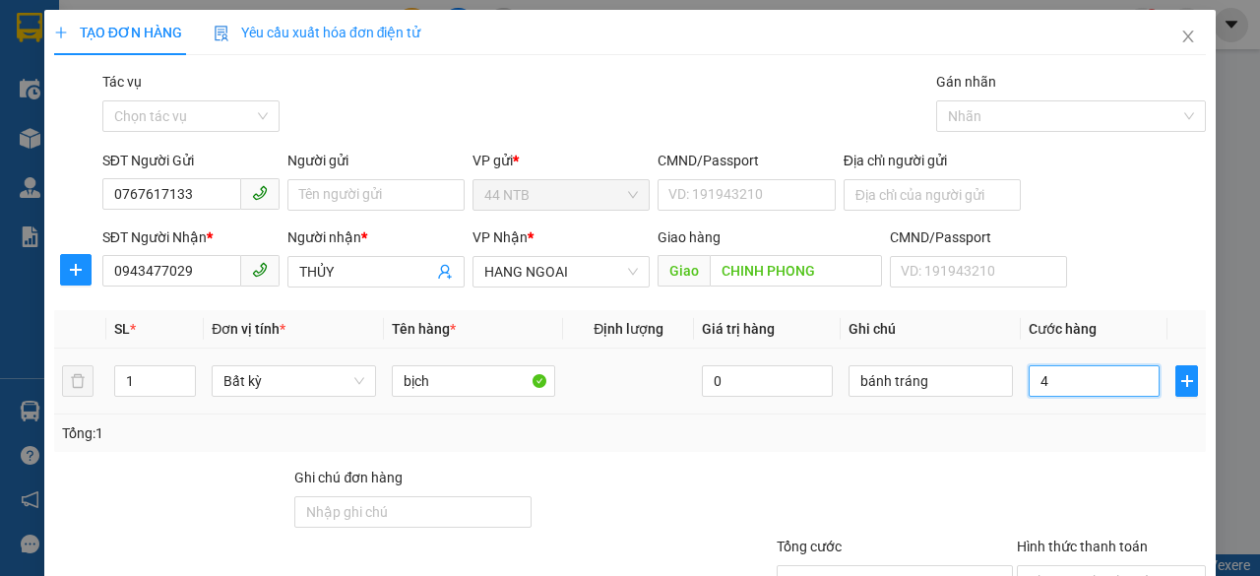
type input "40"
type input "40.000"
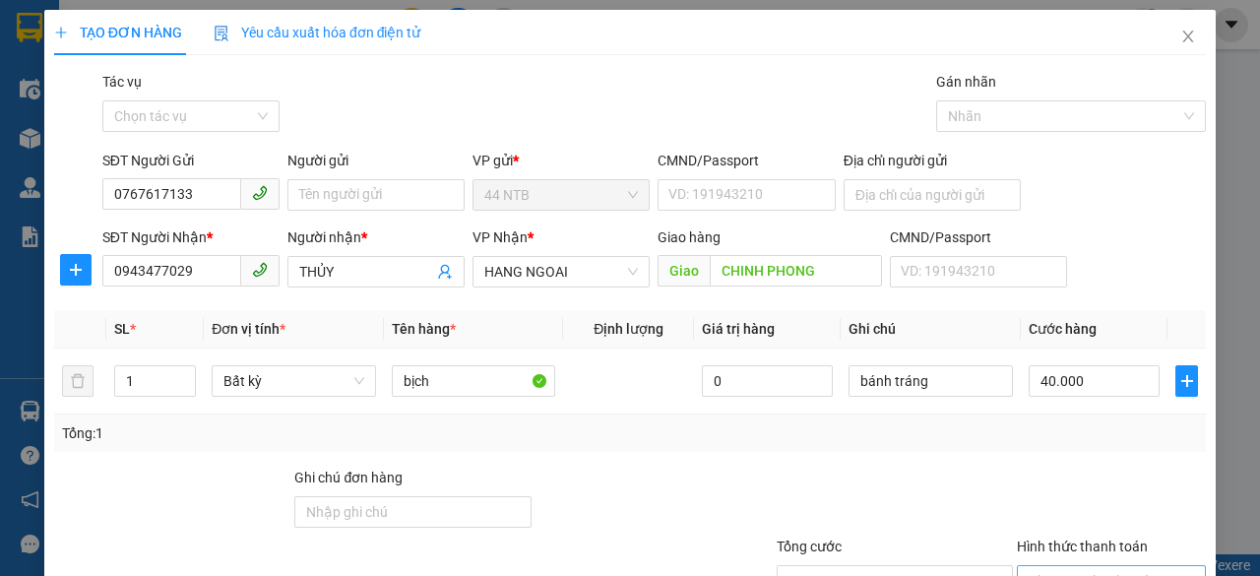
click at [1085, 566] on input "Hình thức thanh toán" at bounding box center [1104, 581] width 152 height 30
type input "0"
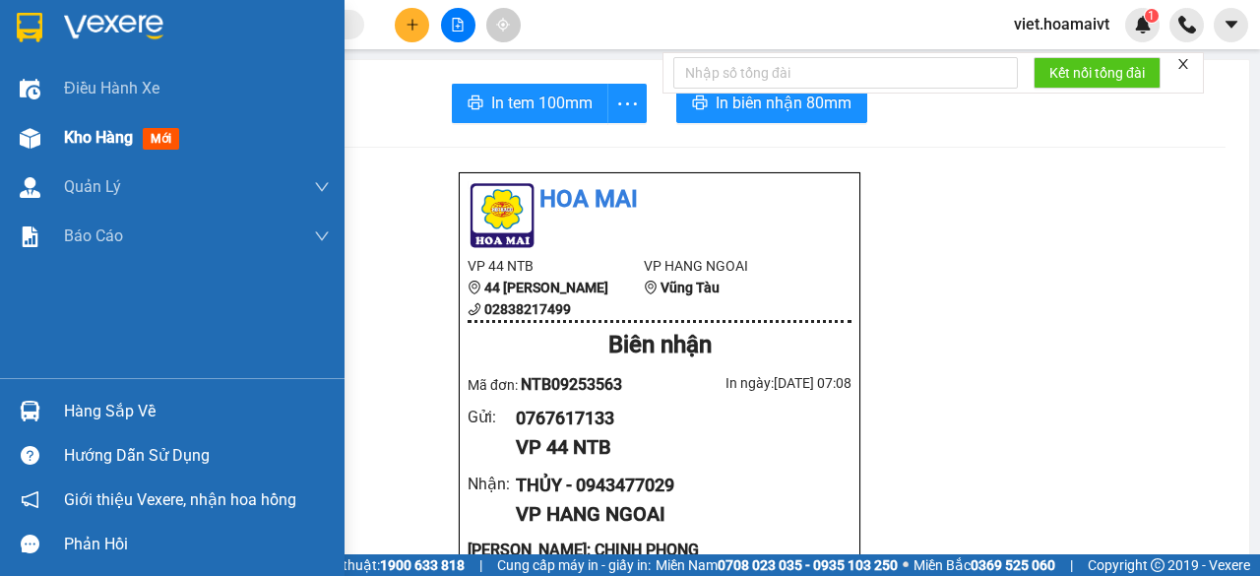
click at [71, 138] on span "Kho hàng" at bounding box center [98, 137] width 69 height 19
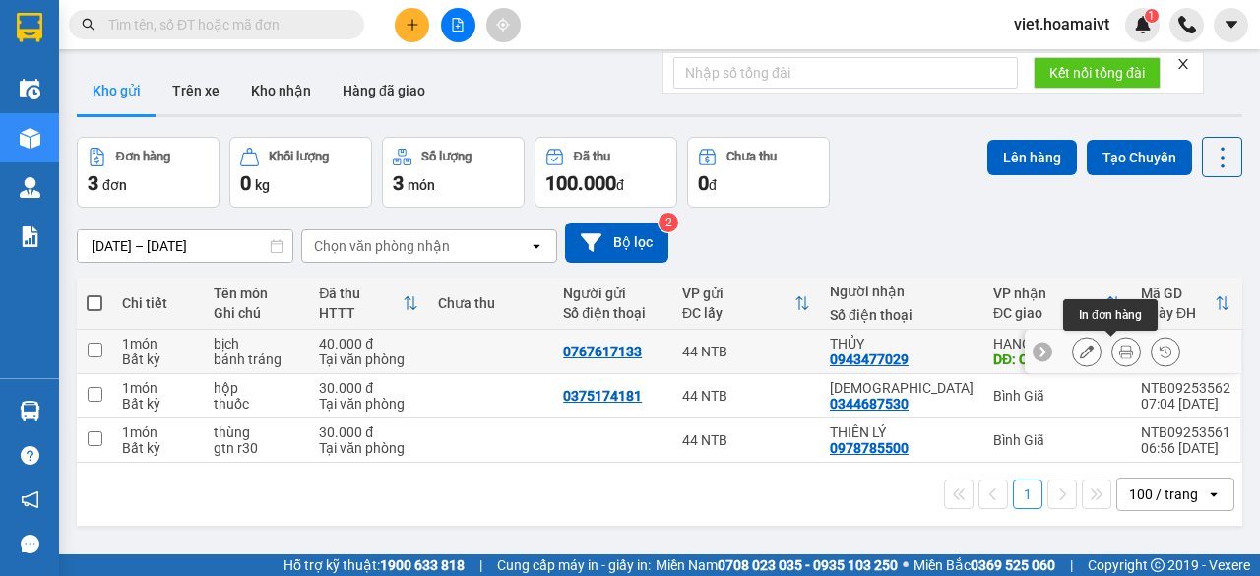
click at [1080, 353] on button at bounding box center [1087, 352] width 28 height 34
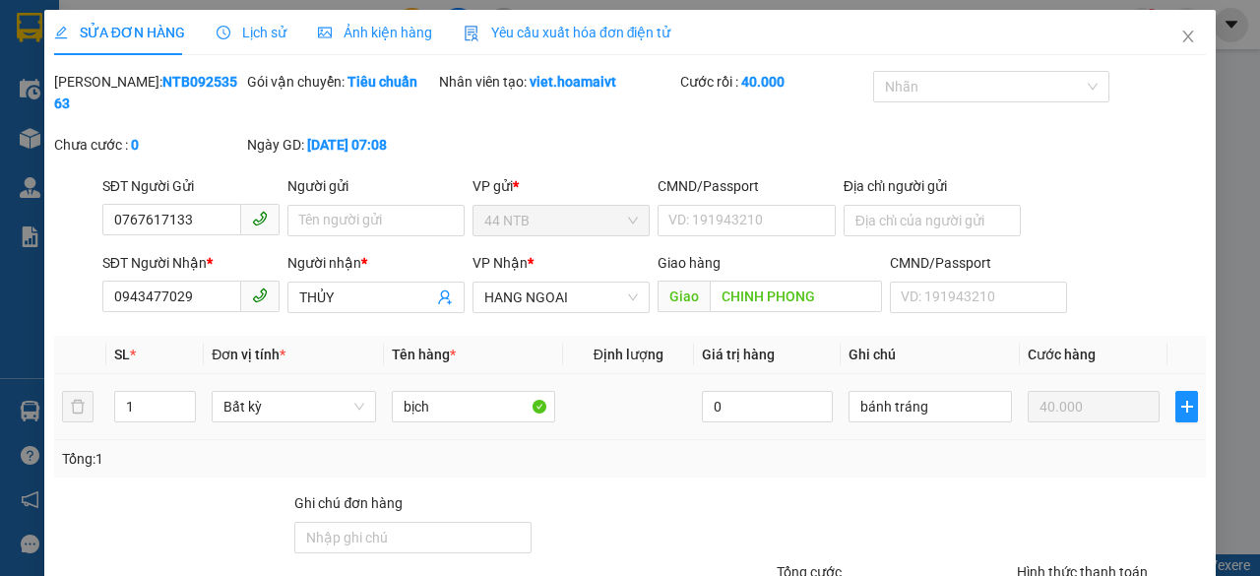
type input "0767617133"
type input "0943477029"
type input "THỦY"
type input "CHINH PHONG"
type input "40.000"
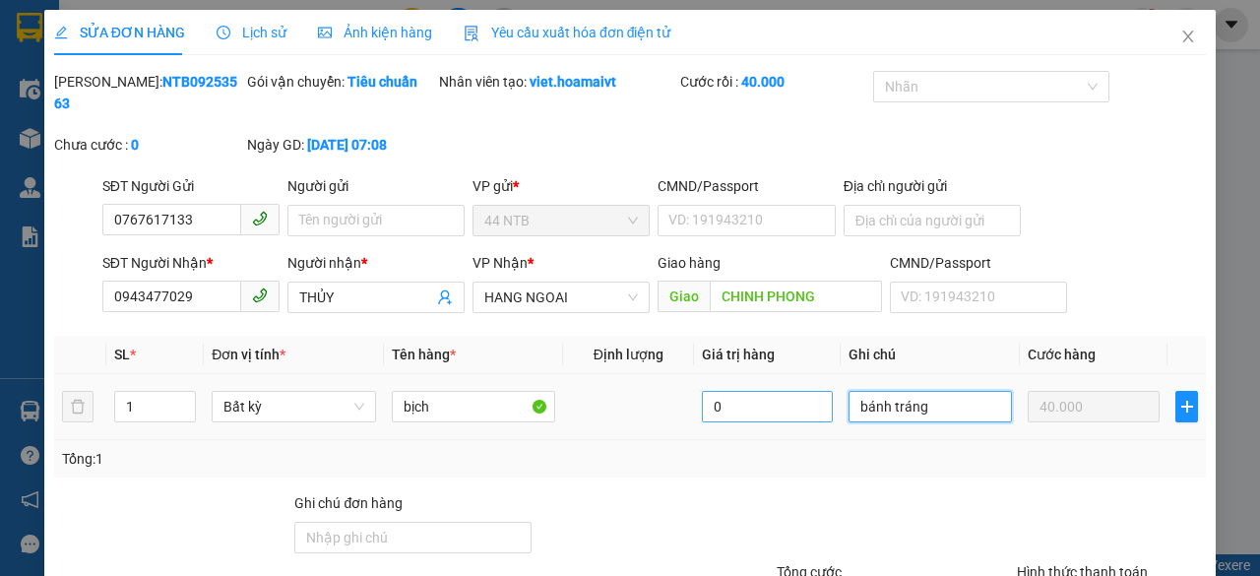
drag, startPoint x: 937, startPoint y: 405, endPoint x: 810, endPoint y: 414, distance: 127.3
click at [810, 414] on tr "1 Bất kỳ bịch 0 bánh tráng 40.000" at bounding box center [629, 407] width 1151 height 66
type input "THẾ ĐƠN"
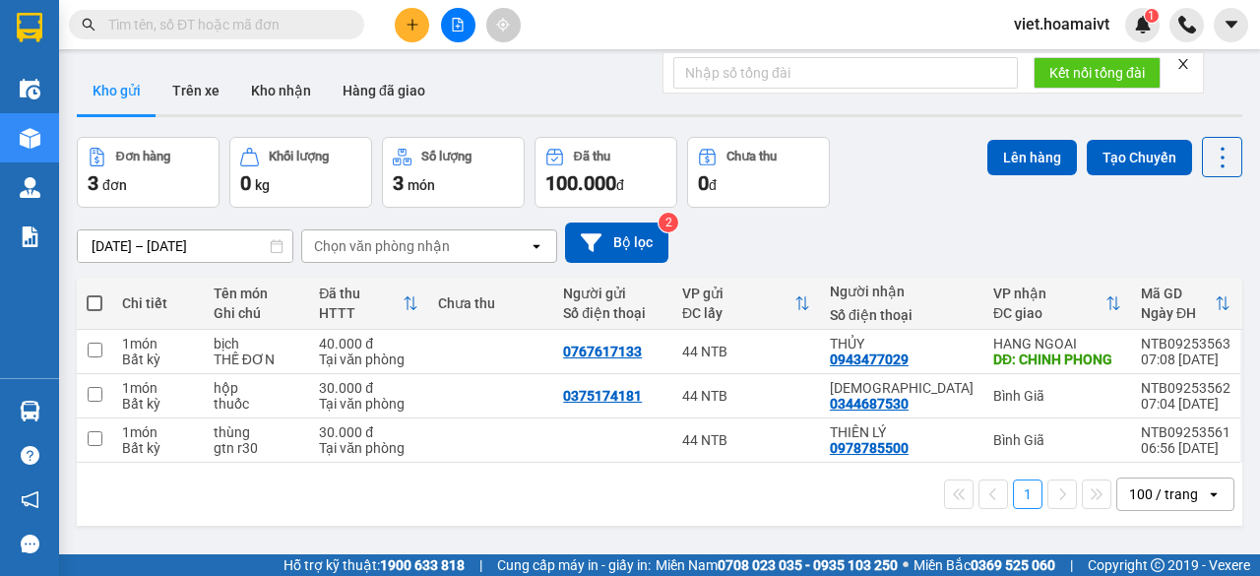
click at [252, 25] on input "text" at bounding box center [224, 25] width 232 height 22
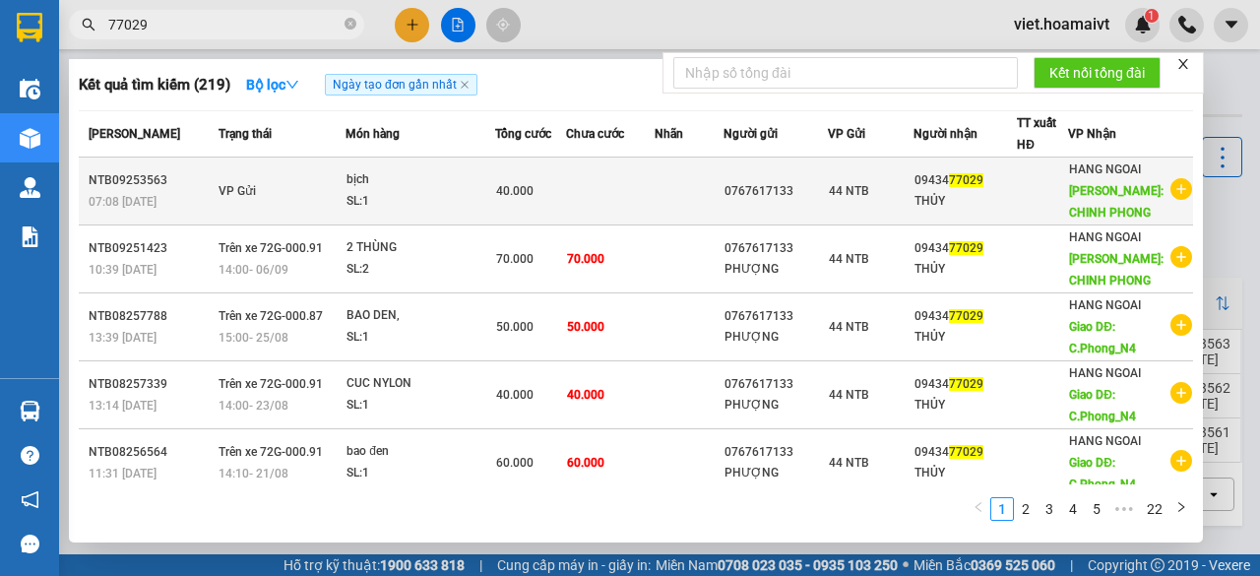
type input "77029"
click at [1172, 194] on icon "plus-circle" at bounding box center [1181, 189] width 22 height 22
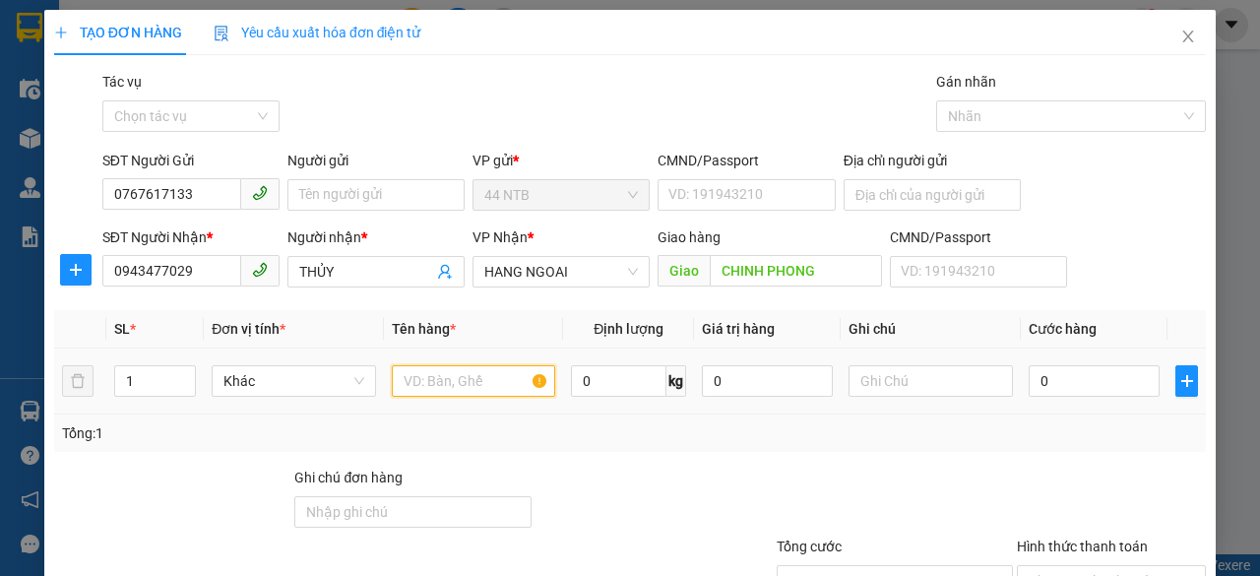
click at [486, 377] on input "text" at bounding box center [474, 380] width 164 height 31
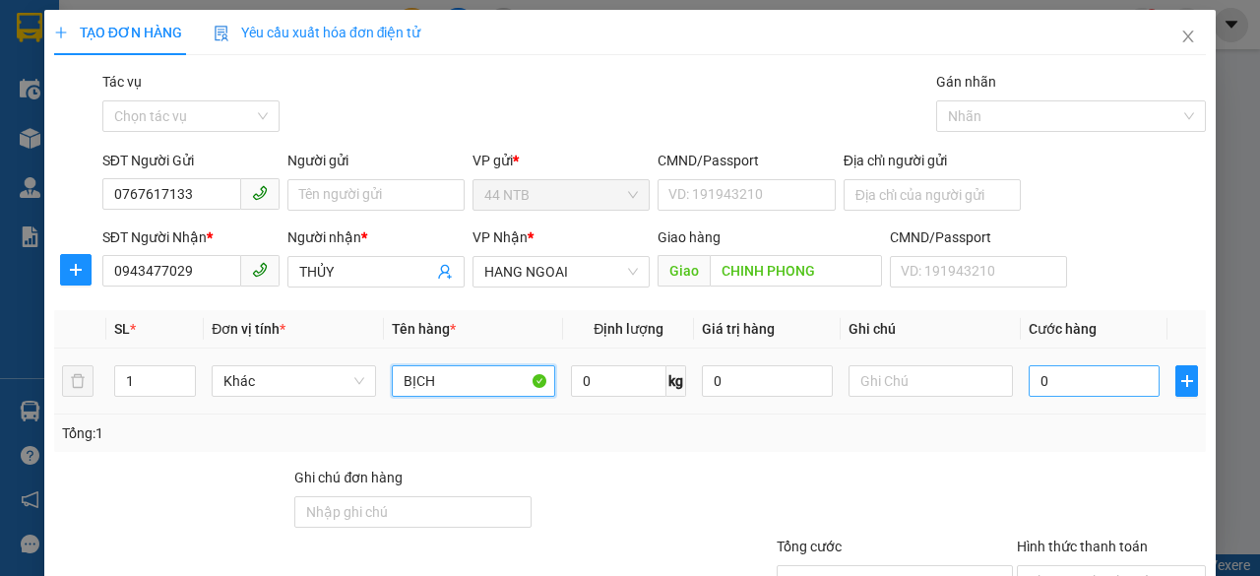
type input "BỊCH"
click at [1082, 382] on input "0" at bounding box center [1093, 380] width 131 height 31
type input "4"
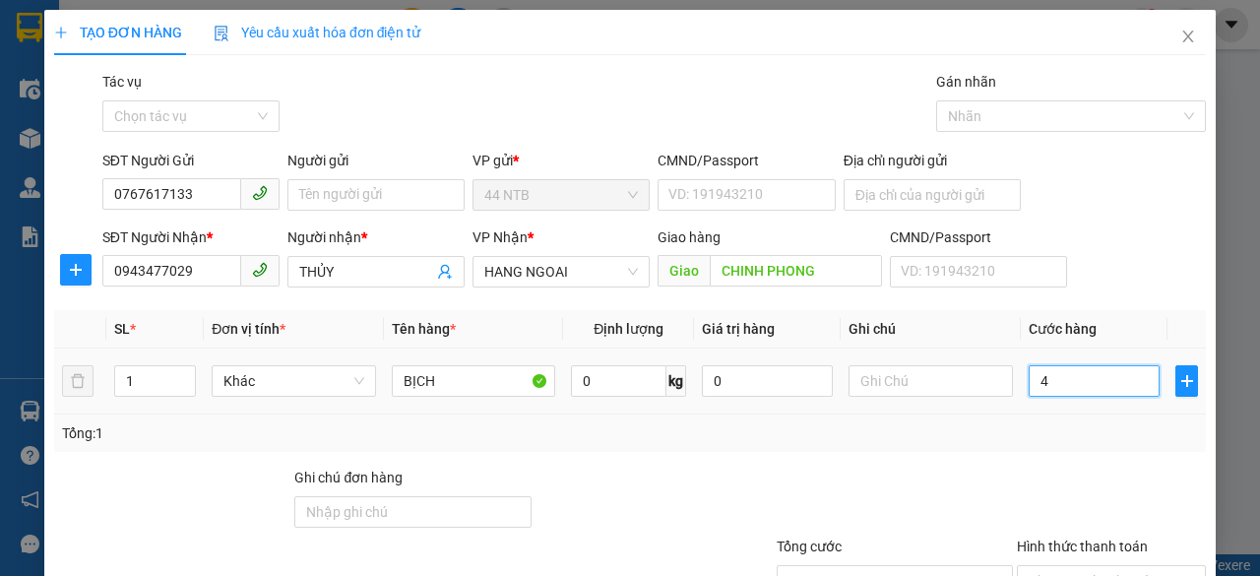
type input "40"
type input "40.000"
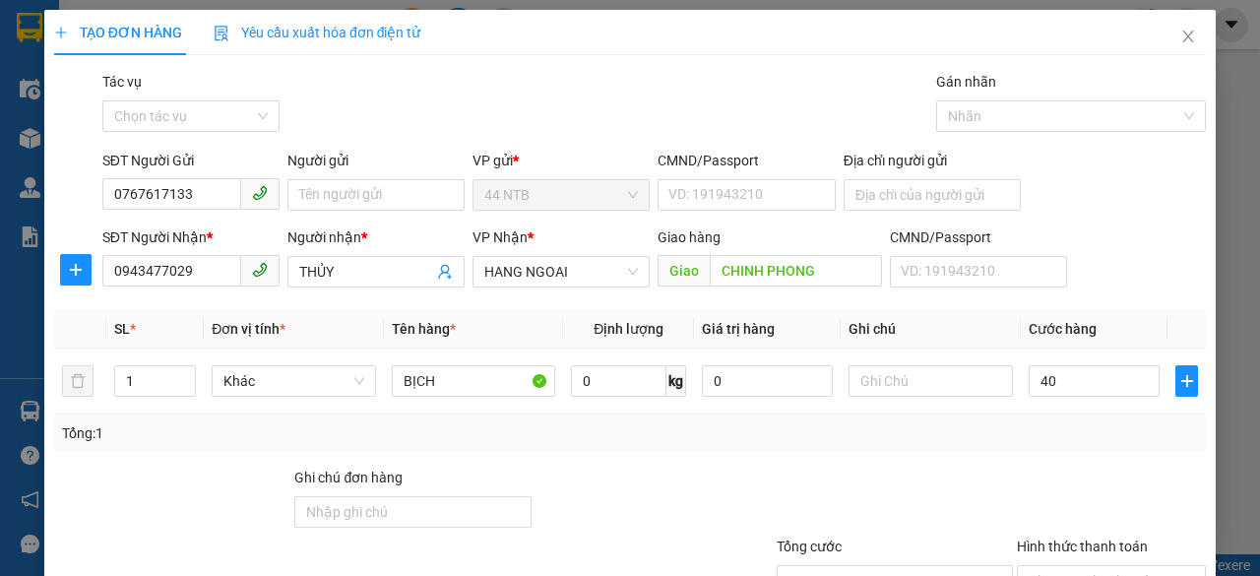
type input "40.000"
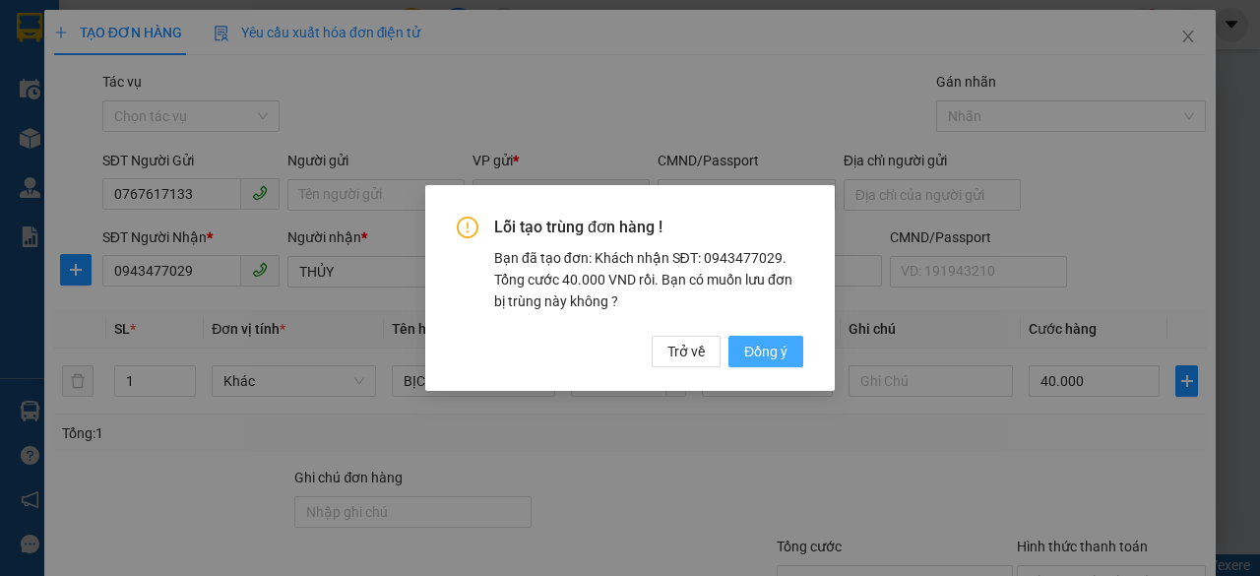
click at [763, 351] on span "Đồng ý" at bounding box center [765, 351] width 43 height 22
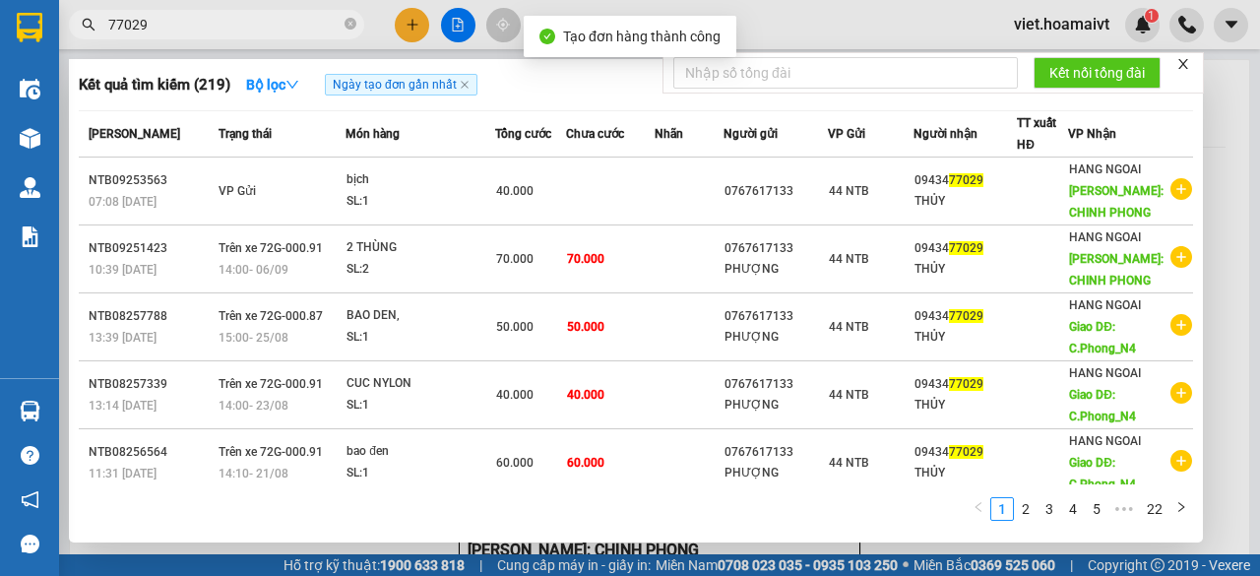
click at [1259, 309] on div at bounding box center [630, 288] width 1260 height 576
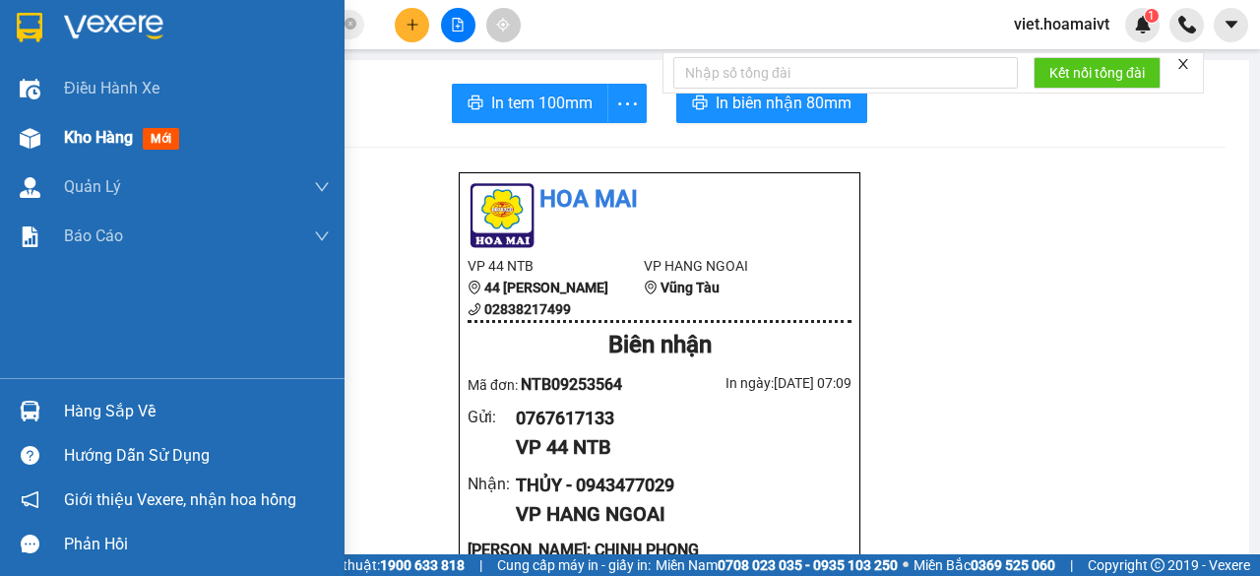
click at [87, 131] on span "Kho hàng" at bounding box center [98, 137] width 69 height 19
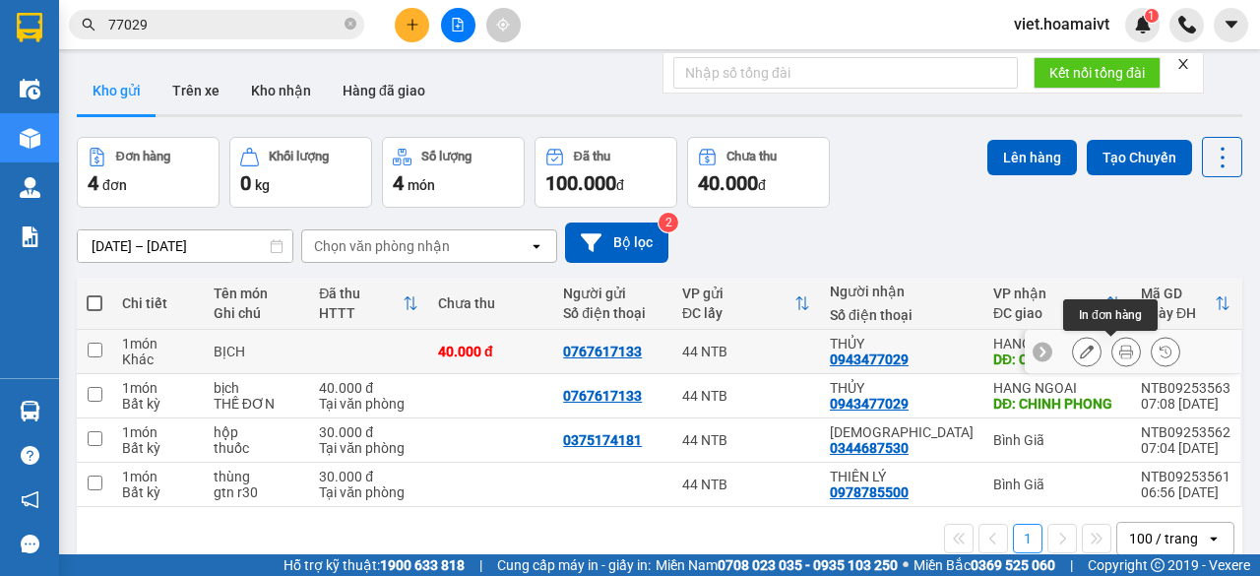
click at [1119, 350] on icon at bounding box center [1126, 351] width 14 height 14
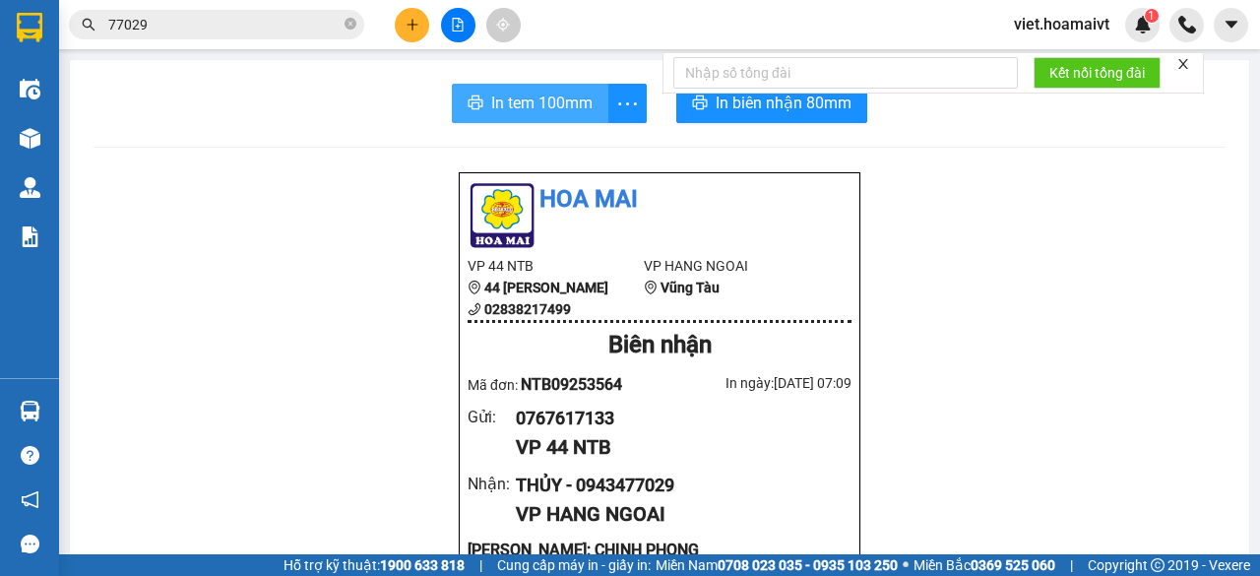
click at [506, 105] on span "In tem 100mm" at bounding box center [541, 103] width 101 height 25
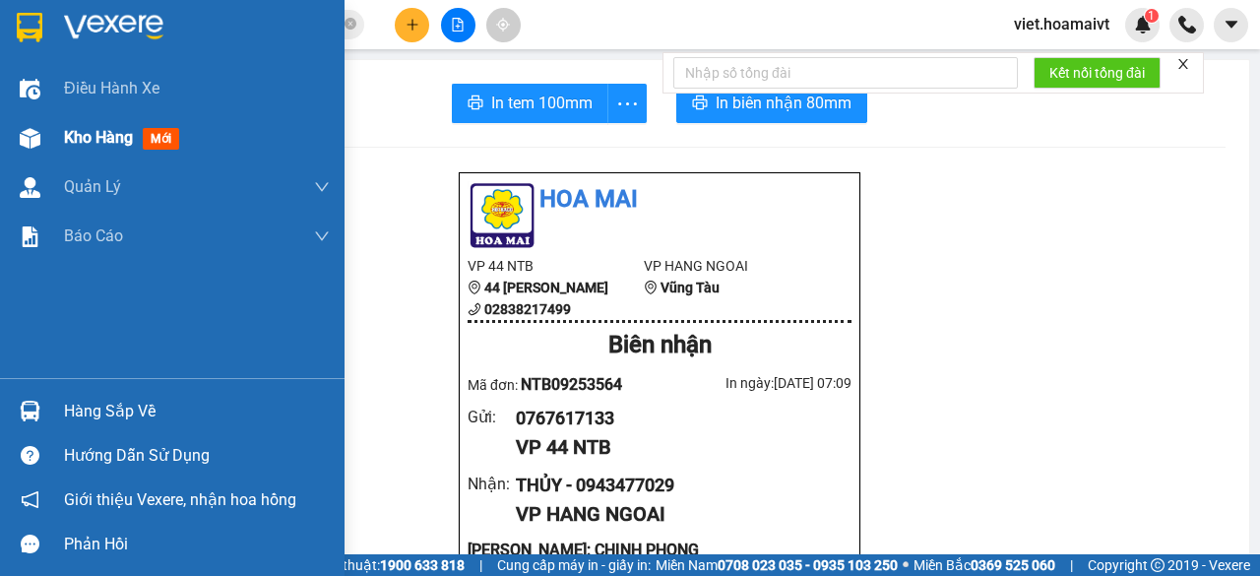
click at [79, 145] on span "Kho hàng" at bounding box center [98, 137] width 69 height 19
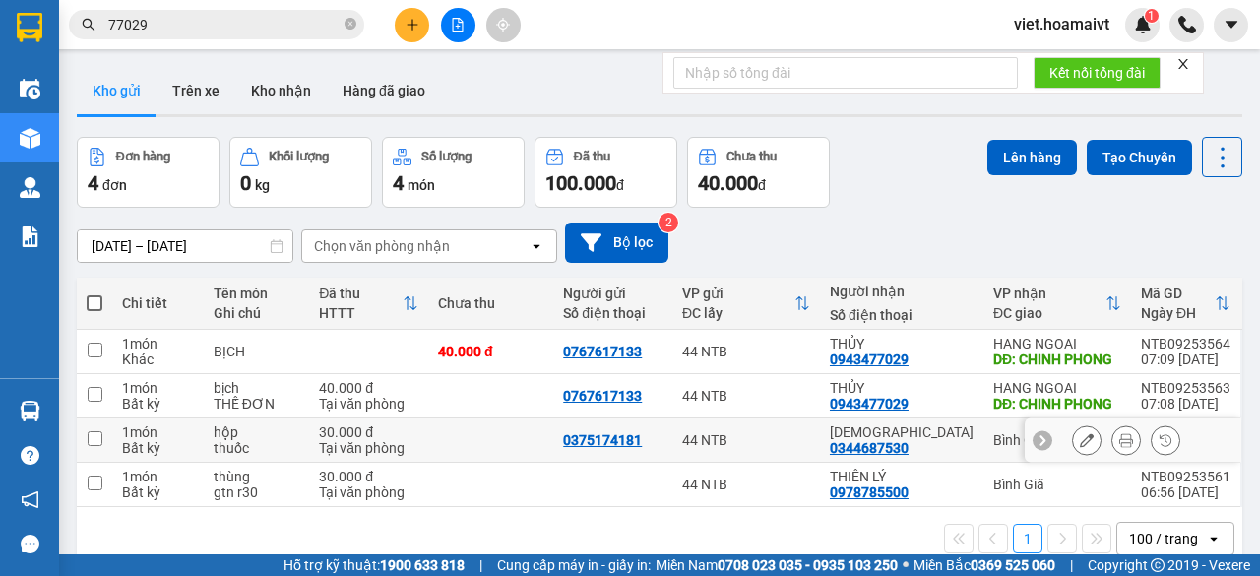
click at [507, 444] on td at bounding box center [490, 440] width 125 height 44
checkbox input "true"
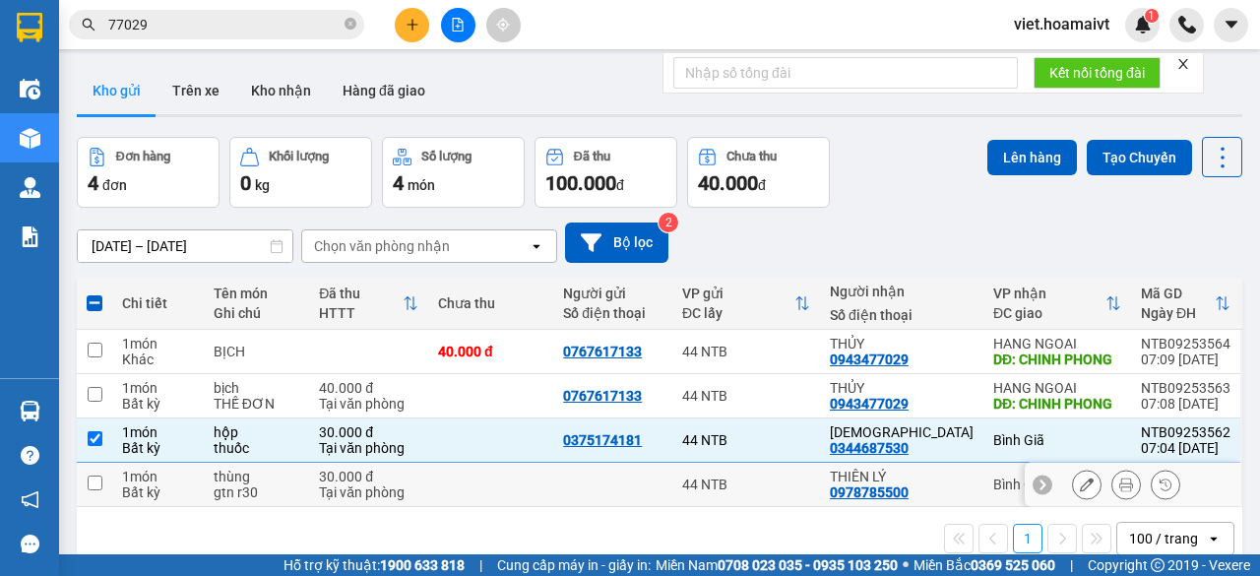
click at [512, 492] on td at bounding box center [490, 485] width 125 height 44
checkbox input "true"
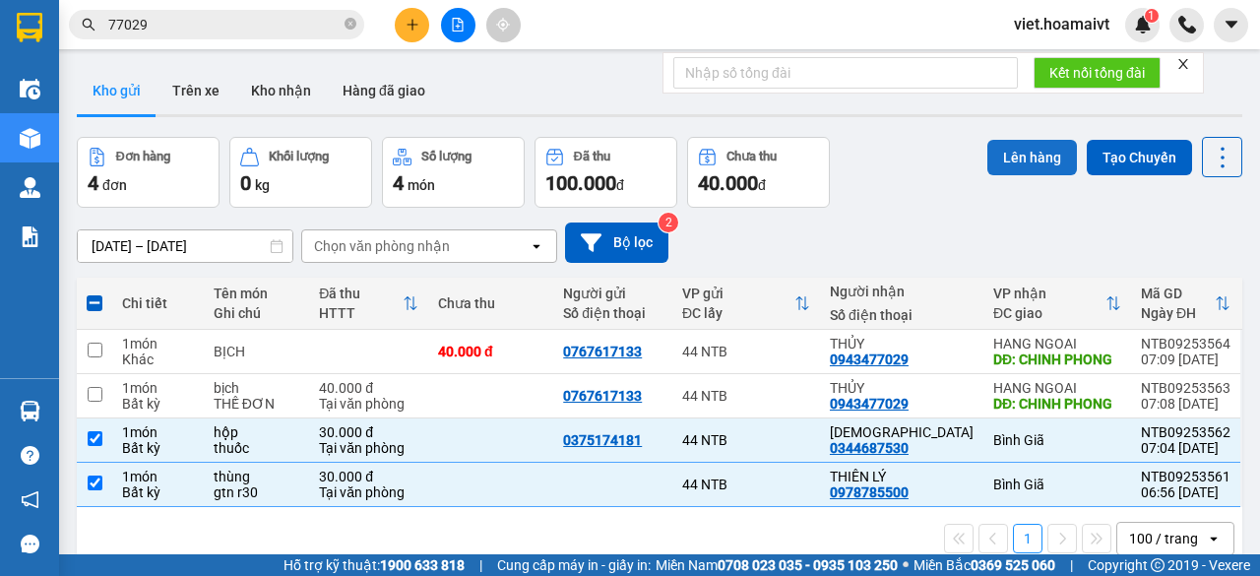
click at [1003, 147] on button "Lên hàng" at bounding box center [1032, 157] width 90 height 35
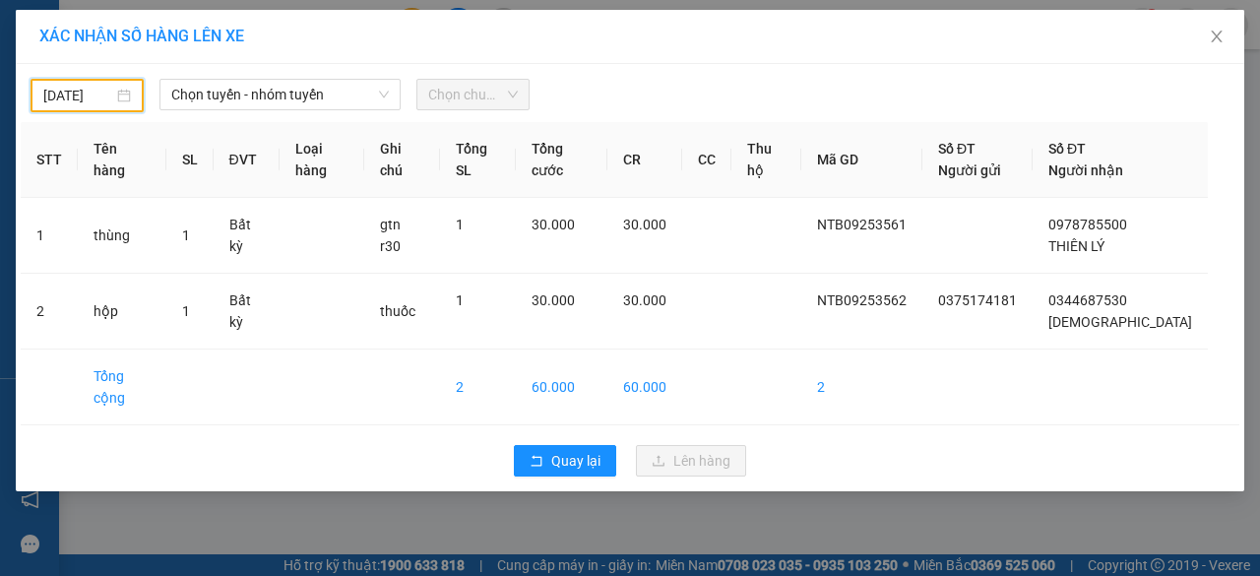
click at [98, 95] on input "[DATE]" at bounding box center [78, 96] width 70 height 22
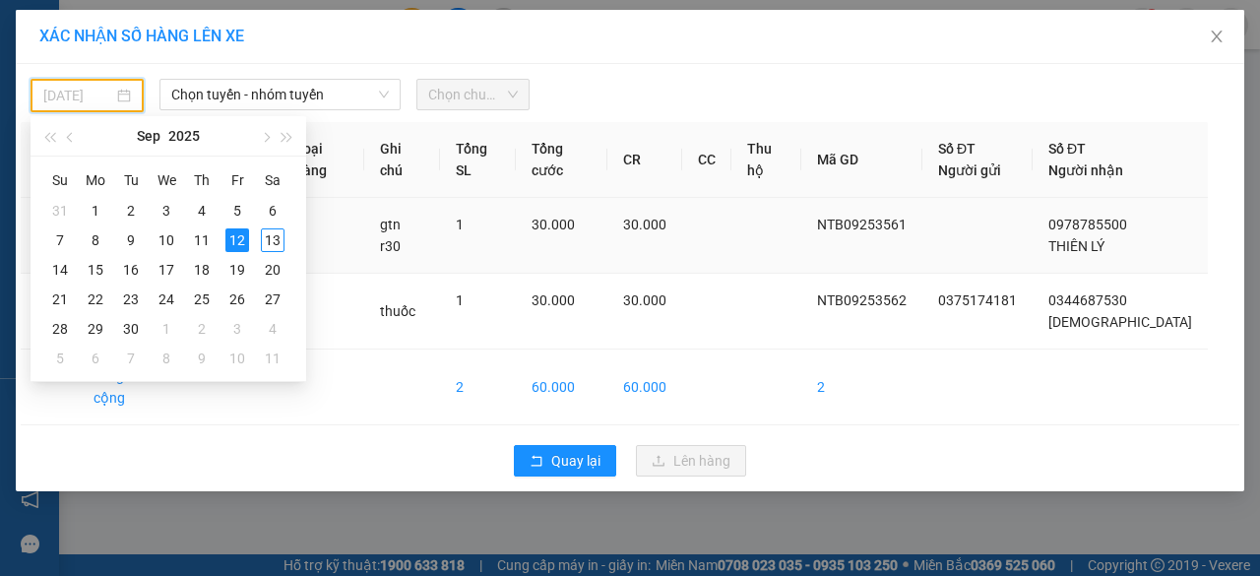
click at [283, 243] on td "13" at bounding box center [272, 240] width 35 height 30
type input "[DATE]"
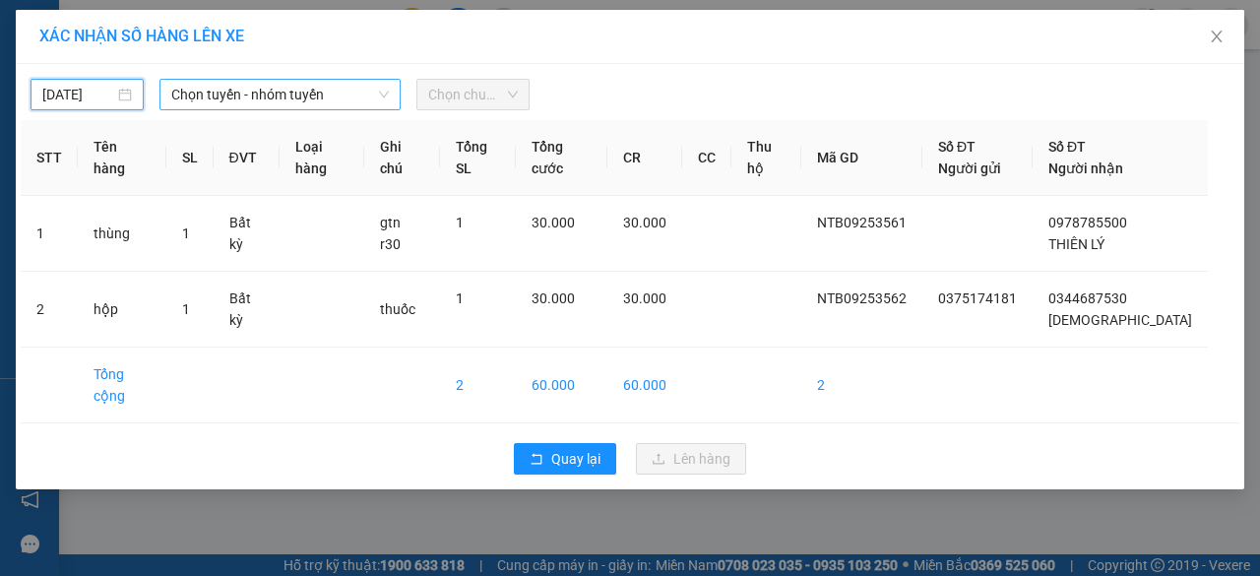
click at [270, 97] on span "Chọn tuyến - nhóm tuyến" at bounding box center [279, 95] width 217 height 30
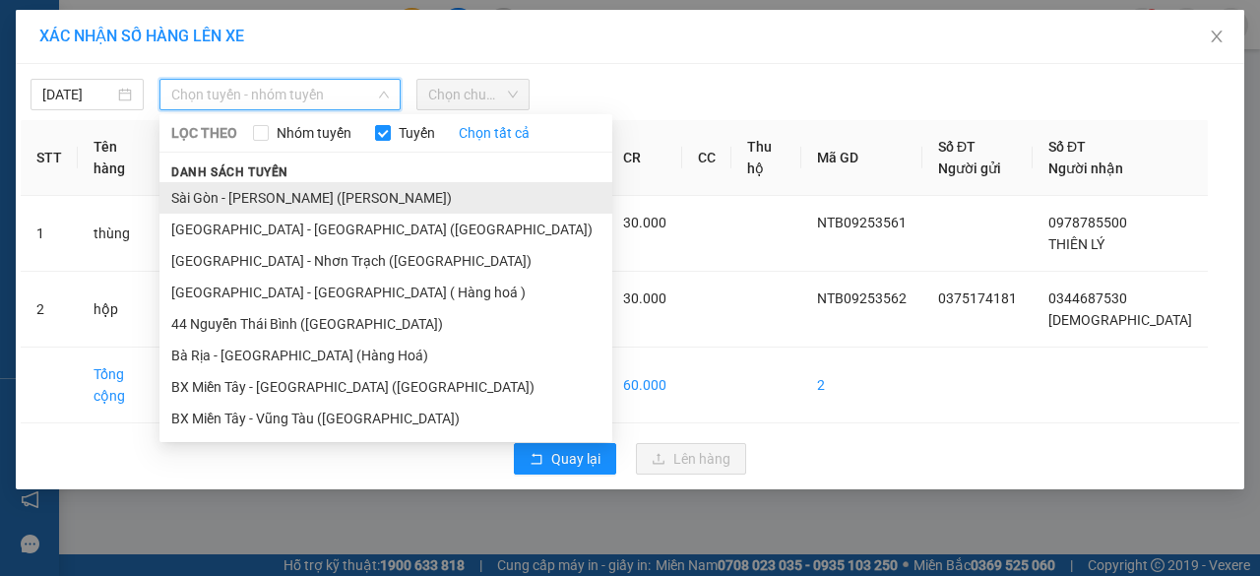
click at [252, 200] on li "Sài Gòn - [PERSON_NAME] ([PERSON_NAME])" at bounding box center [385, 197] width 453 height 31
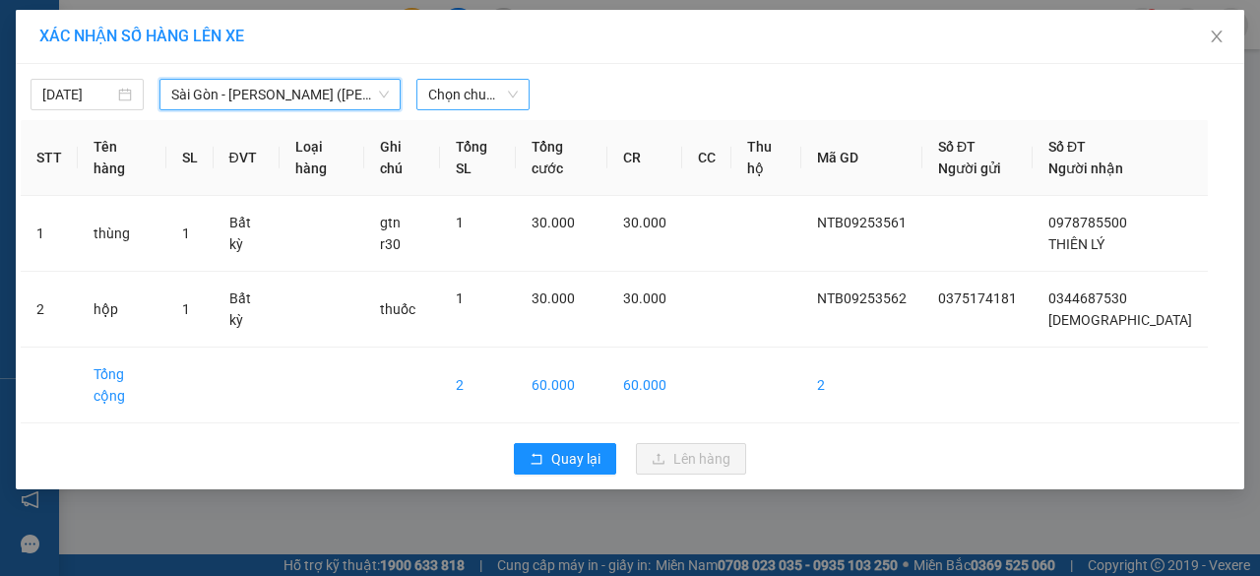
click at [477, 84] on span "Chọn chuyến" at bounding box center [473, 95] width 90 height 30
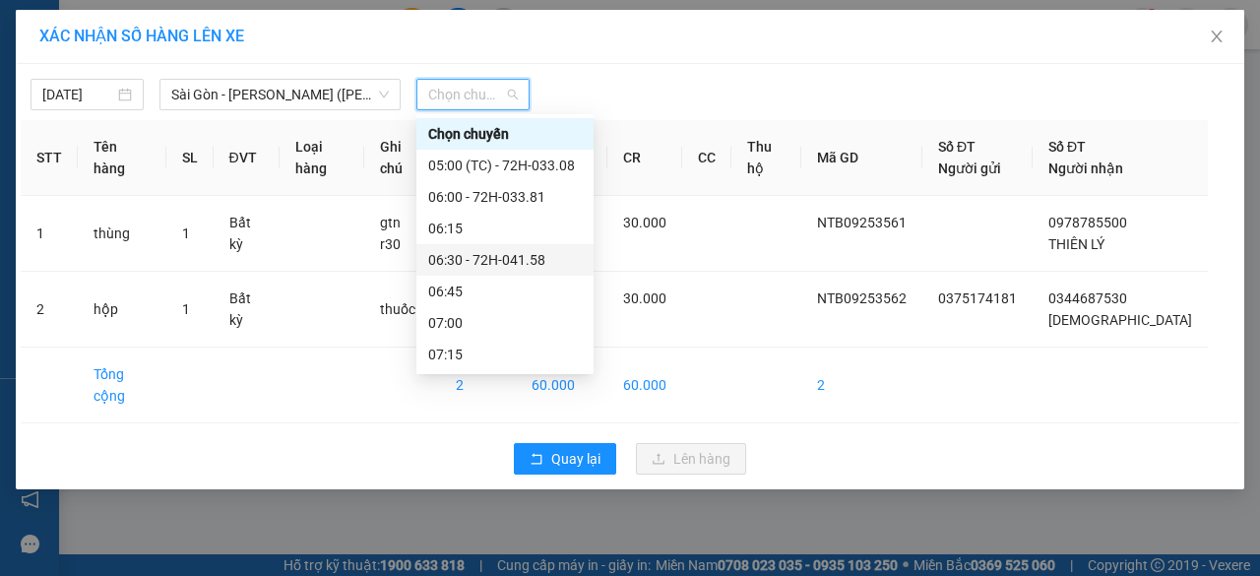
click at [535, 262] on div "06:30 - 72H-041.58" at bounding box center [505, 260] width 154 height 22
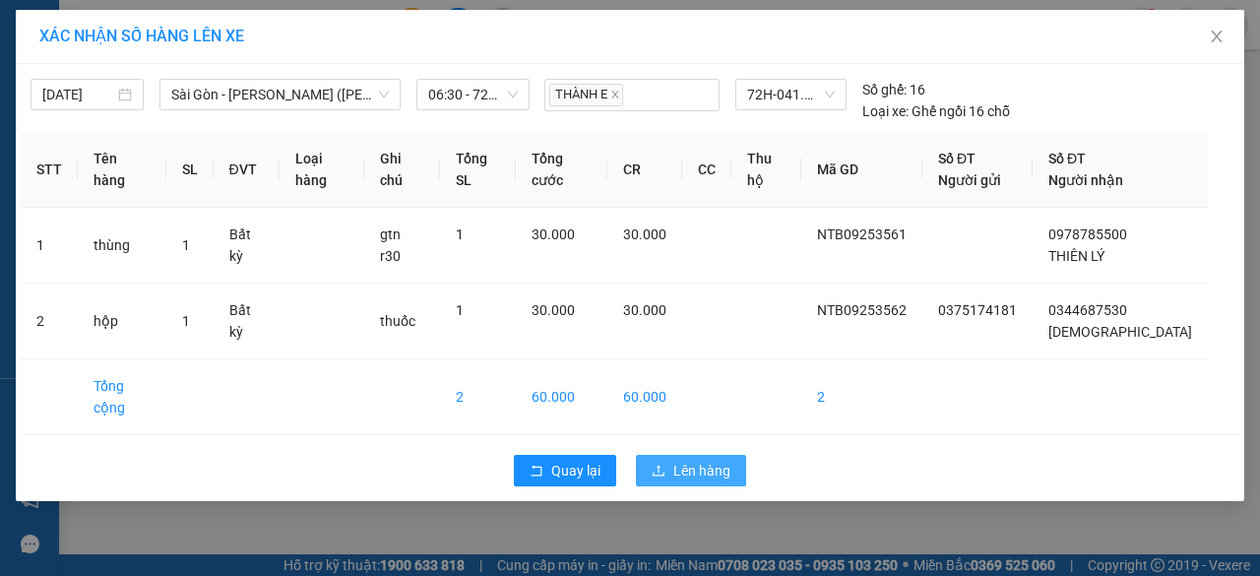
click at [695, 460] on span "Lên hàng" at bounding box center [701, 471] width 57 height 22
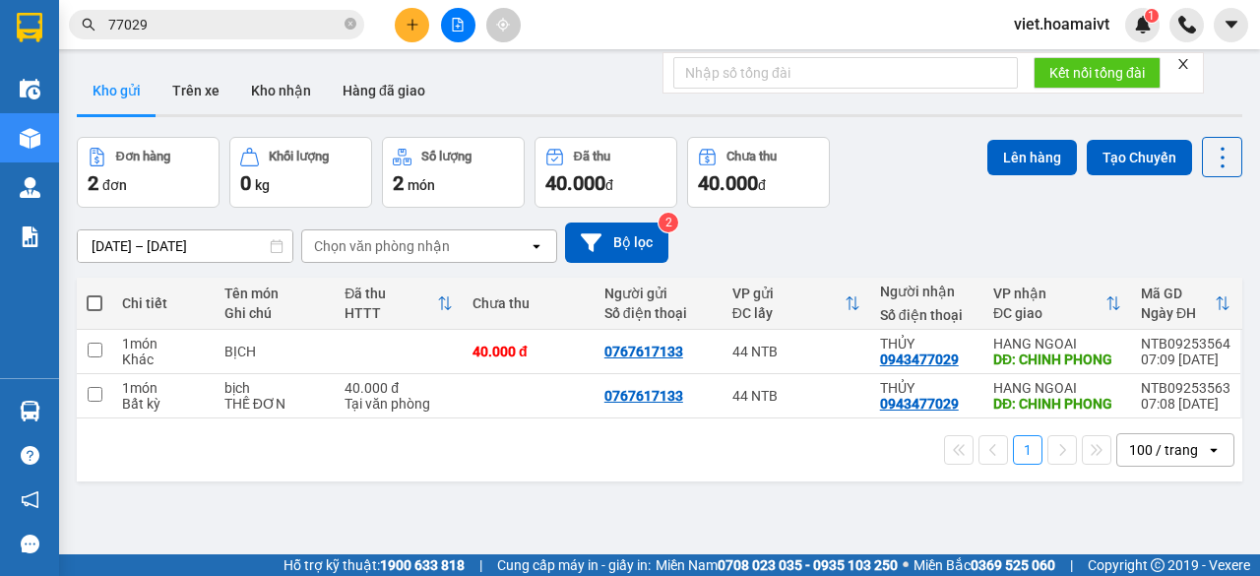
click at [419, 19] on button at bounding box center [412, 25] width 34 height 34
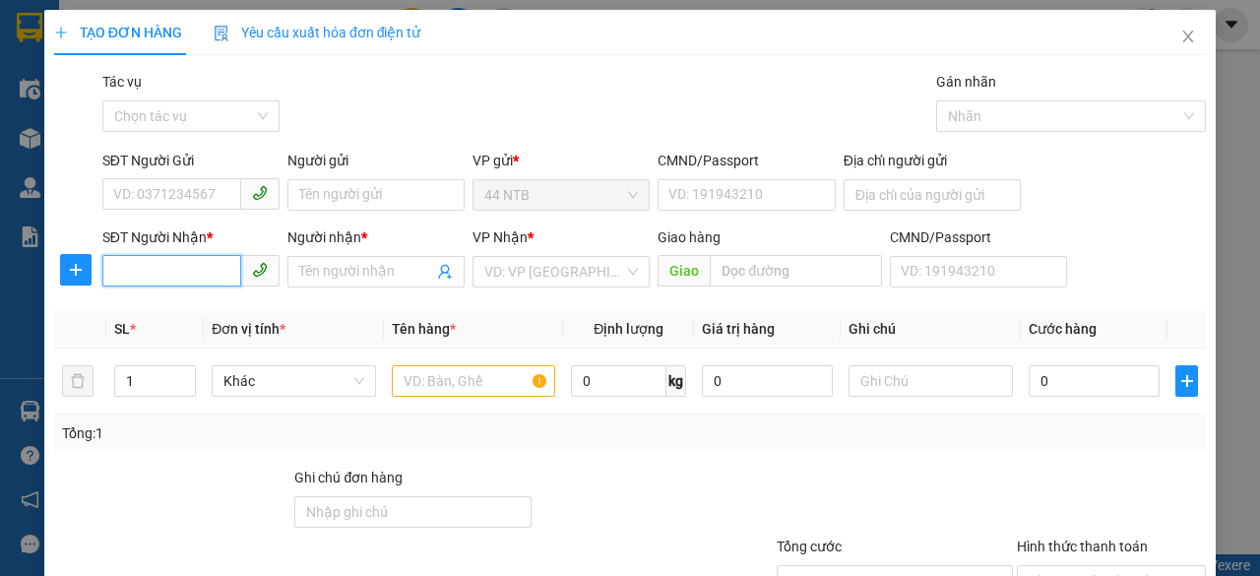
click at [192, 268] on input "SĐT Người Nhận *" at bounding box center [171, 270] width 139 height 31
type input "0937171586"
click at [199, 310] on div "0937171586 - CƯỜNG" at bounding box center [189, 310] width 152 height 22
type input "CƯỜNG"
type input "0937171586"
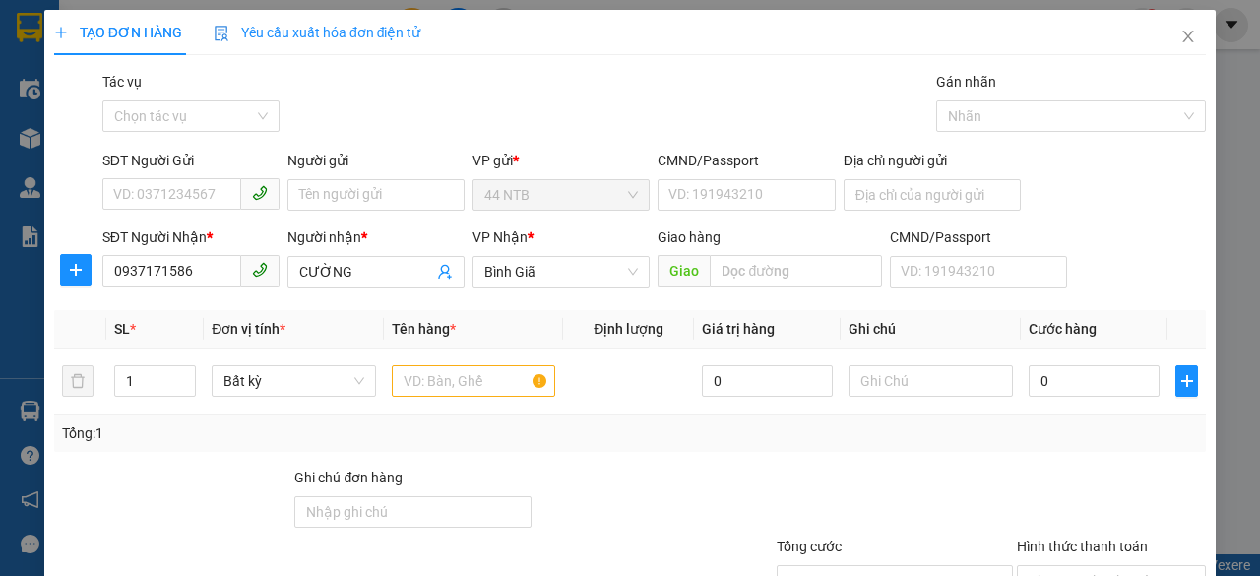
click at [201, 176] on div "SĐT Người Gửi" at bounding box center [190, 165] width 177 height 30
click at [202, 193] on input "SĐT Người Gửi" at bounding box center [171, 193] width 139 height 31
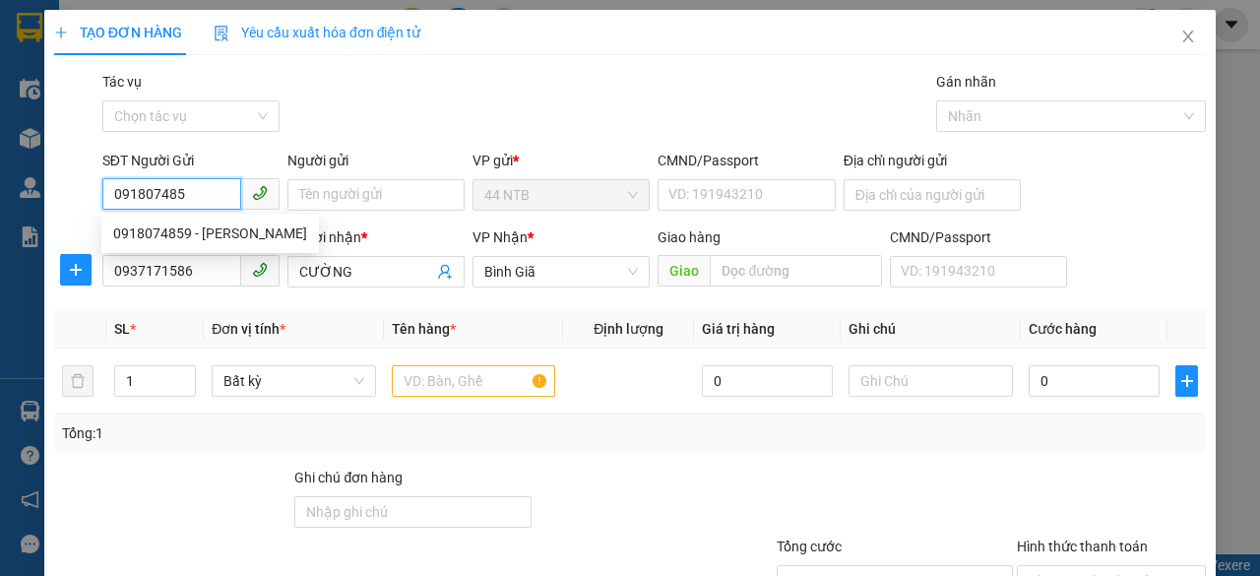
type input "0918074859"
click at [213, 226] on div "0918074859 - [PERSON_NAME]" at bounding box center [210, 233] width 194 height 22
type input "Khanh"
type input "079072022558"
type input "đường.số.2B_Bình.Tân"
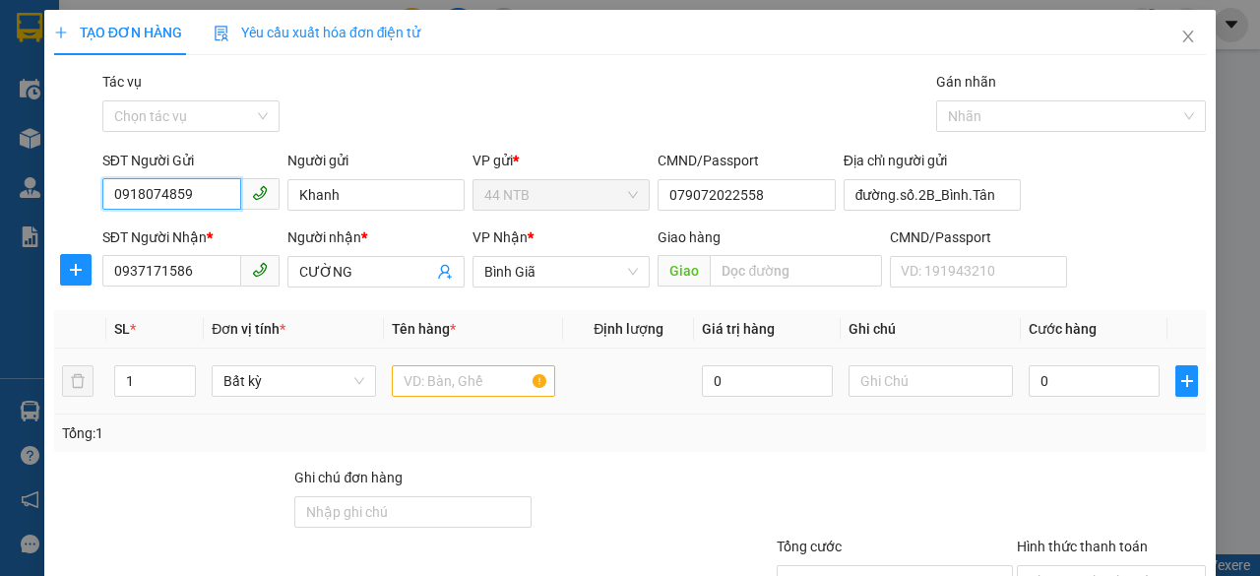
type input "0918074859"
click at [461, 381] on input "text" at bounding box center [474, 380] width 164 height 31
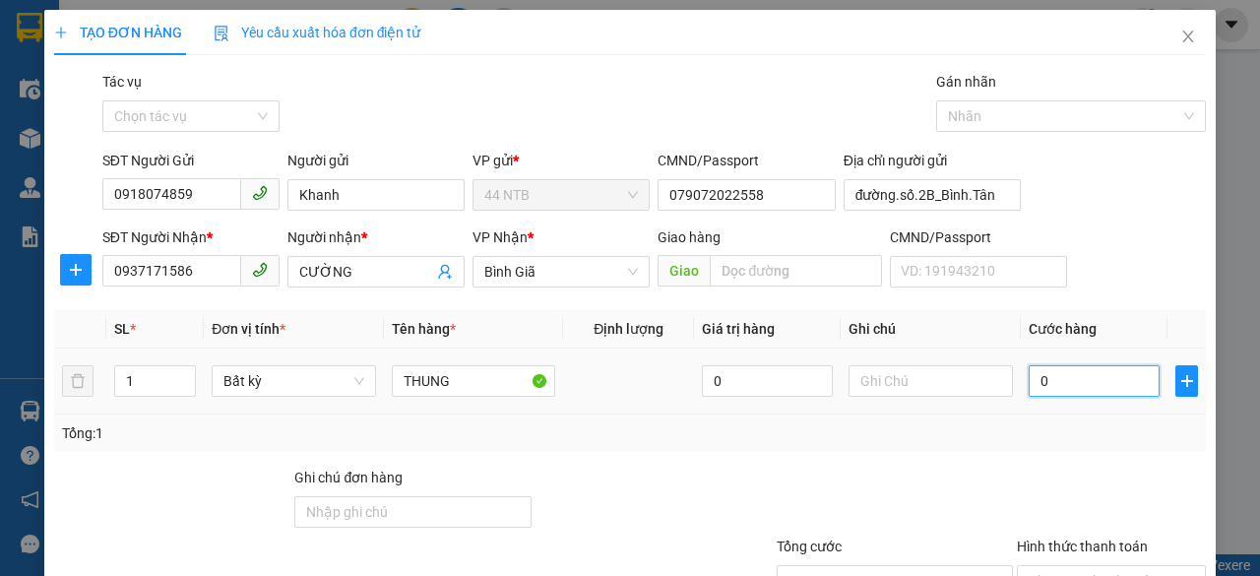
click at [1098, 383] on input "0" at bounding box center [1093, 380] width 131 height 31
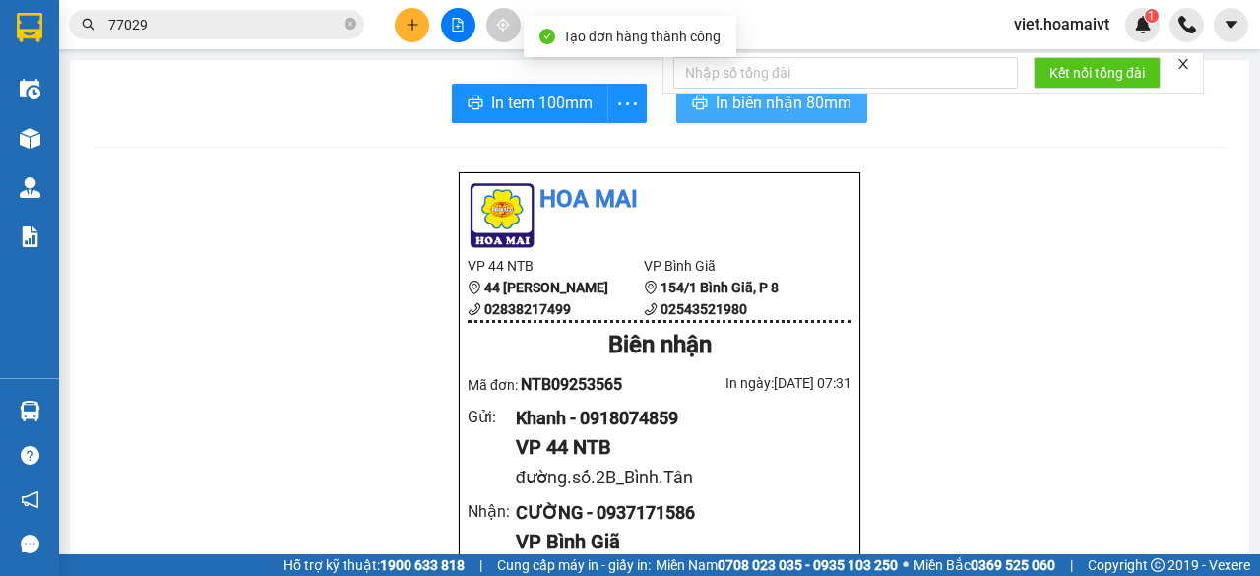
click at [770, 98] on span "In biên nhận 80mm" at bounding box center [783, 103] width 136 height 25
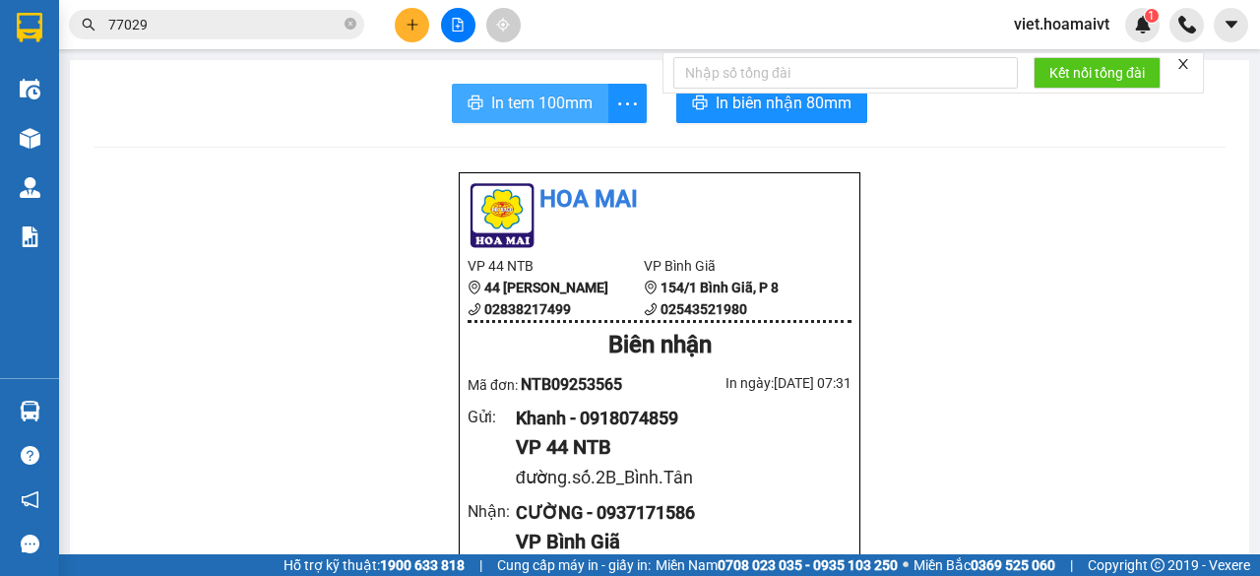
click at [553, 98] on span "In tem 100mm" at bounding box center [541, 103] width 101 height 25
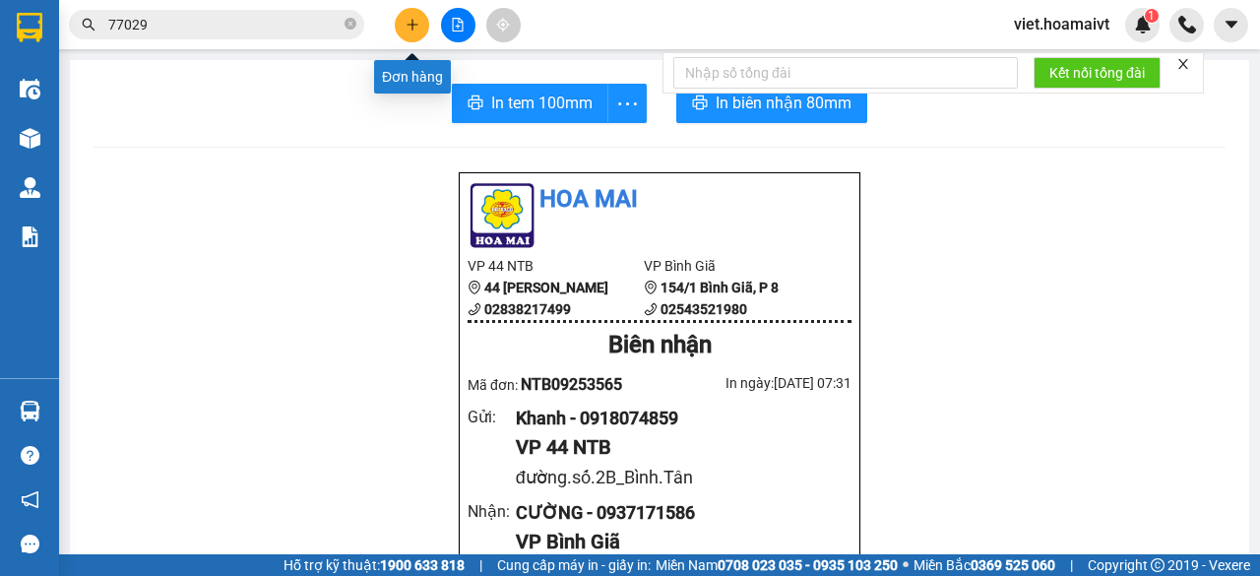
click at [413, 23] on icon "plus" at bounding box center [412, 25] width 14 height 14
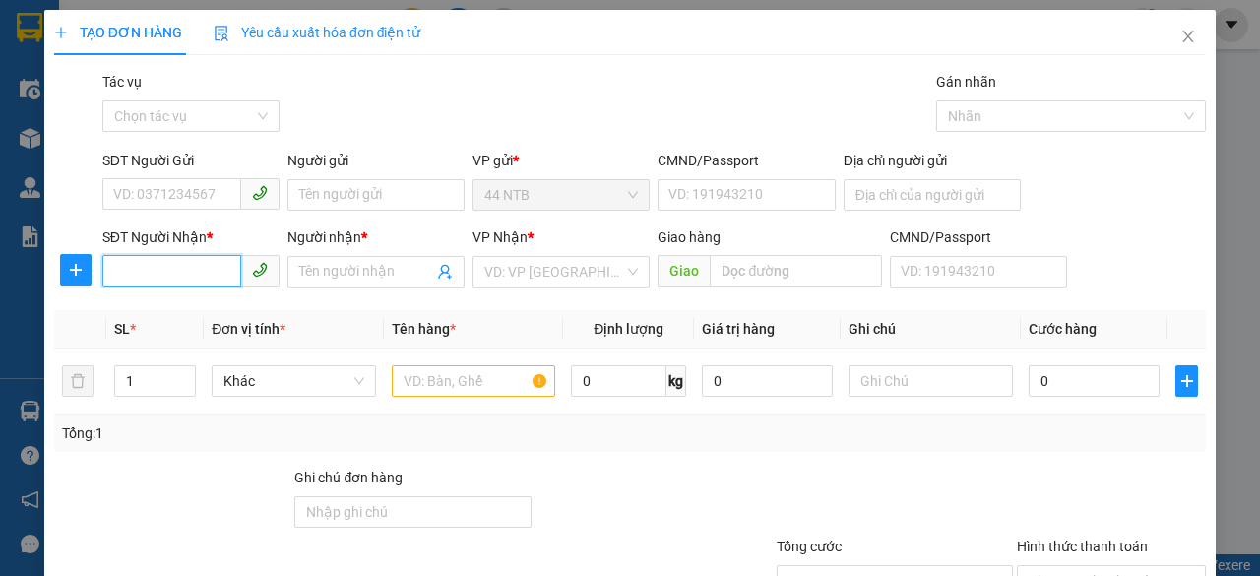
click at [150, 275] on input "SĐT Người Nhận *" at bounding box center [171, 270] width 139 height 31
type input "0978287085"
click at [218, 316] on div "0978287085 - CHƯƠNG" at bounding box center [189, 310] width 152 height 22
type input "50/27_Gò.Dầu_T.Kỳ_T.Quý"
type input "CHƯƠNG"
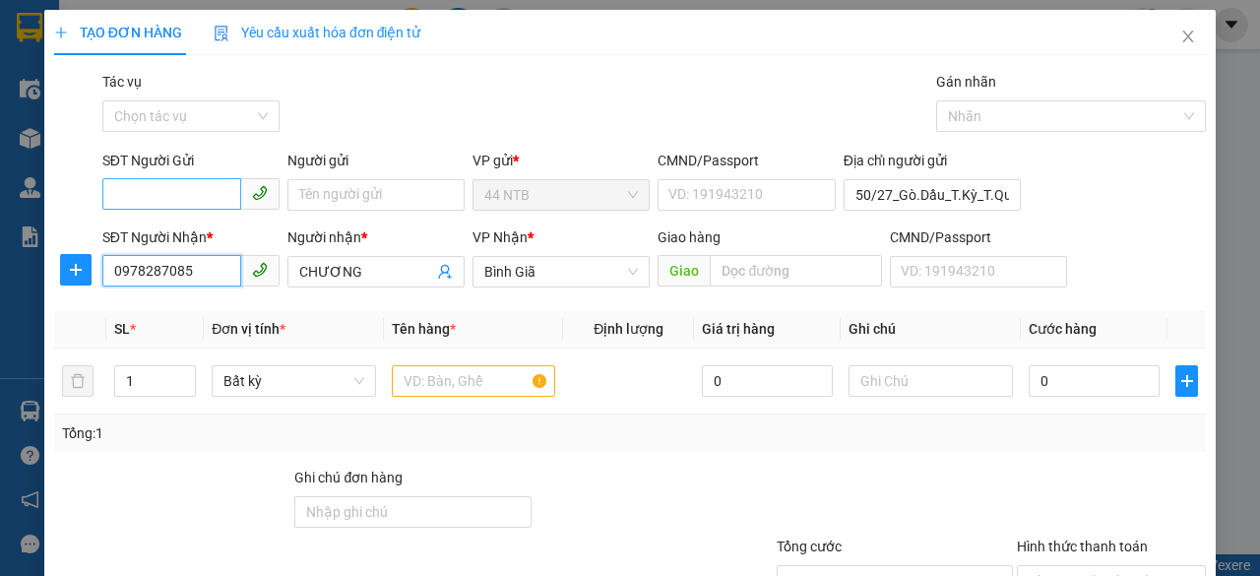
type input "0978287085"
click at [216, 191] on input "SĐT Người Gửi" at bounding box center [171, 193] width 139 height 31
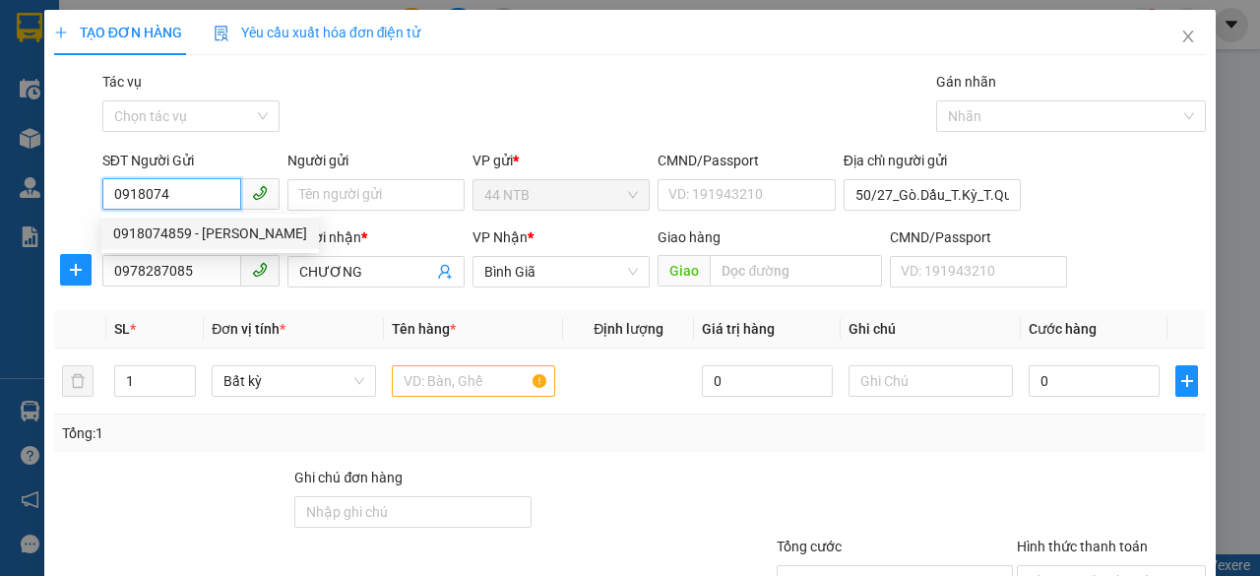
click at [222, 230] on div "0918074859 - [PERSON_NAME]" at bounding box center [210, 233] width 194 height 22
type input "0918074859"
type input "Khanh"
type input "079072022558"
type input "đường.số.2B_Bình.Tân"
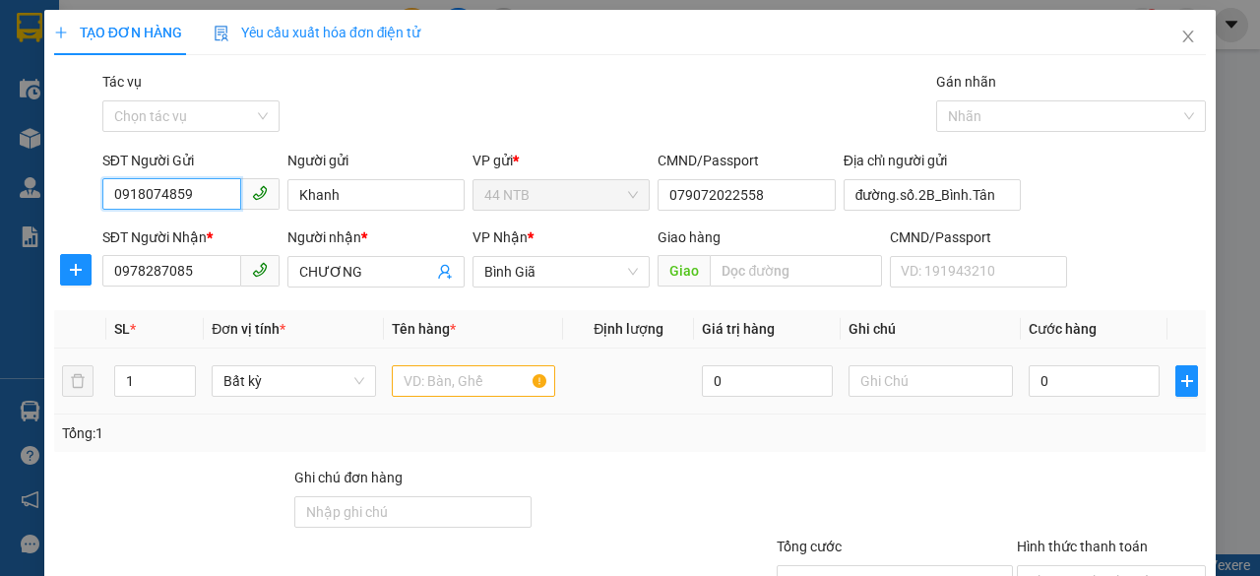
type input "0918074859"
click at [475, 380] on input "text" at bounding box center [474, 380] width 164 height 31
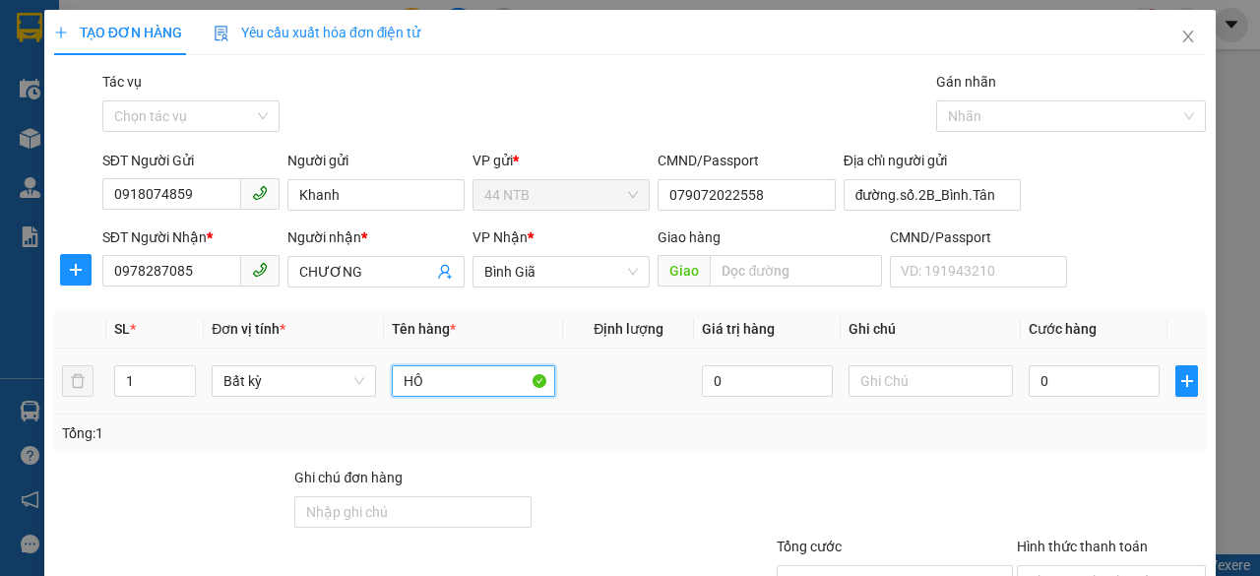
type input "HÔP"
click at [1078, 371] on input "0" at bounding box center [1093, 380] width 131 height 31
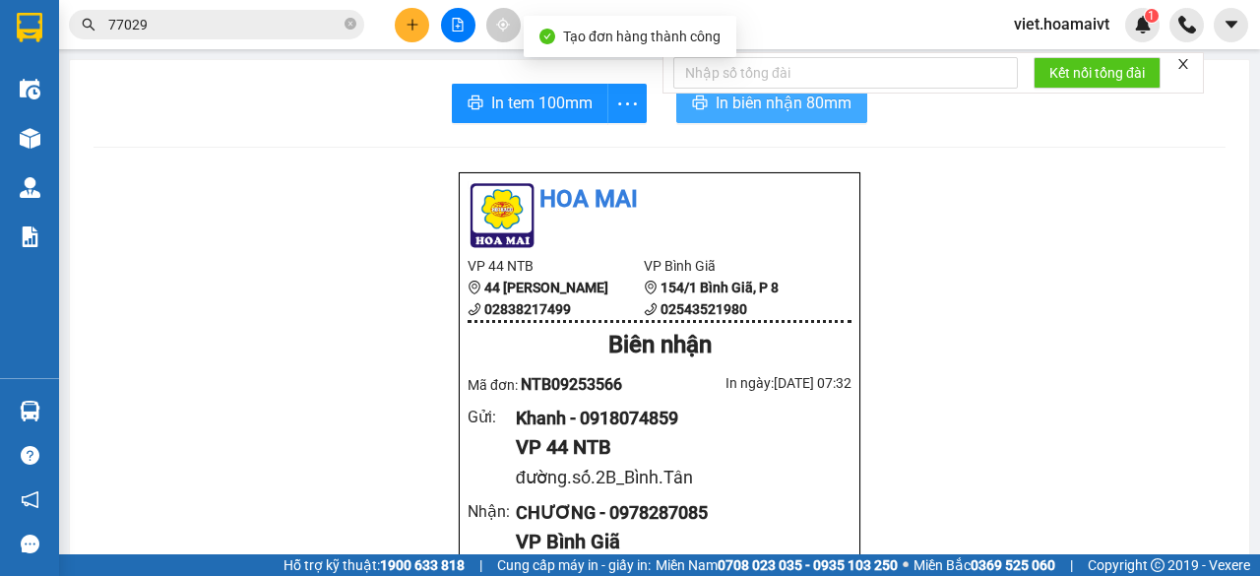
drag, startPoint x: 732, startPoint y: 103, endPoint x: 1008, endPoint y: 184, distance: 287.1
click at [732, 103] on span "In biên nhận 80mm" at bounding box center [783, 103] width 136 height 25
click at [742, 106] on span "In biên nhận 80mm" at bounding box center [783, 103] width 136 height 25
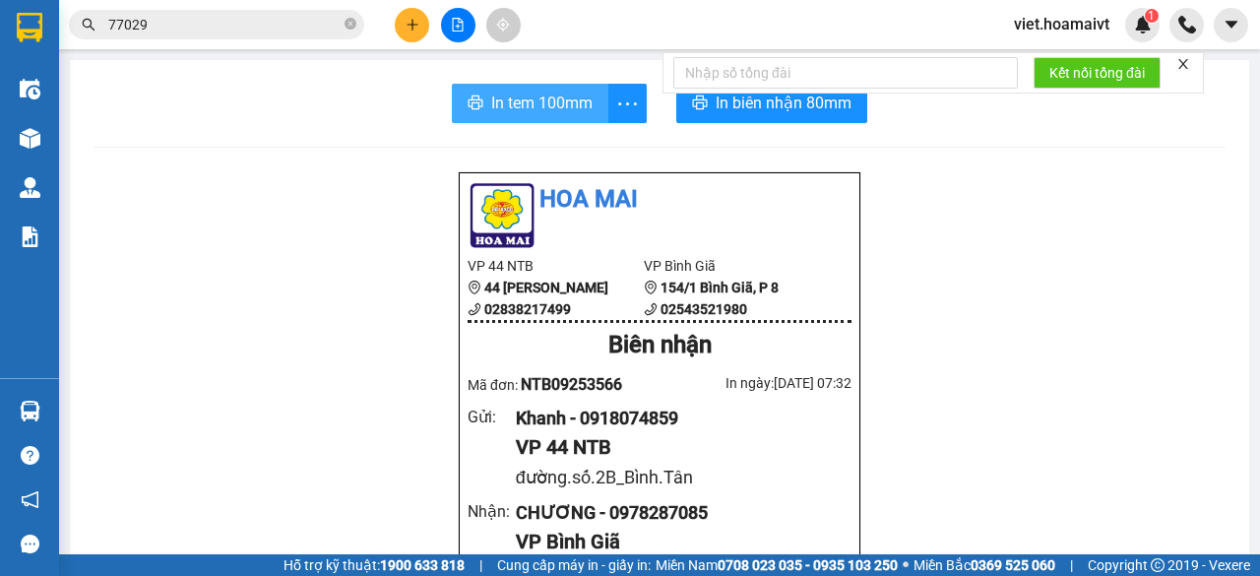
drag, startPoint x: 562, startPoint y: 102, endPoint x: 1023, endPoint y: 198, distance: 471.3
click at [572, 107] on span "In tem 100mm" at bounding box center [541, 103] width 101 height 25
click at [411, 28] on icon "plus" at bounding box center [411, 24] width 1 height 11
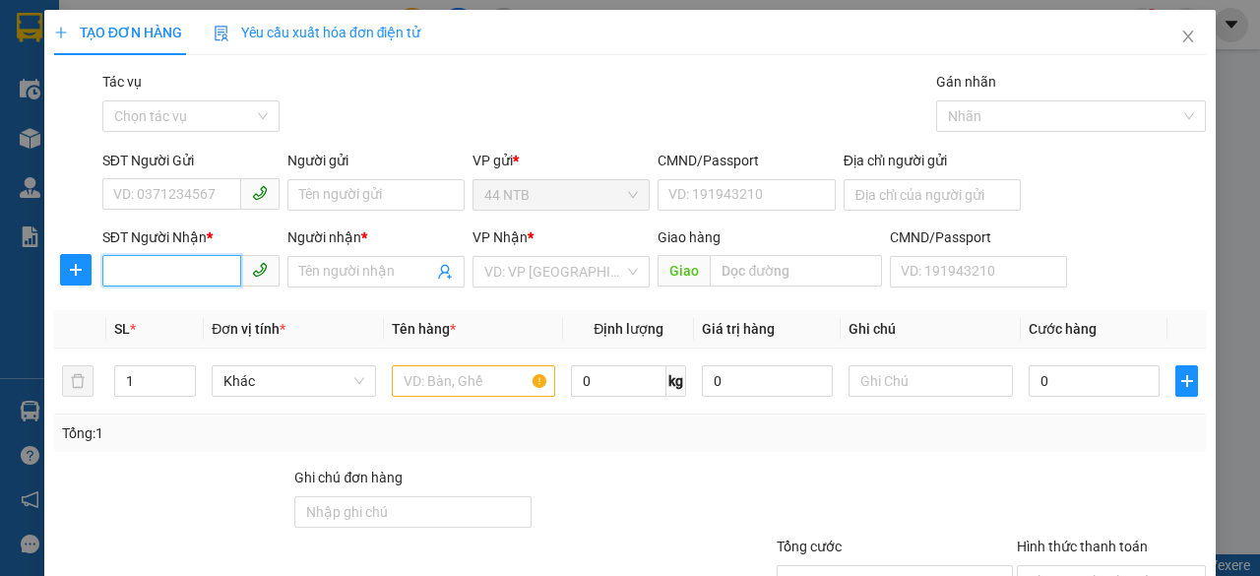
click at [173, 280] on input "SĐT Người Nhận *" at bounding box center [171, 270] width 139 height 31
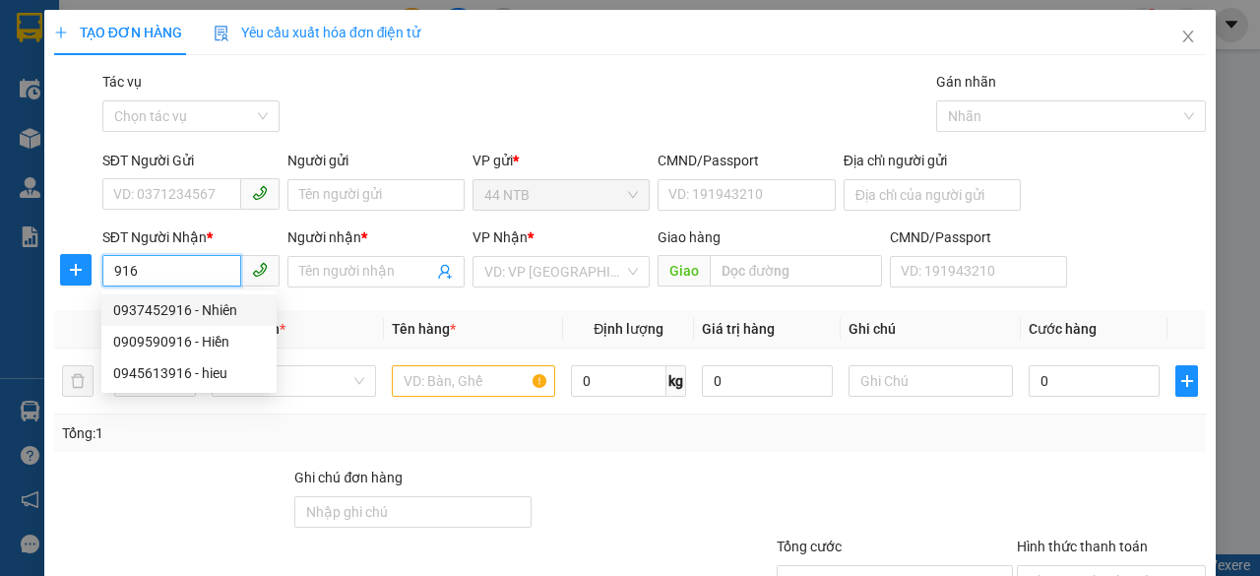
click at [189, 308] on div "0937452916 - Nhiên" at bounding box center [189, 310] width 152 height 22
type input "0937452916"
type input "Nhiên"
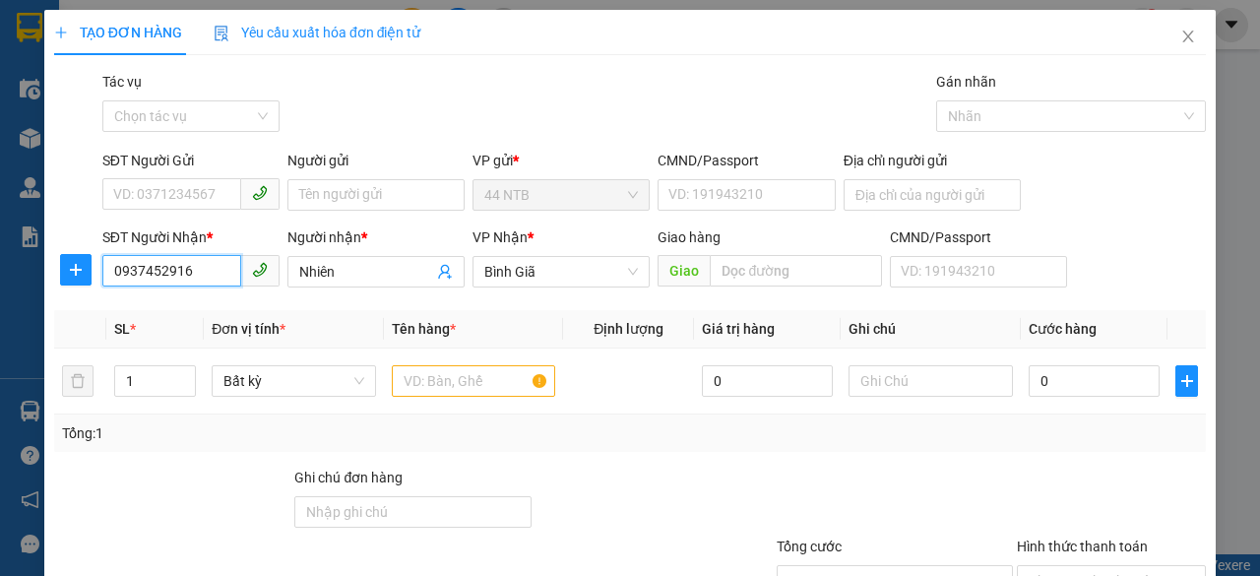
type input "0937452916"
drag, startPoint x: 179, startPoint y: 161, endPoint x: 181, endPoint y: 186, distance: 24.7
click at [179, 167] on div "SĐT Người Gửi" at bounding box center [190, 161] width 177 height 22
click at [179, 178] on input "SĐT Người Gửi" at bounding box center [171, 193] width 139 height 31
click at [181, 188] on input "SĐT Người Gửi" at bounding box center [171, 193] width 139 height 31
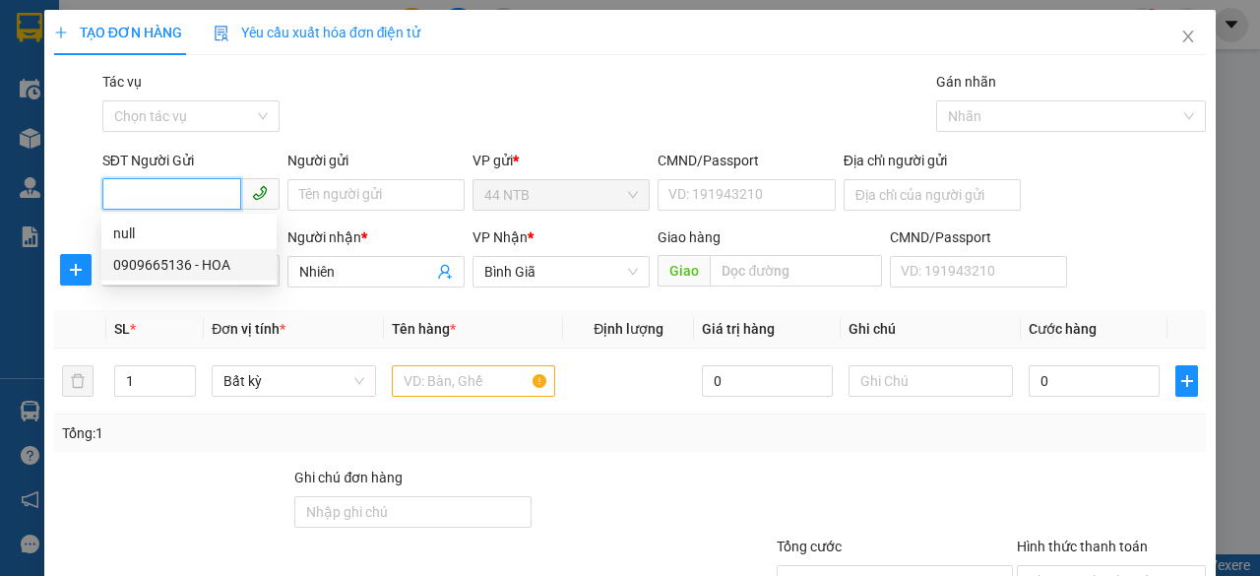
click at [188, 264] on div "0909665136 - HOA" at bounding box center [189, 265] width 152 height 22
type input "0909665136"
type input "HOA"
type input "079173031937"
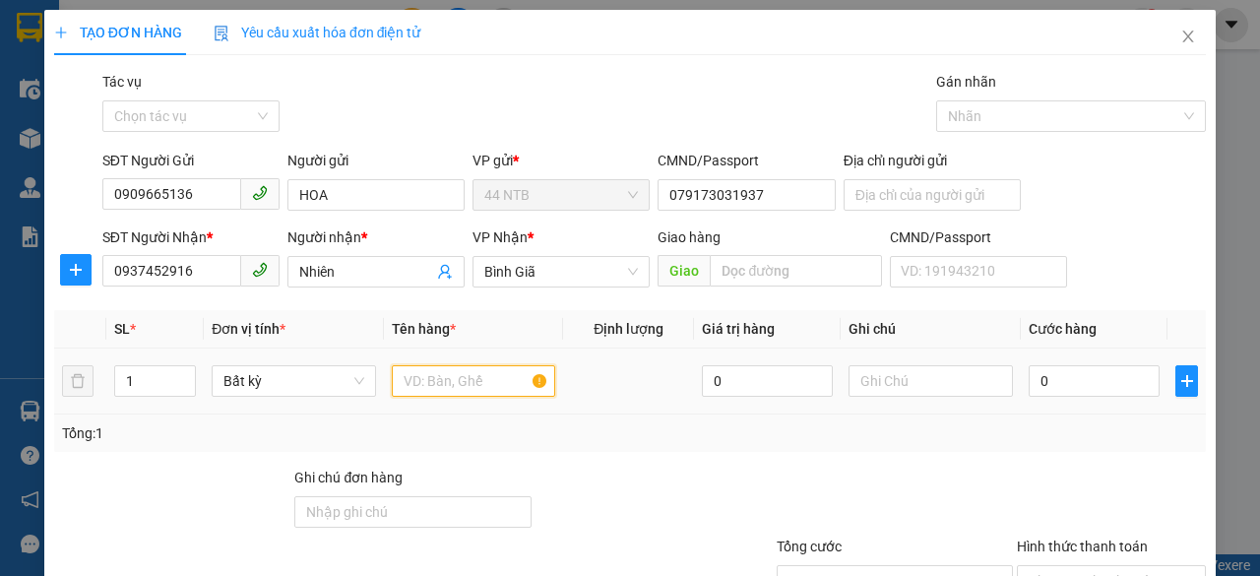
click at [414, 380] on input "text" at bounding box center [474, 380] width 164 height 31
click at [179, 371] on span "up" at bounding box center [185, 376] width 12 height 12
type input "2"
click at [490, 379] on input "text" at bounding box center [474, 380] width 164 height 31
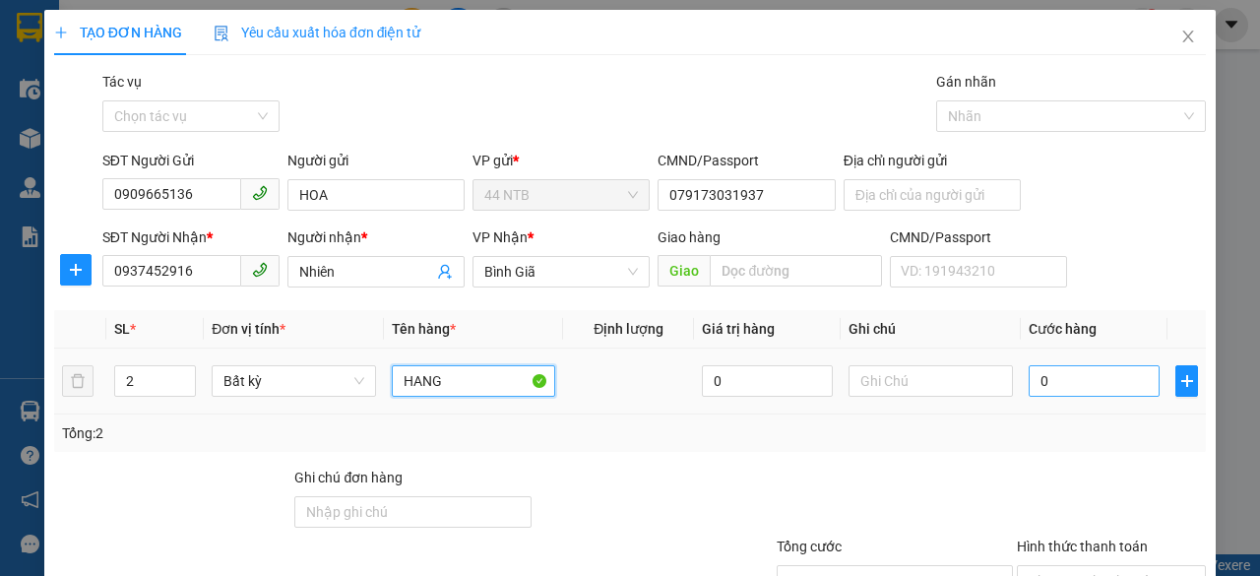
type input "HANG"
click at [1108, 375] on input "0" at bounding box center [1093, 380] width 131 height 31
type input "6"
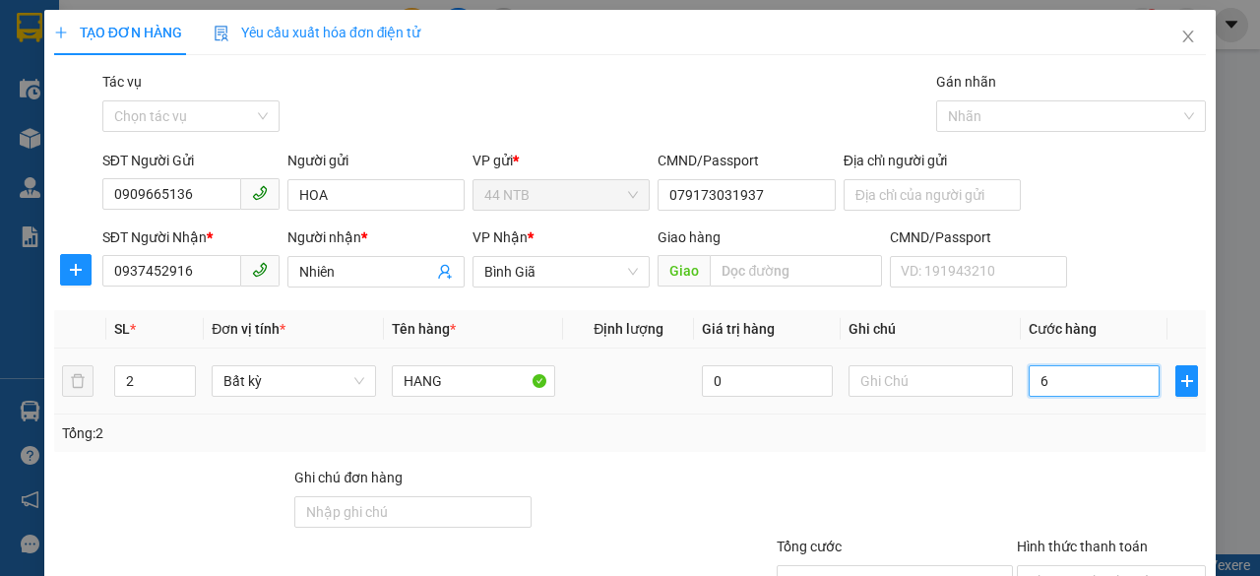
type input "60"
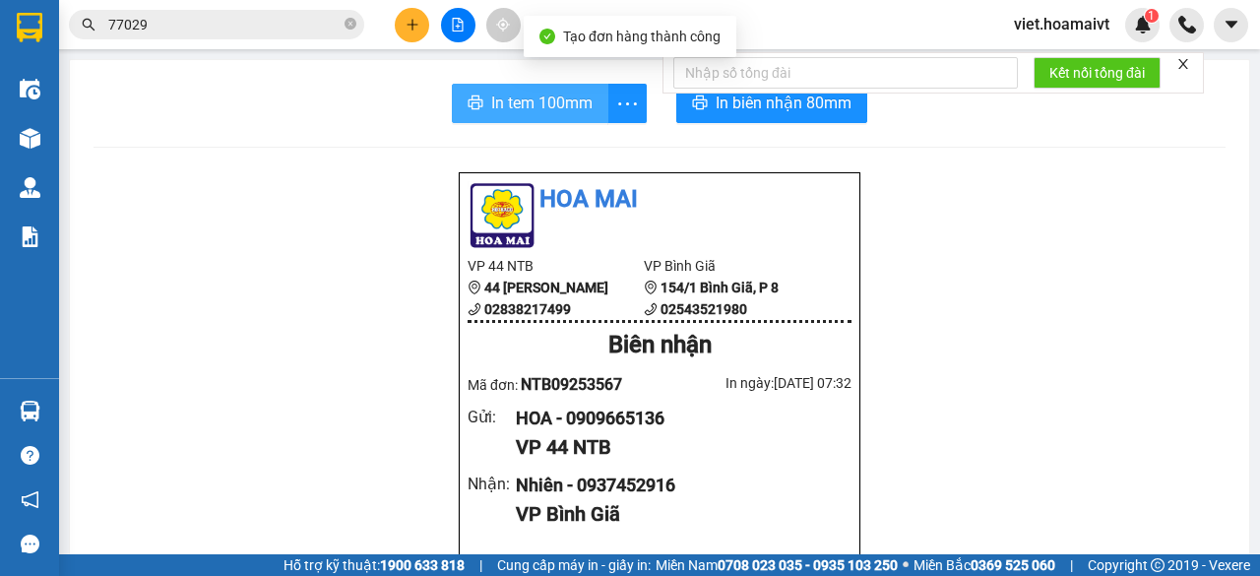
click at [541, 98] on span "In tem 100mm" at bounding box center [541, 103] width 101 height 25
